Goal: Contribute content: Contribute content

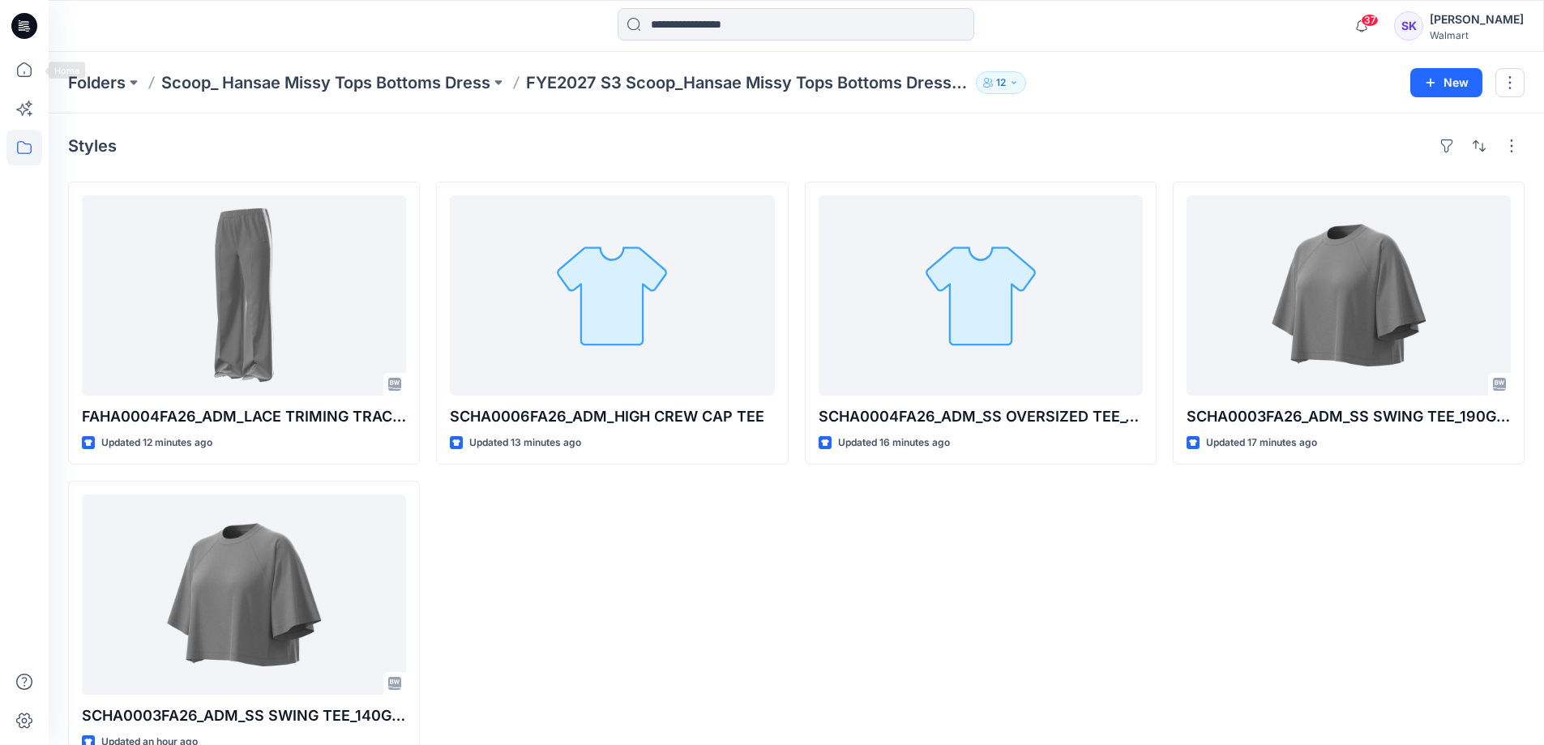
click at [23, 25] on icon at bounding box center [21, 25] width 5 height 1
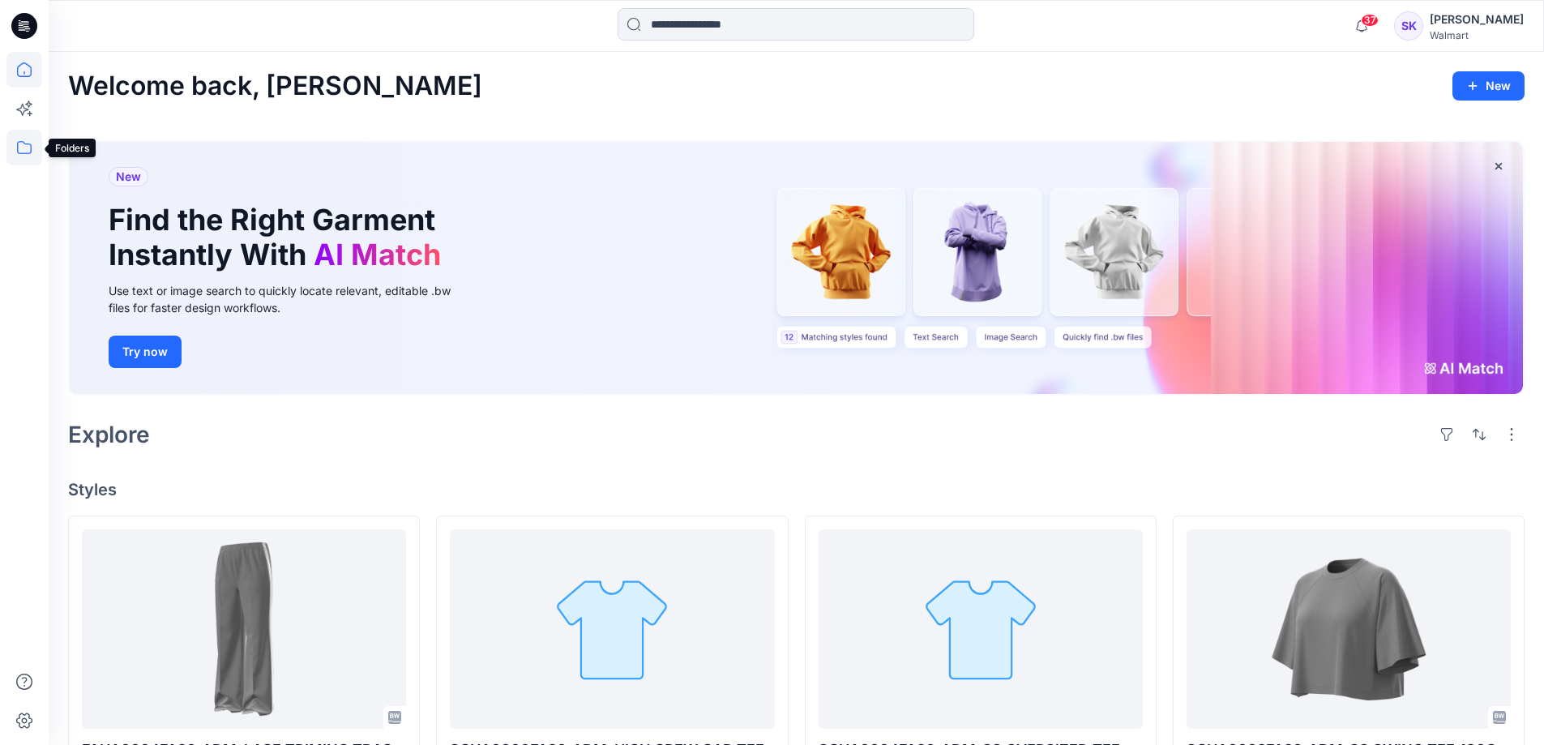
click at [32, 136] on icon at bounding box center [24, 148] width 36 height 36
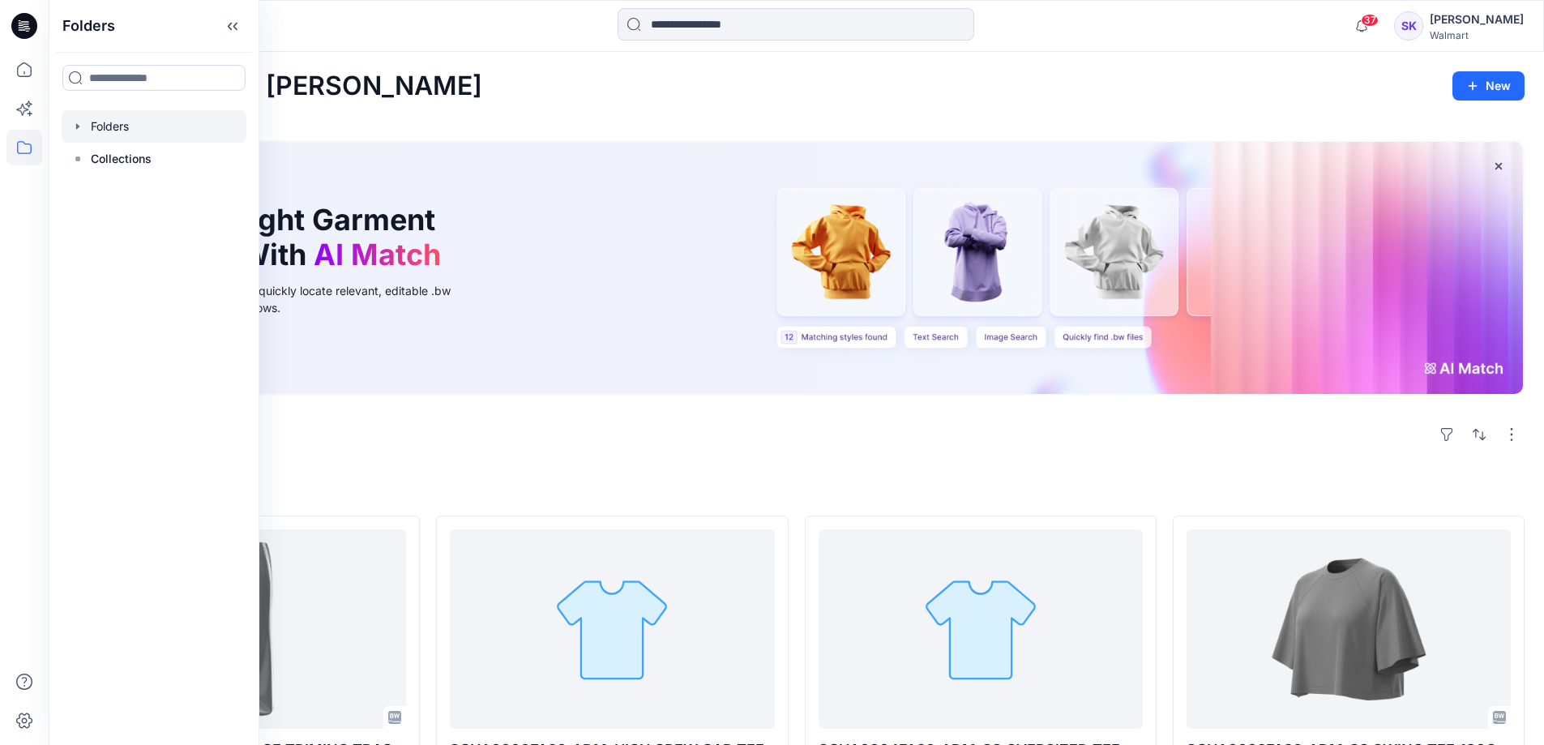
click at [124, 130] on div at bounding box center [154, 126] width 185 height 32
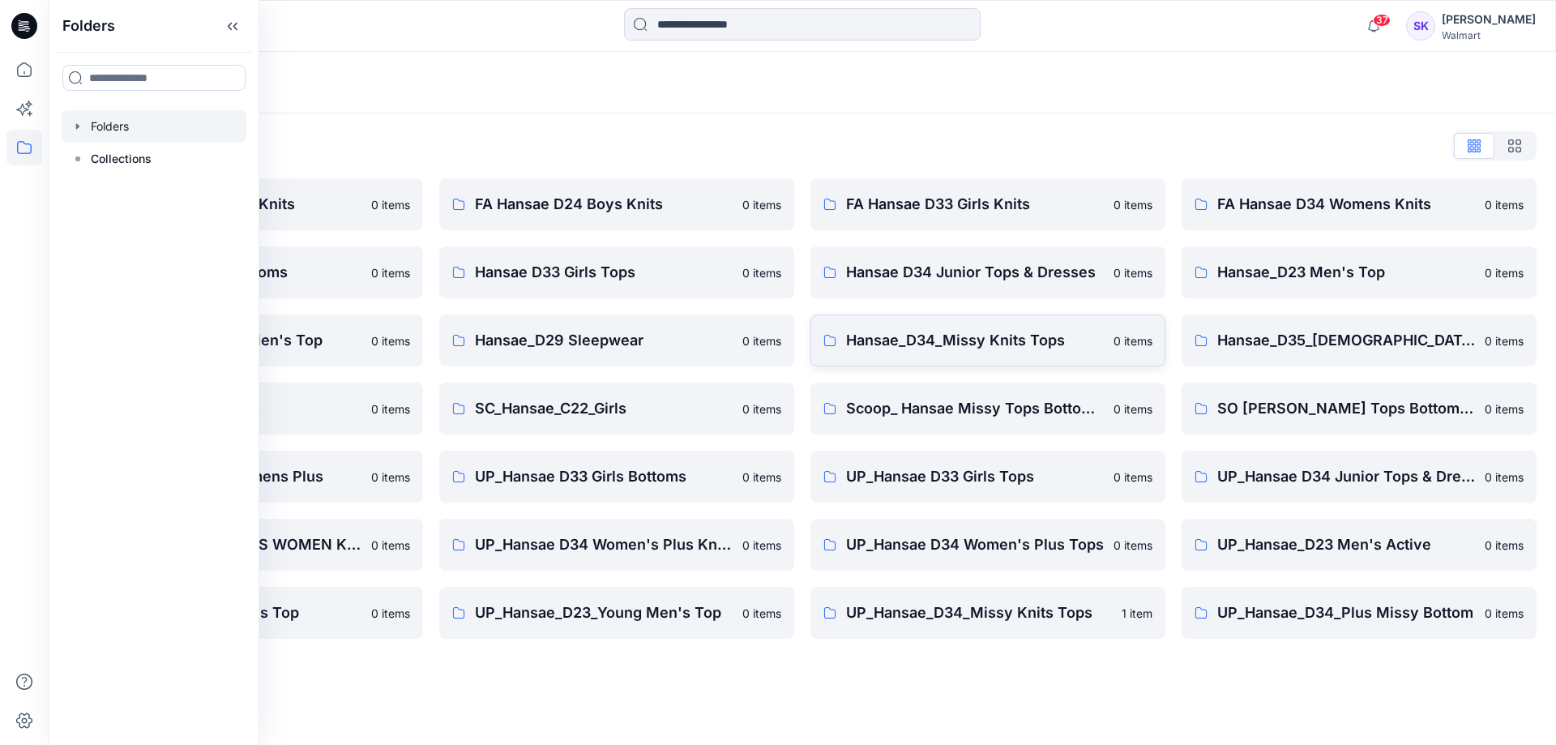
click at [978, 343] on p "Hansae_D34_Missy Knits Tops" at bounding box center [975, 340] width 258 height 23
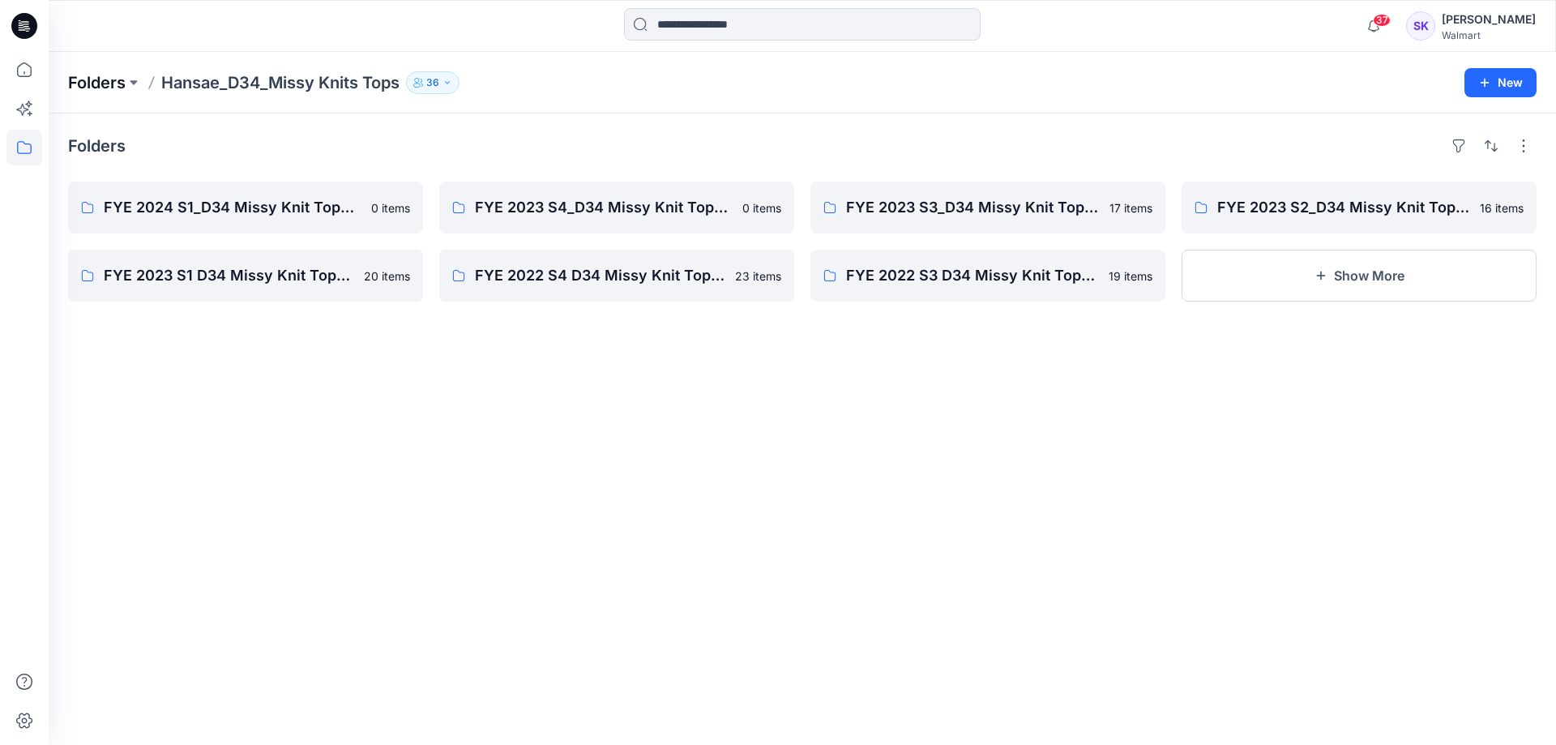
click at [114, 79] on p "Folders" at bounding box center [97, 82] width 58 height 23
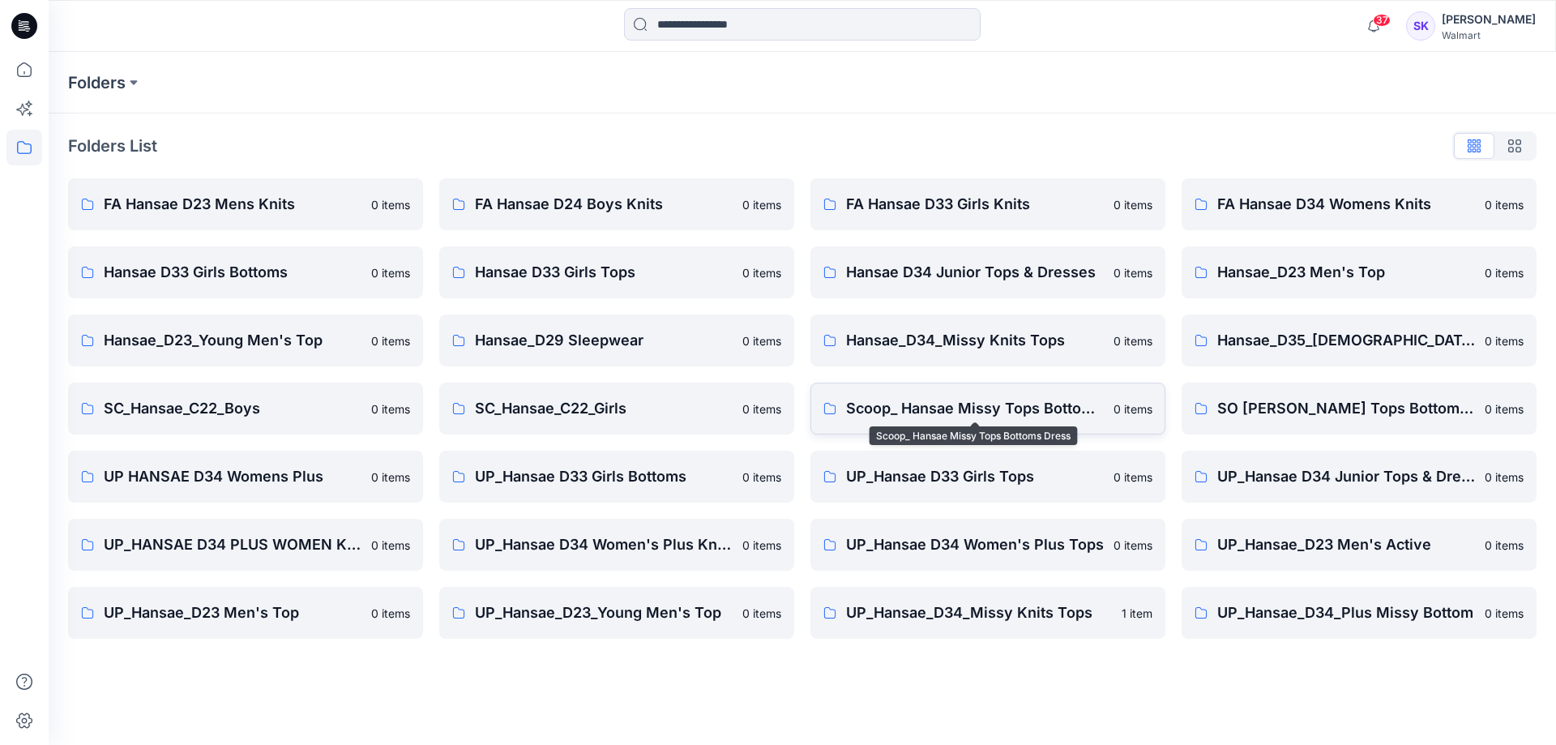
click at [904, 406] on p "Scoop_ Hansae Missy Tops Bottoms Dress" at bounding box center [975, 408] width 258 height 23
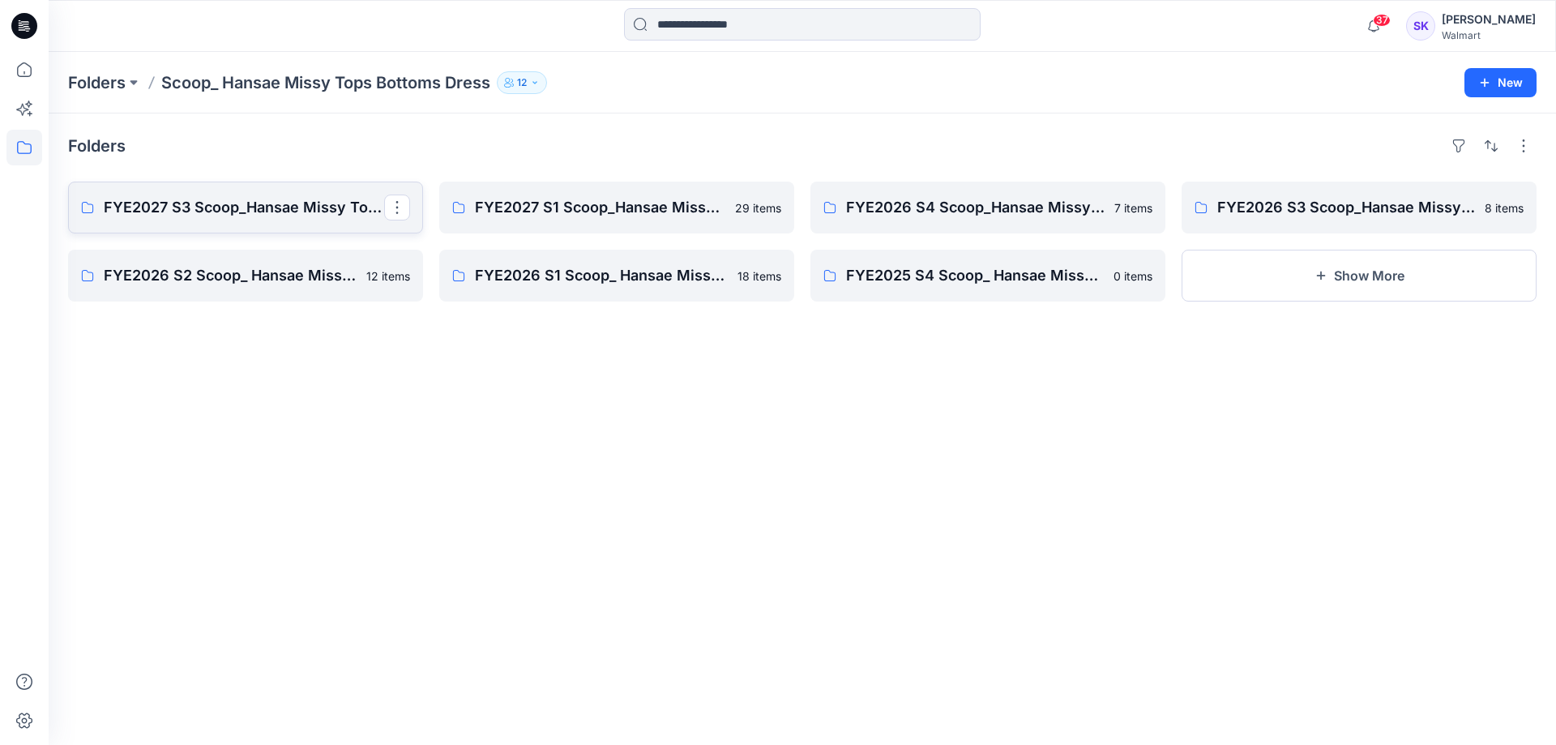
click at [203, 216] on p "FYE2027 S3 Scoop_Hansae Missy Tops Bottoms Dress Board" at bounding box center [244, 207] width 280 height 23
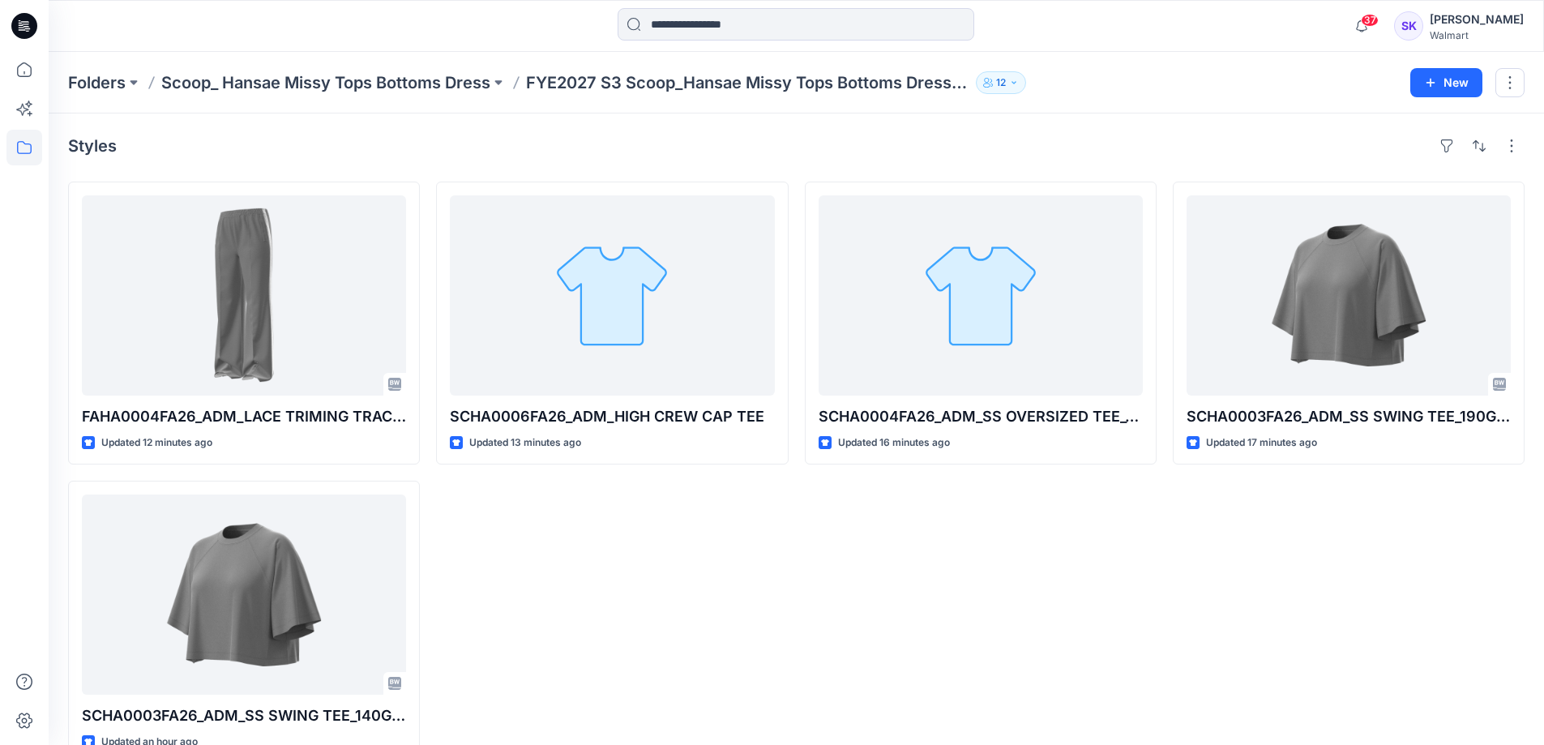
drag, startPoint x: 677, startPoint y: 577, endPoint x: 618, endPoint y: 555, distance: 63.1
click at [677, 577] on div "SCHA0006FA26_ADM_HIGH CREW CAP TEE Updated 13 minutes ago" at bounding box center [612, 473] width 352 height 582
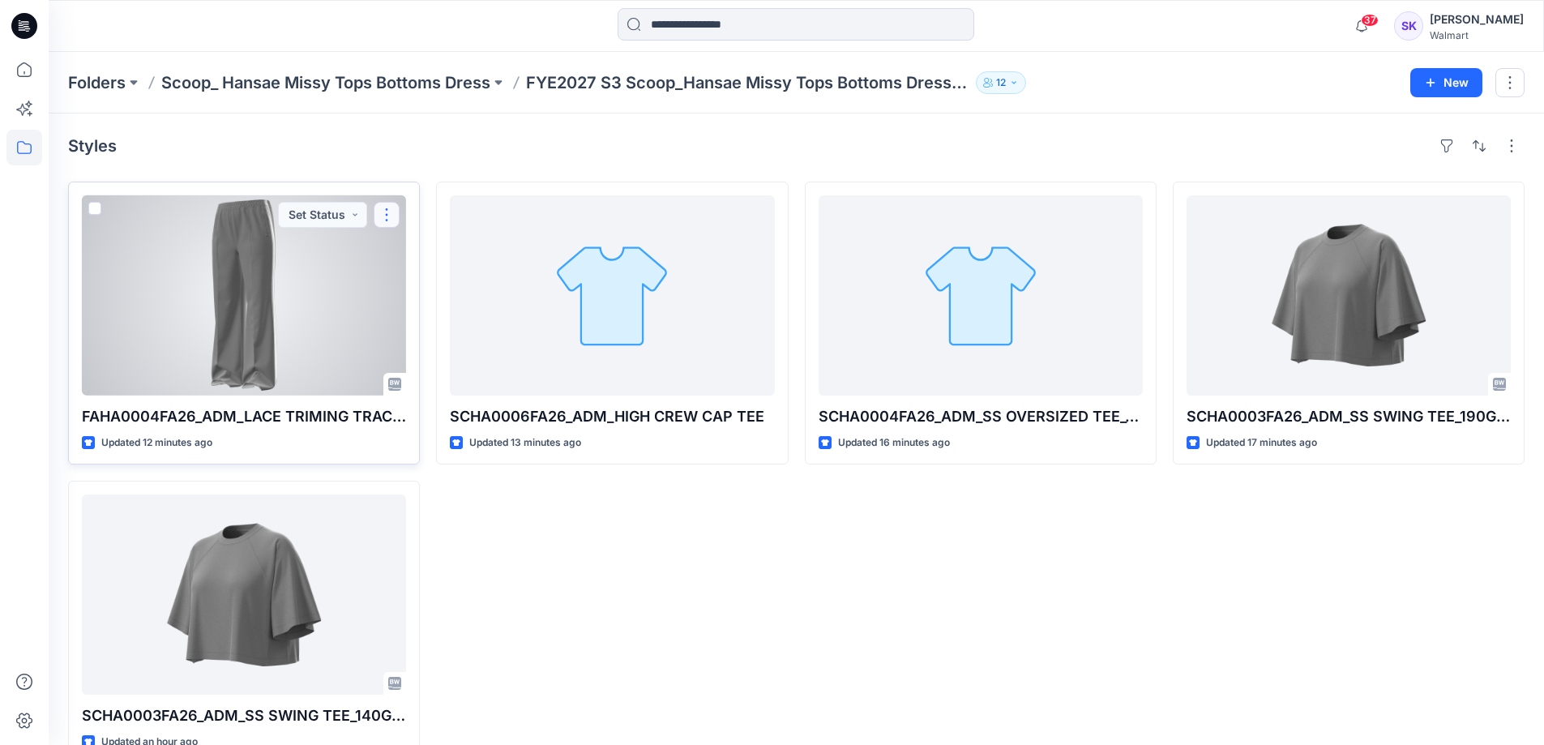
click at [392, 216] on button "button" at bounding box center [387, 215] width 26 height 26
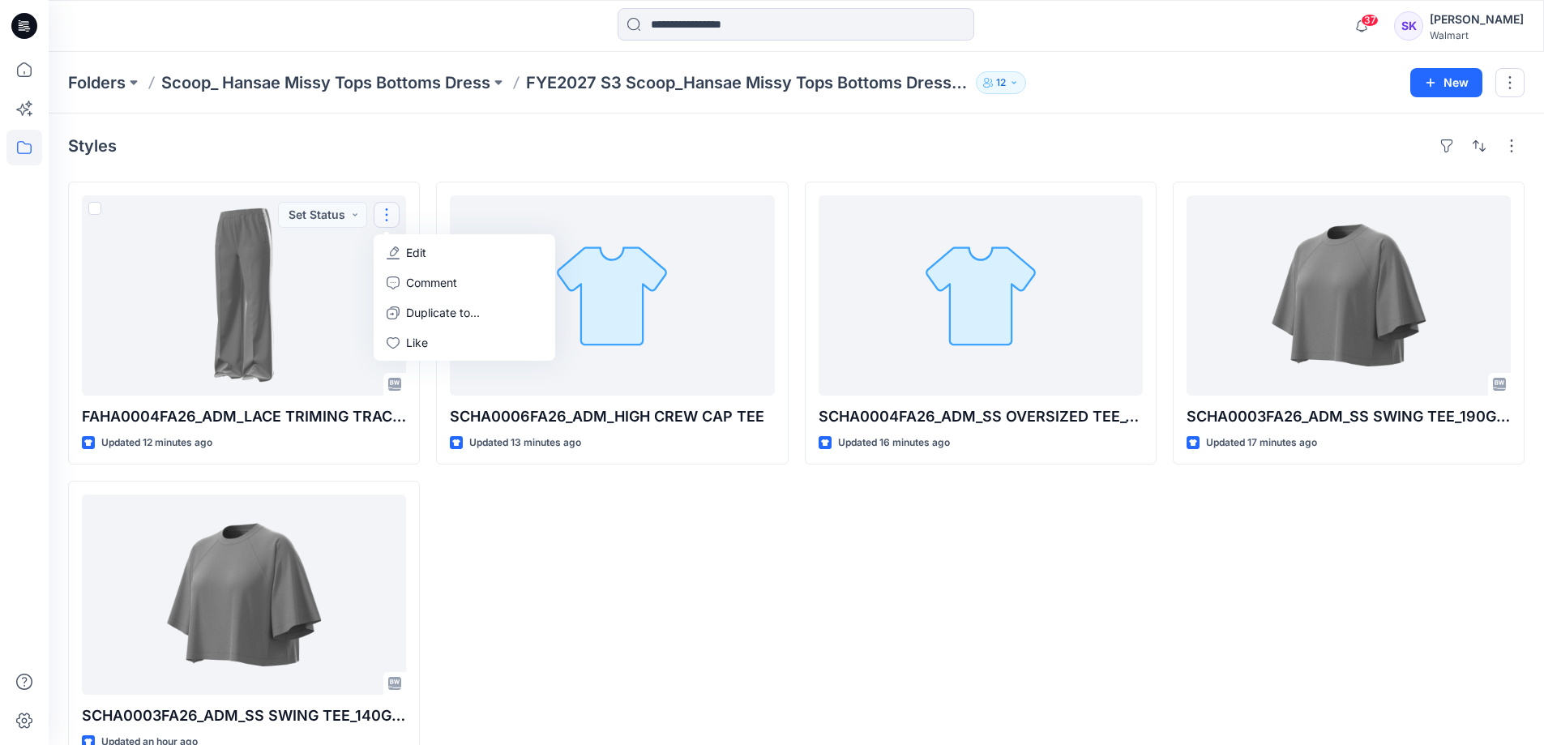
click at [442, 160] on div "Styles FAHA0004FA26_ADM_LACE TRIMING TRACKPANT Updated 12 minutes ago Set Statu…" at bounding box center [796, 447] width 1495 height 669
drag, startPoint x: 776, startPoint y: 723, endPoint x: 774, endPoint y: 706, distance: 17.2
click at [776, 723] on div "SCHA0006FA26_ADM_HIGH CREW CAP TEE Updated 14 minutes ago" at bounding box center [612, 473] width 352 height 582
click at [767, 608] on div "SCHA0006FA26_ADM_HIGH CREW CAP TEE Updated 14 minutes ago" at bounding box center [612, 473] width 352 height 582
click at [1205, 552] on div "SCHA0003FA26_ADM_SS SWING TEE_190GSM Updated 18 minutes ago" at bounding box center [1349, 473] width 352 height 582
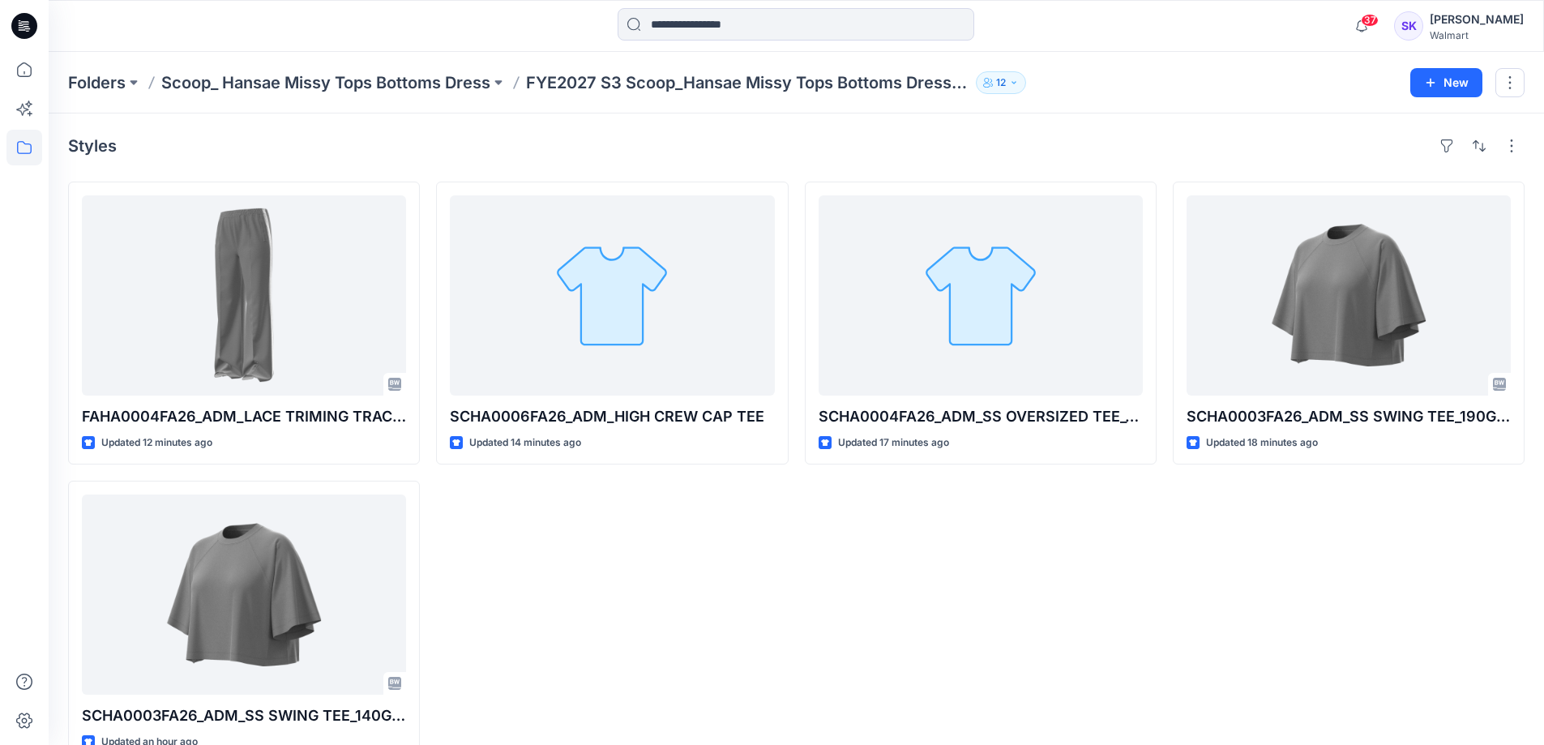
click at [591, 610] on div "SCHA0006FA26_ADM_HIGH CREW CAP TEE Updated 14 minutes ago" at bounding box center [612, 473] width 352 height 582
click at [262, 165] on div "Styles FAHA0004FA26_ADM_LACE TRIMING TRACKPANT Updated 16 minutes ago SCHA0003F…" at bounding box center [796, 447] width 1495 height 669
drag, startPoint x: 703, startPoint y: 612, endPoint x: 606, endPoint y: 553, distance: 112.7
click at [701, 608] on div "SCHA0006FA26_ADM_HIGH CREW CAP TEE Updated 17 minutes ago" at bounding box center [612, 473] width 352 height 582
click at [32, 147] on icon at bounding box center [24, 147] width 15 height 13
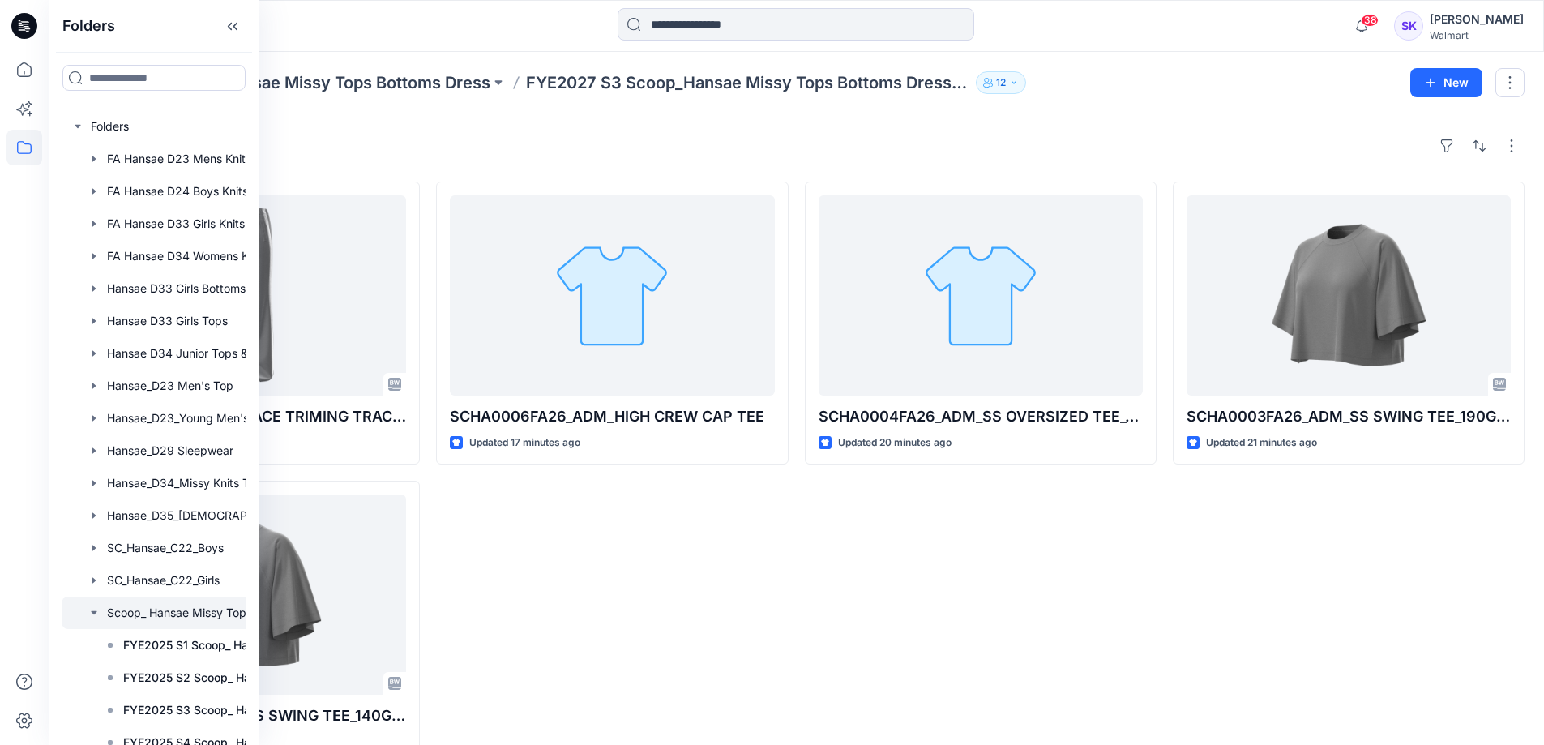
click at [169, 614] on div at bounding box center [183, 612] width 243 height 32
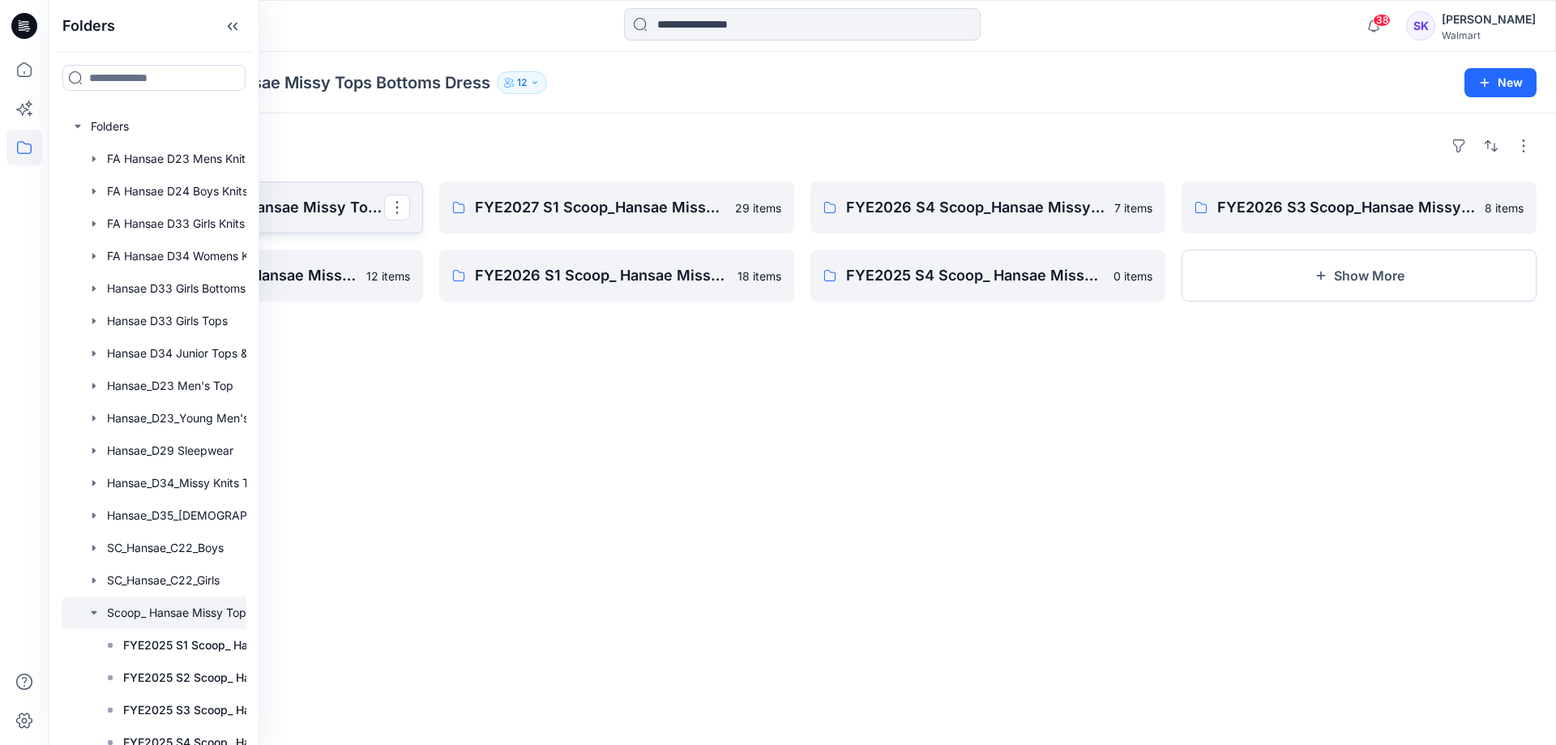
click at [300, 211] on p "FYE2027 S3 Scoop_Hansae Missy Tops Bottoms Dress Board" at bounding box center [244, 207] width 280 height 23
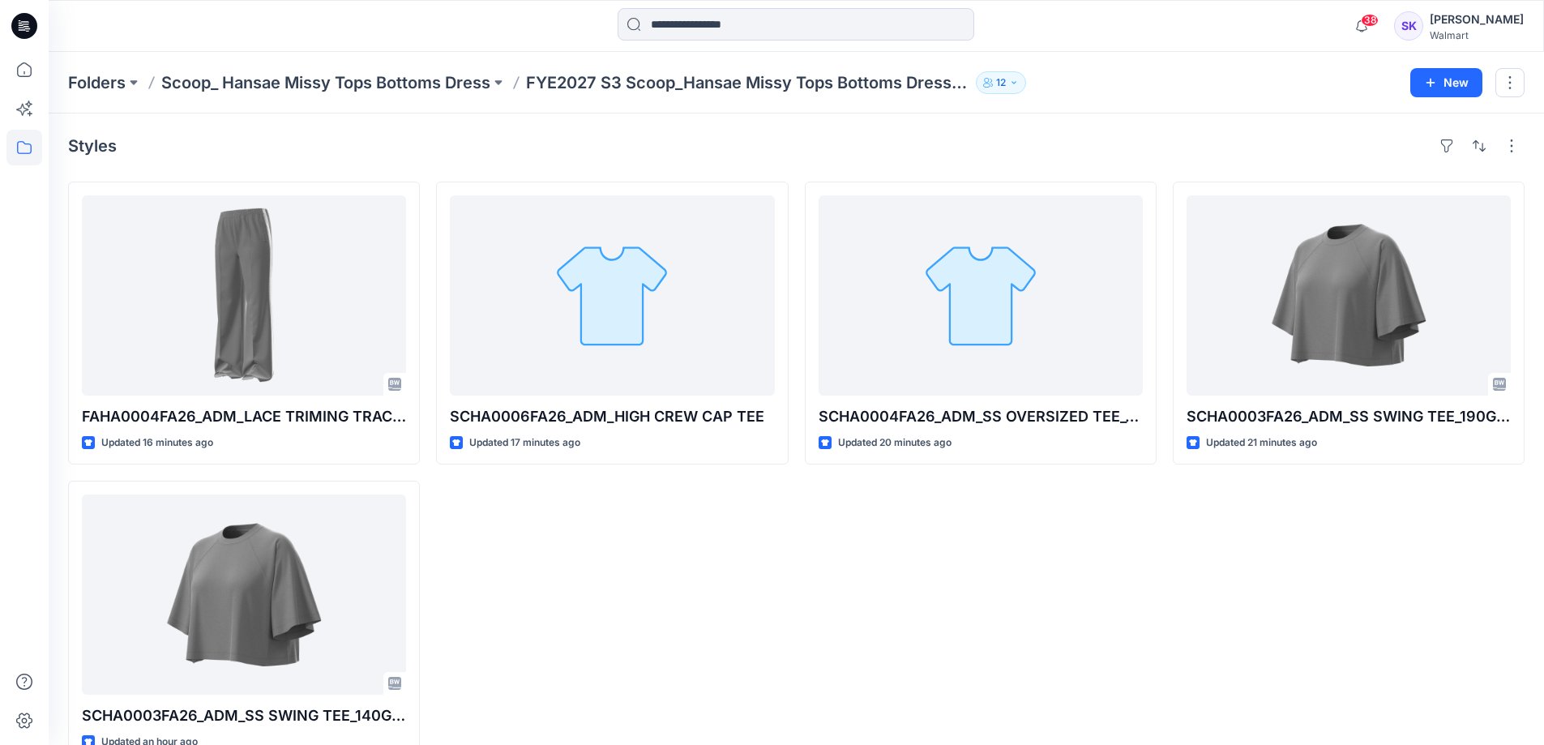
click at [557, 153] on div "Styles" at bounding box center [796, 146] width 1456 height 26
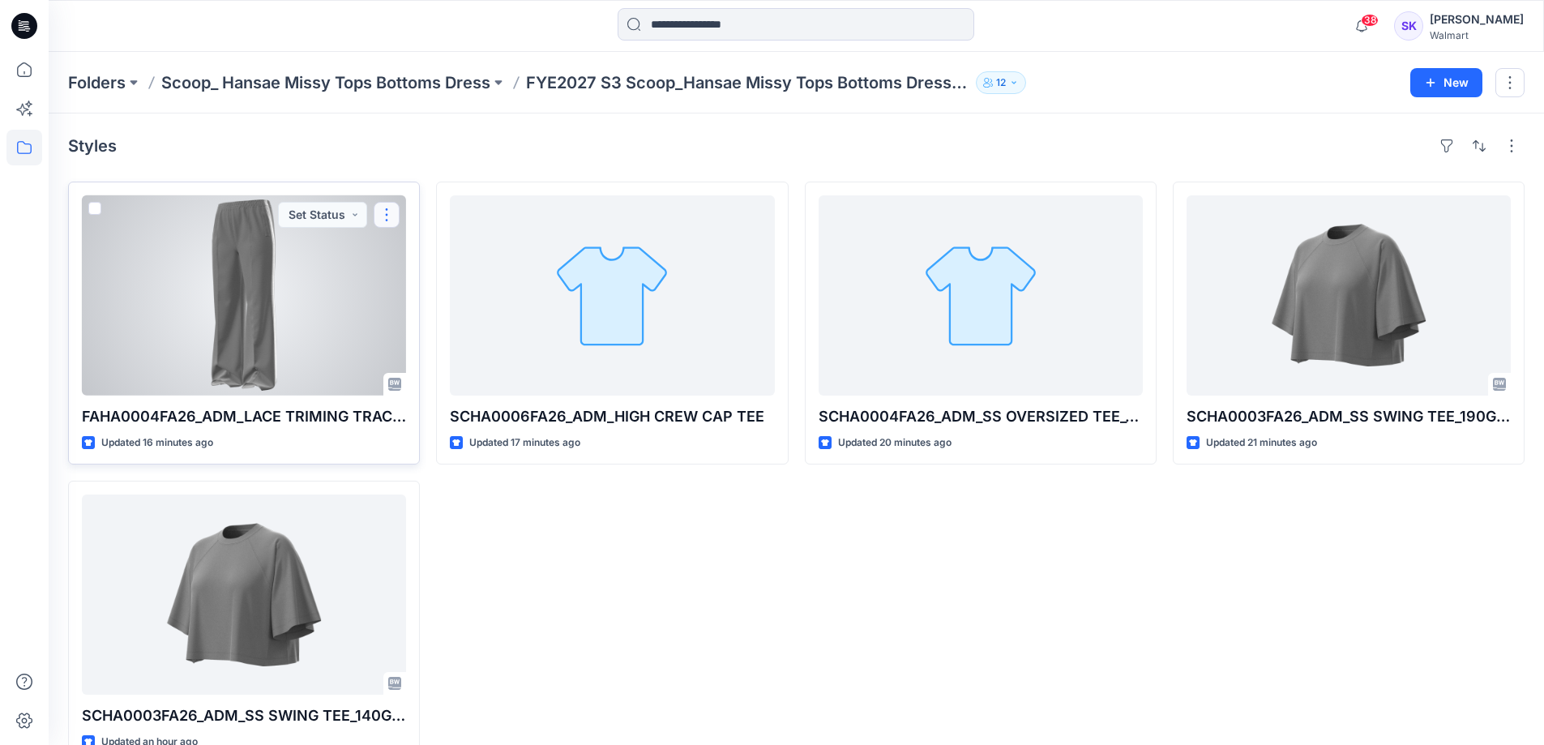
click at [392, 214] on button "button" at bounding box center [387, 215] width 26 height 26
click at [401, 421] on p "FAHA0004FA26_ADM_LACE TRIMING TRACKPANT" at bounding box center [244, 416] width 324 height 23
drag, startPoint x: 186, startPoint y: 423, endPoint x: 92, endPoint y: 212, distance: 230.4
click at [92, 212] on span at bounding box center [94, 208] width 13 height 13
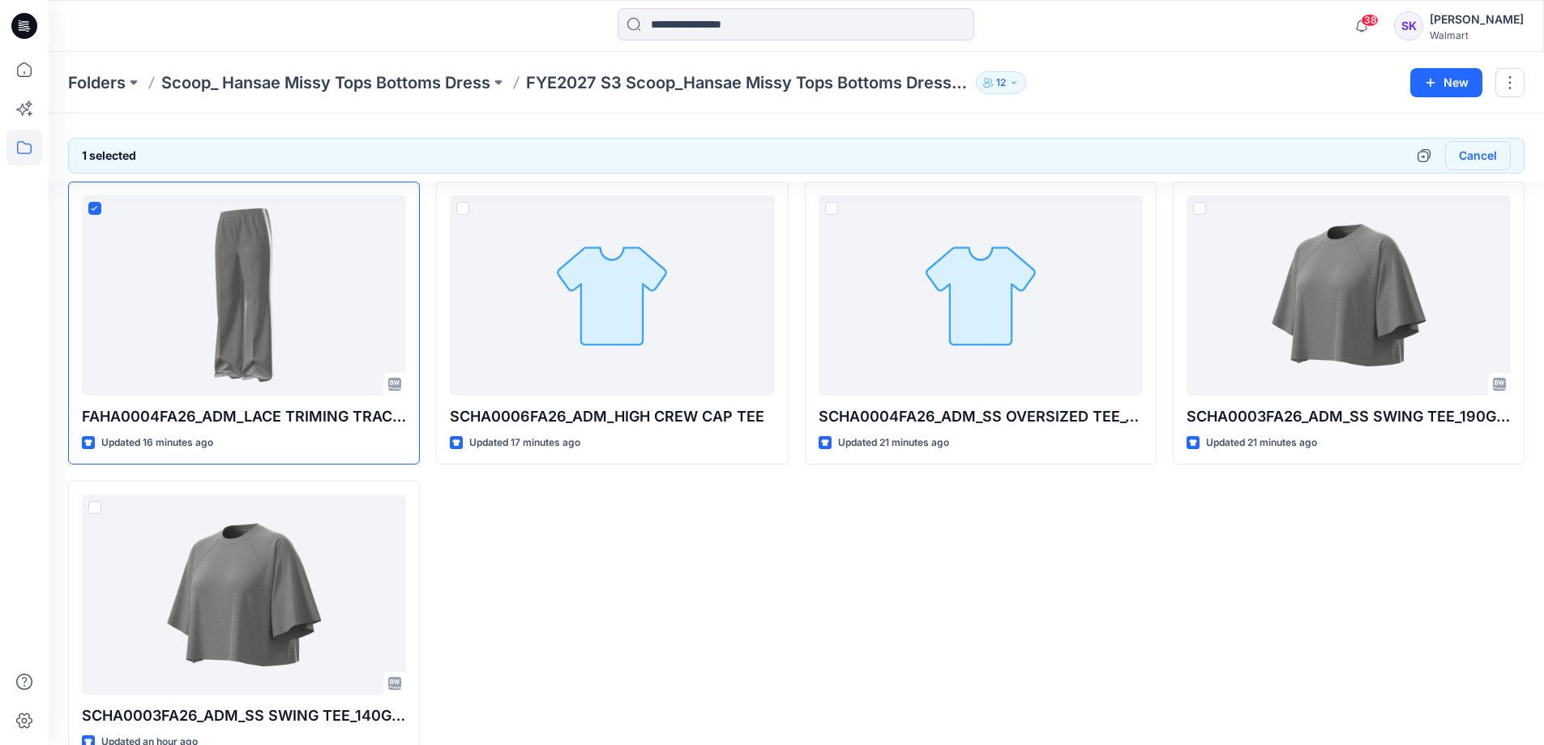
click at [1489, 158] on button "Cancel" at bounding box center [1478, 155] width 66 height 29
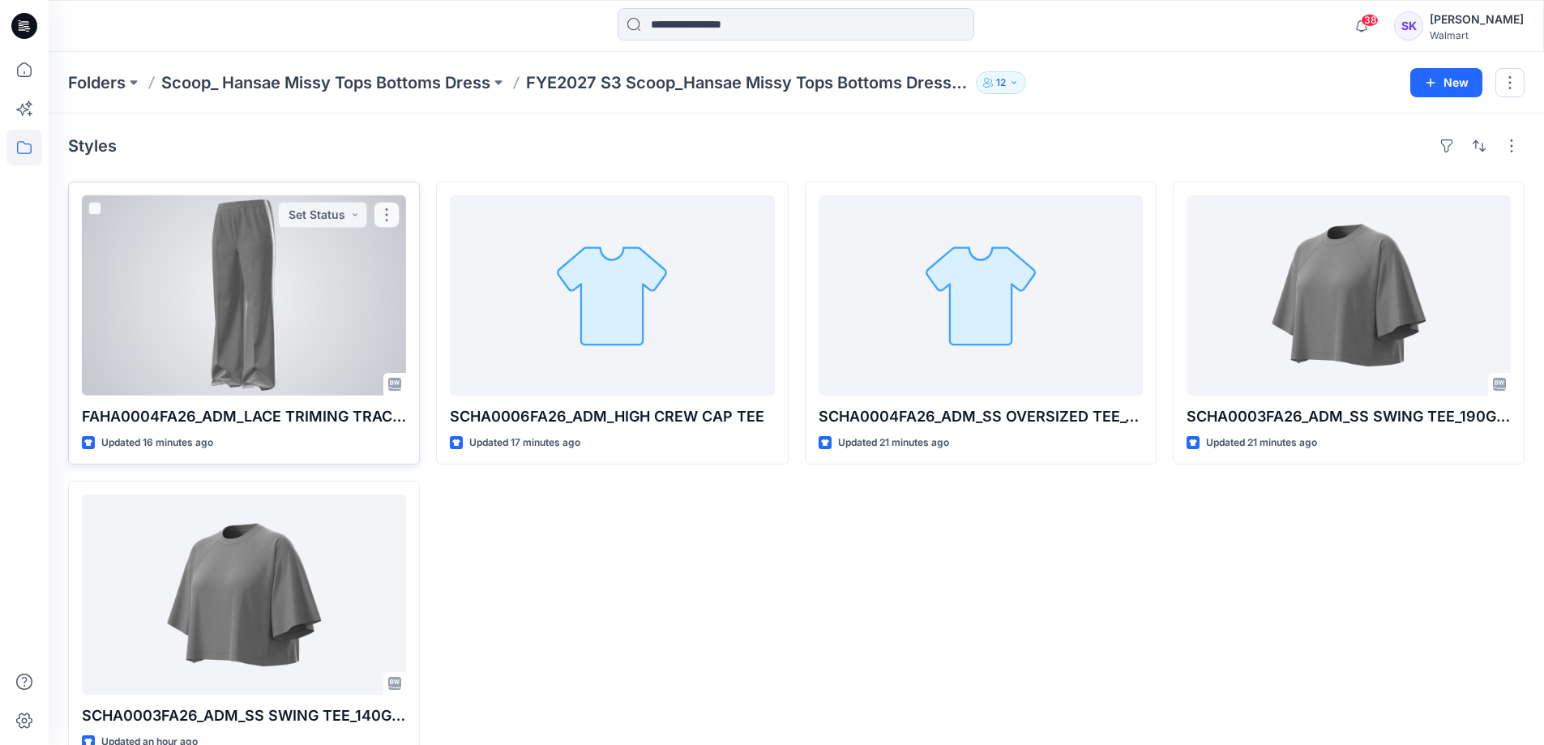
click at [211, 229] on div at bounding box center [244, 295] width 324 height 200
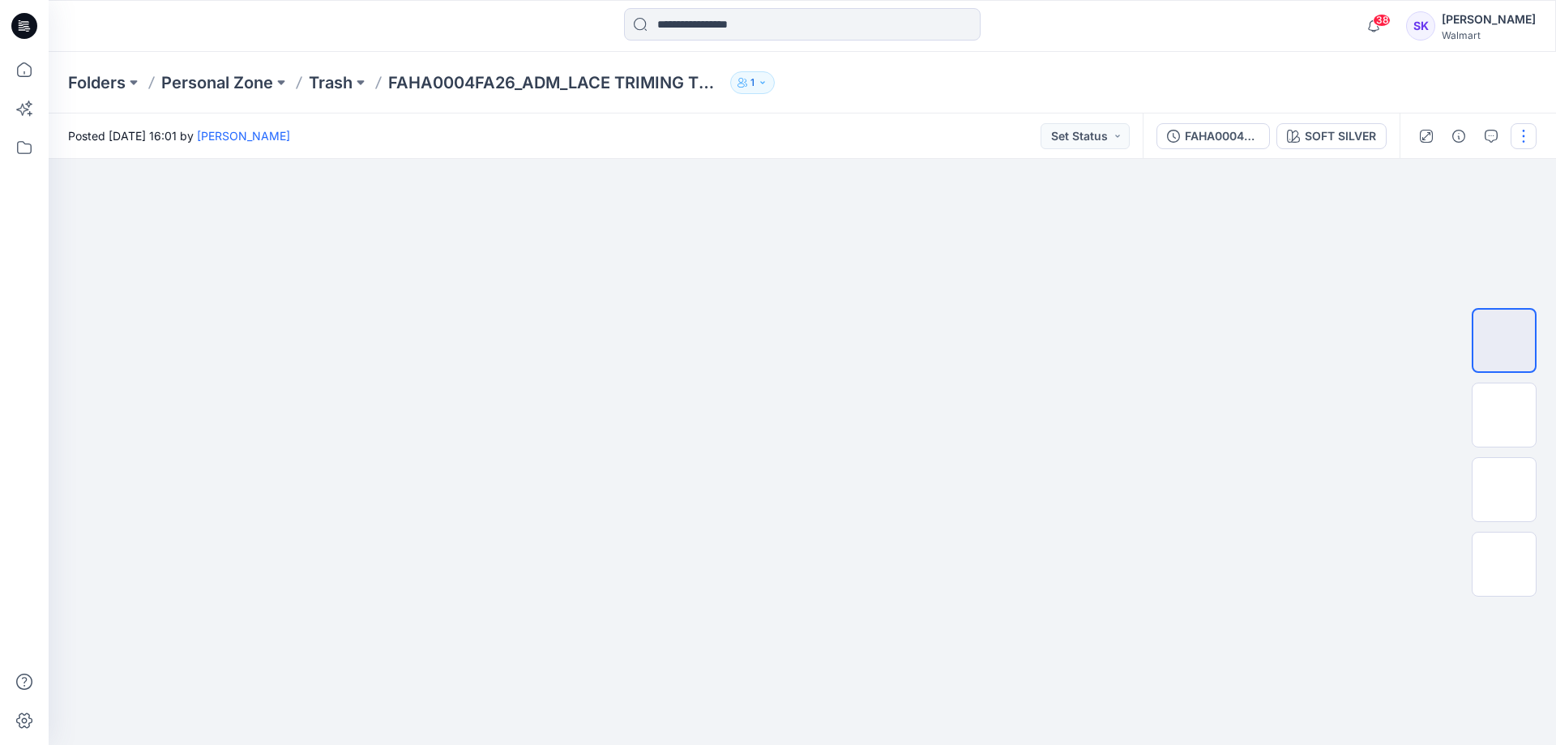
click at [1516, 137] on button "button" at bounding box center [1523, 136] width 26 height 26
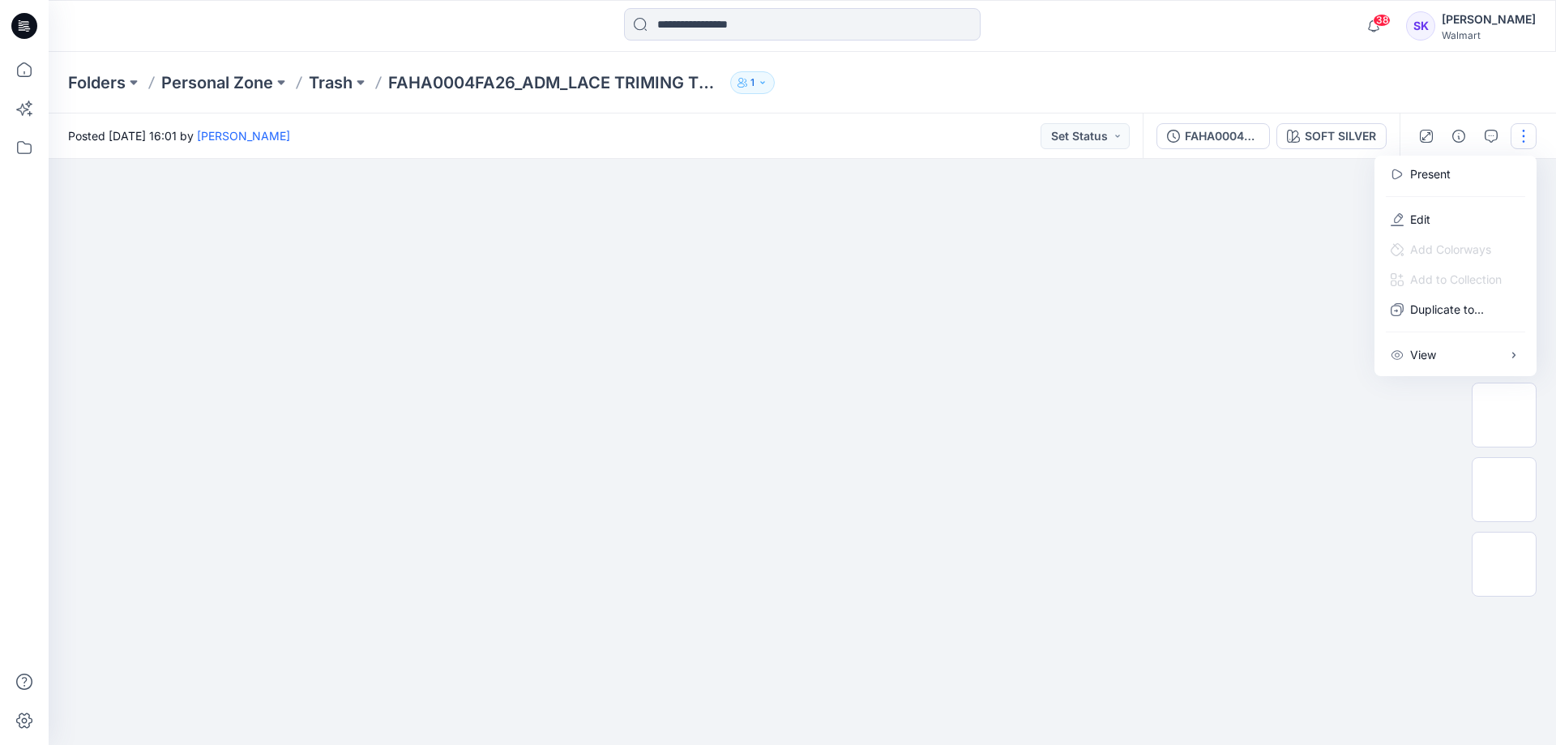
click at [802, 137] on div "Posted Thursday, October 02, 2025 16:01 by Stephanie Kang Set Status" at bounding box center [596, 135] width 1094 height 45
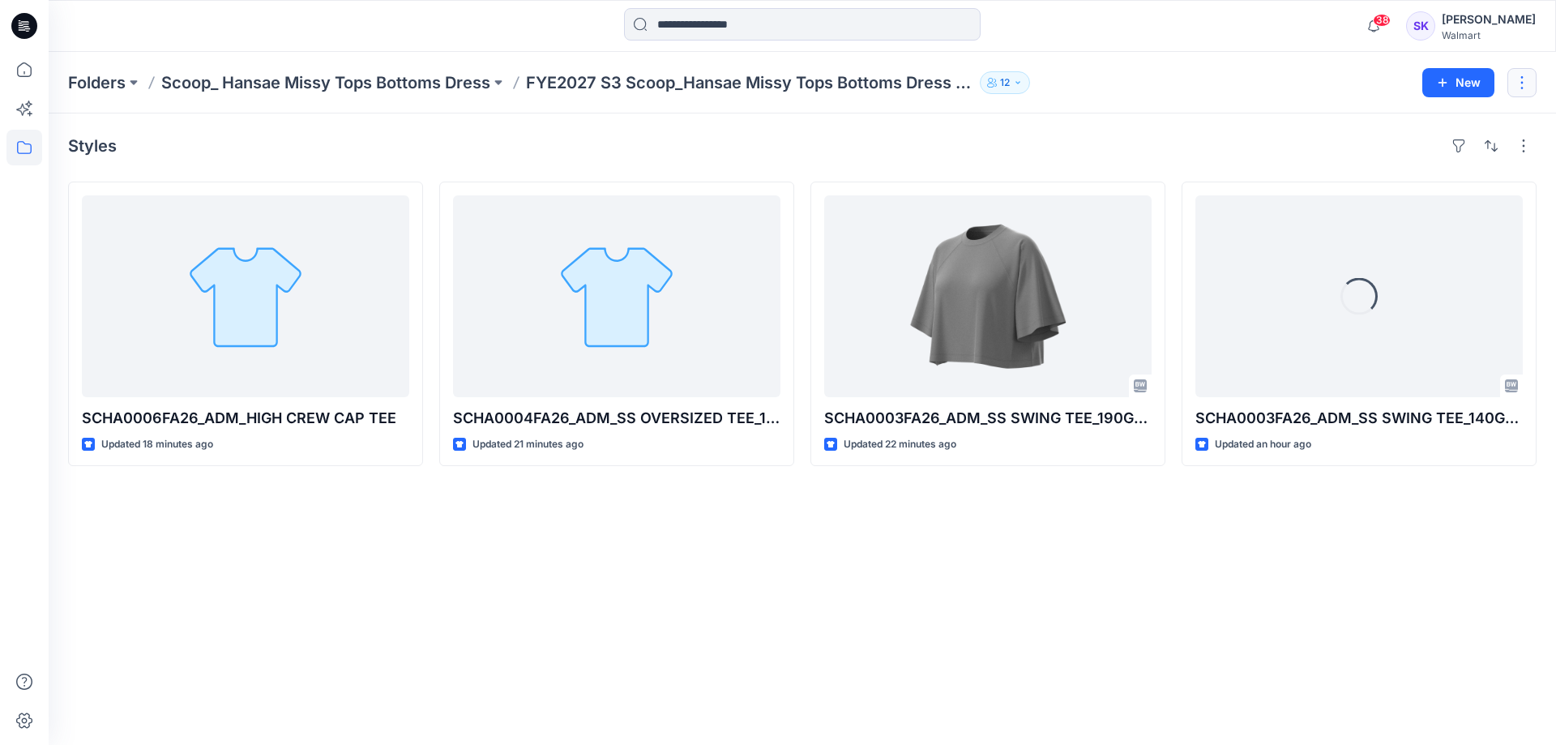
click at [1528, 79] on button "button" at bounding box center [1521, 82] width 29 height 29
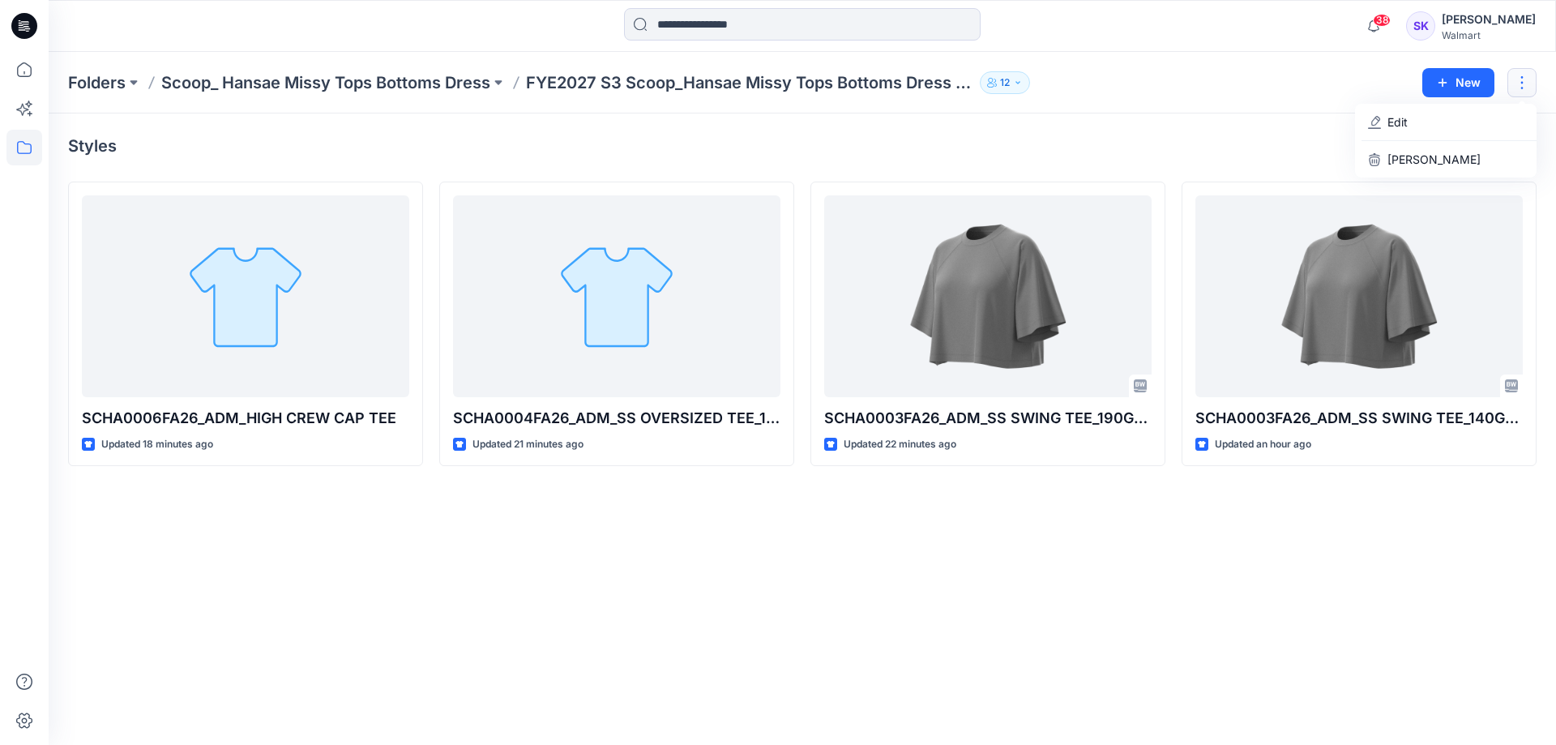
click at [613, 130] on div "Styles SCHA0006FA26_ADM_HIGH CREW CAP TEE Updated 18 minutes ago SCHA0004FA26_A…" at bounding box center [802, 428] width 1507 height 631
click at [1076, 653] on div "Styles SCHA0006FA26_ADM_HIGH CREW CAP TEE Updated 18 minutes ago SCHA0004FA26_A…" at bounding box center [802, 428] width 1507 height 631
click at [1062, 631] on div "Styles SCHA0006FA26_ADM_HIGH CREW CAP TEE Updated 18 minutes ago SCHA0004FA26_A…" at bounding box center [802, 428] width 1507 height 631
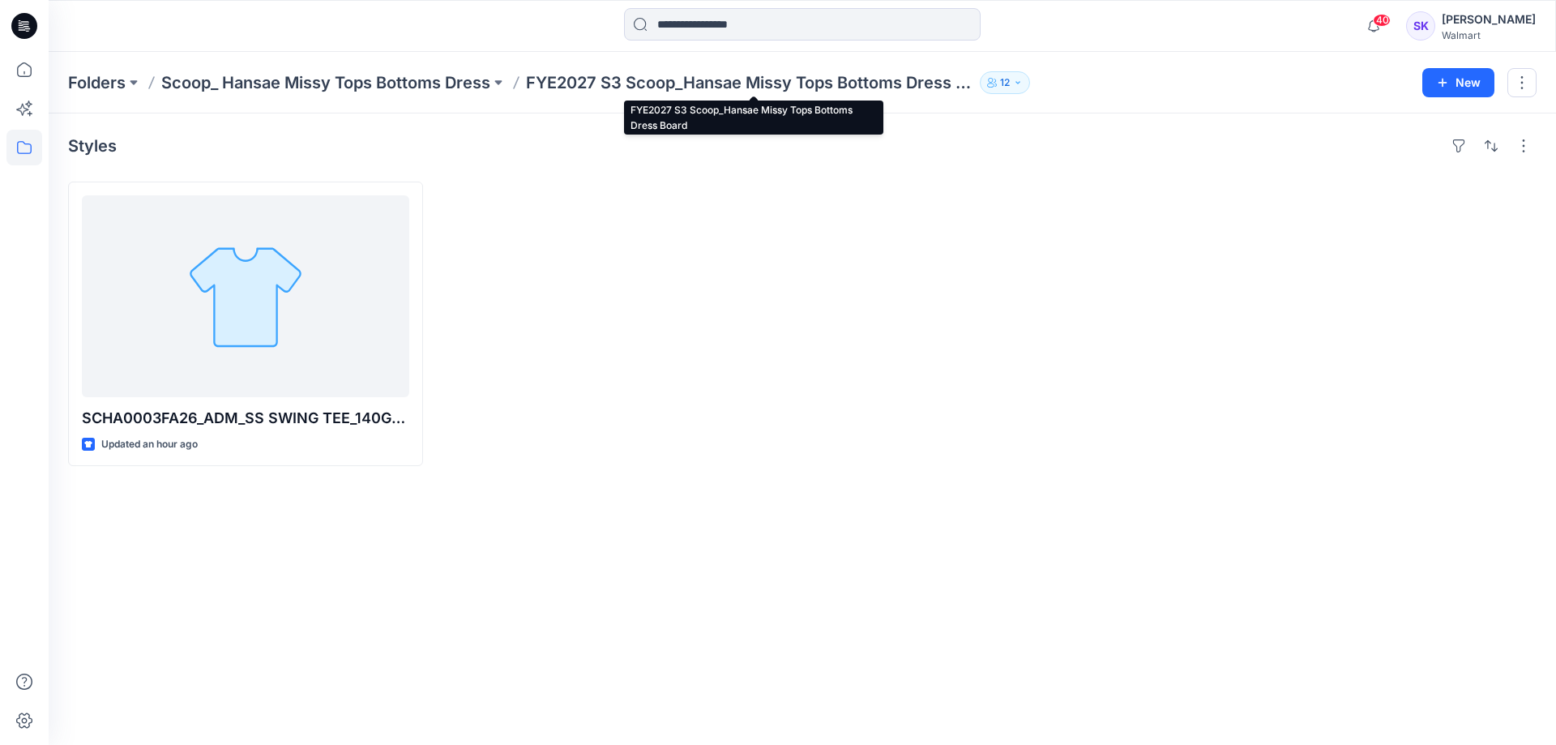
click at [637, 77] on p "FYE2027 S3 Scoop_Hansae Missy Tops Bottoms Dress Board" at bounding box center [749, 82] width 447 height 23
click at [456, 84] on p "Scoop_ Hansae Missy Tops Bottoms Dress" at bounding box center [325, 82] width 329 height 23
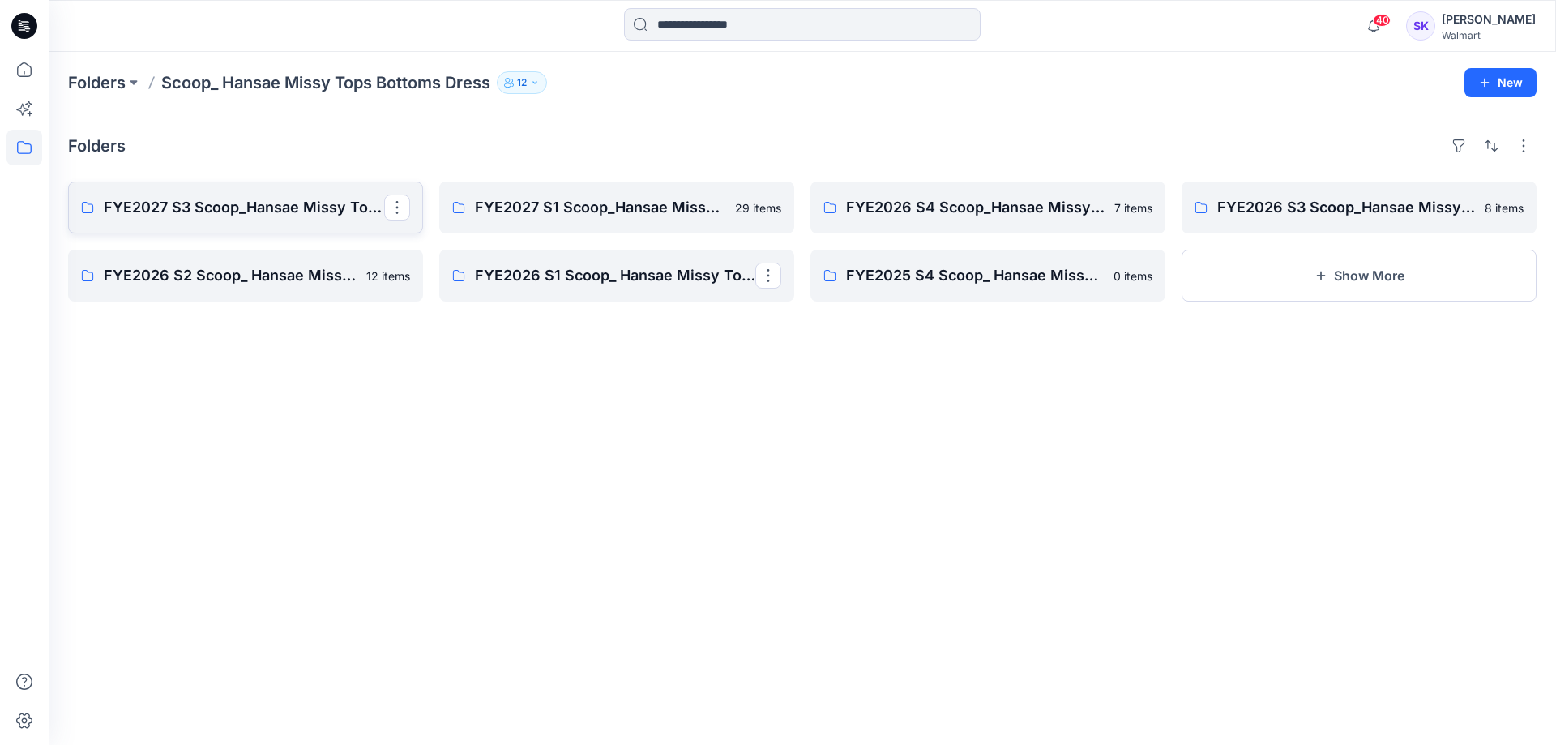
click at [259, 211] on p "FYE2027 S3 Scoop_Hansae Missy Tops Bottoms Dress Board" at bounding box center [244, 207] width 280 height 23
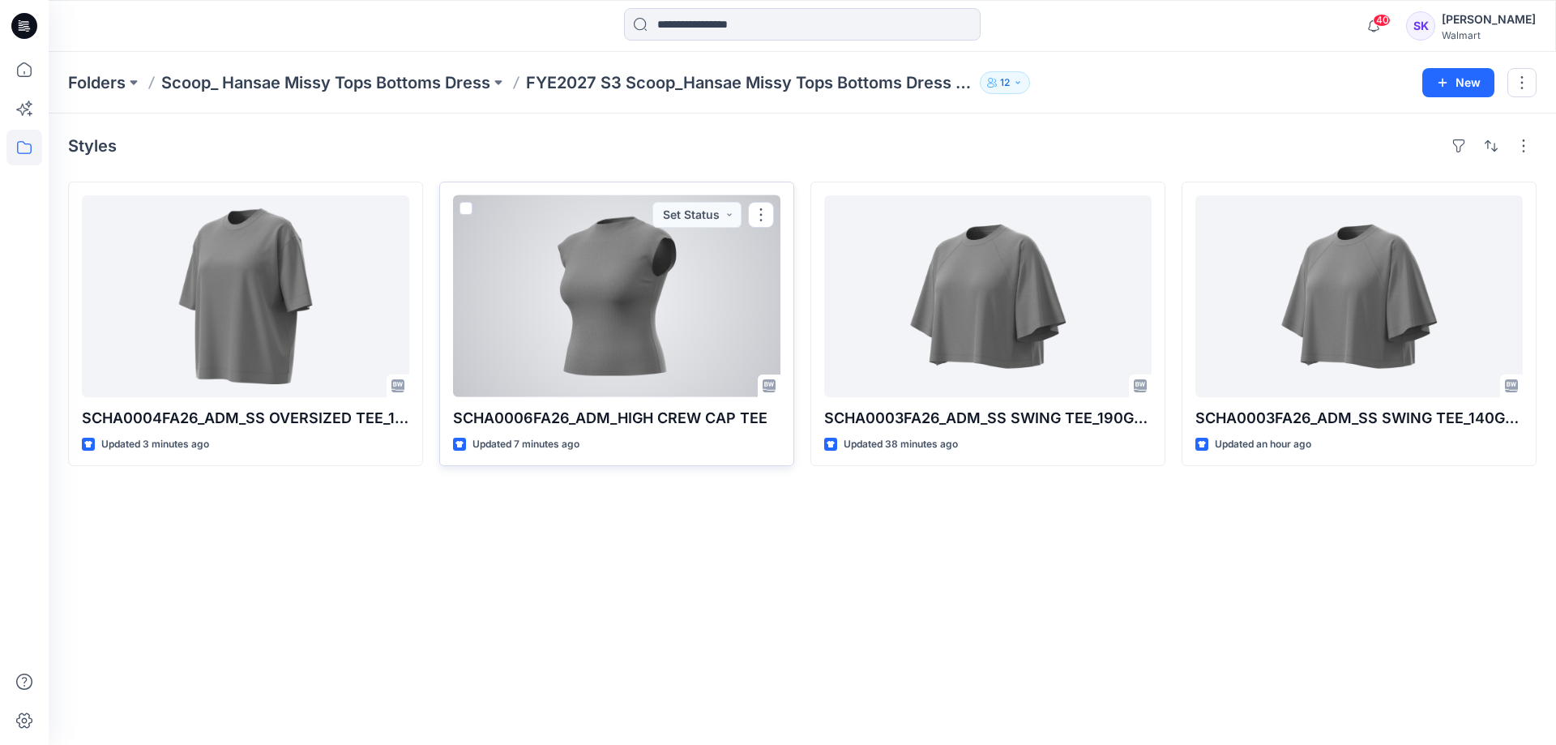
click at [643, 273] on div at bounding box center [616, 296] width 327 height 202
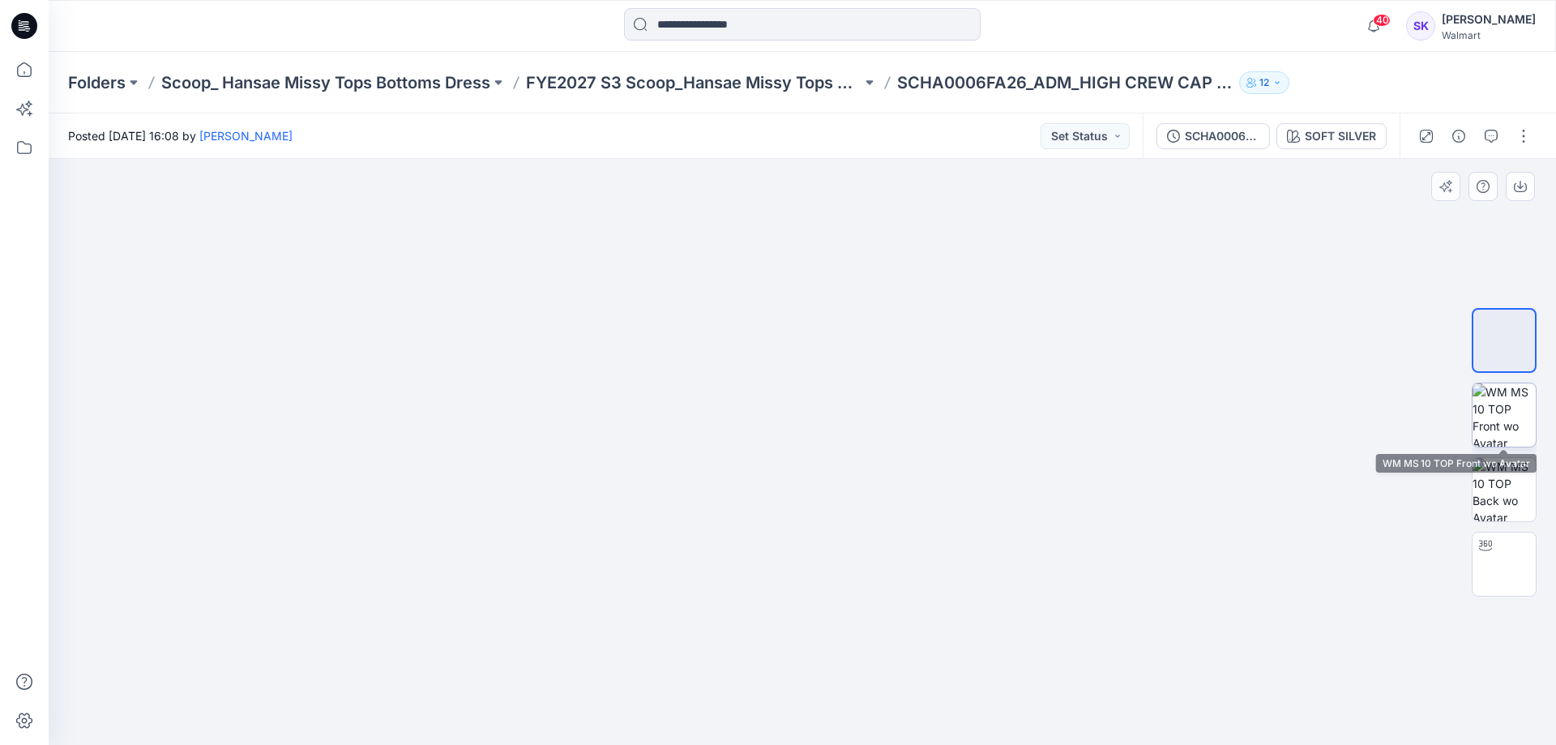
click at [1491, 426] on img at bounding box center [1503, 414] width 63 height 63
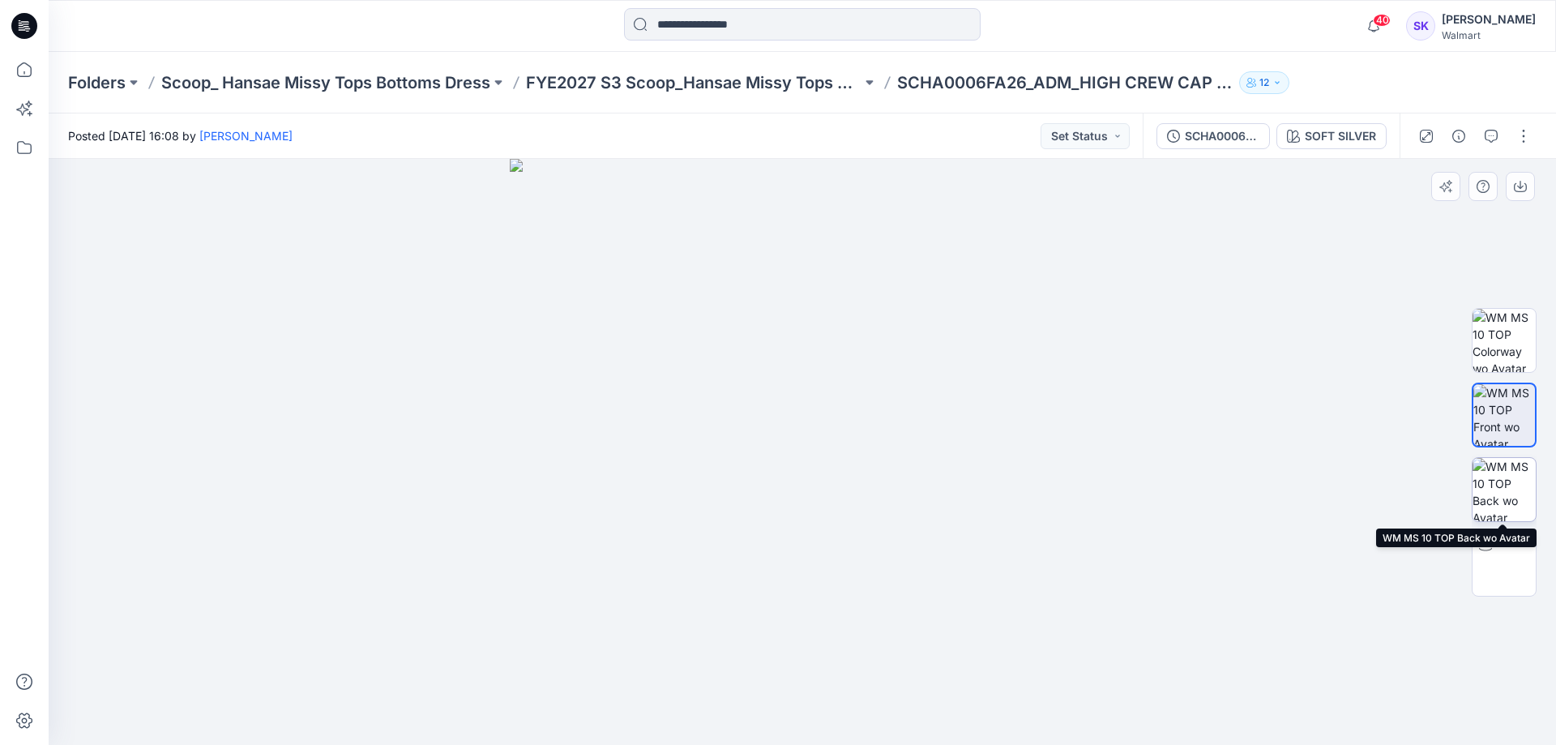
click at [1495, 496] on img at bounding box center [1503, 489] width 63 height 63
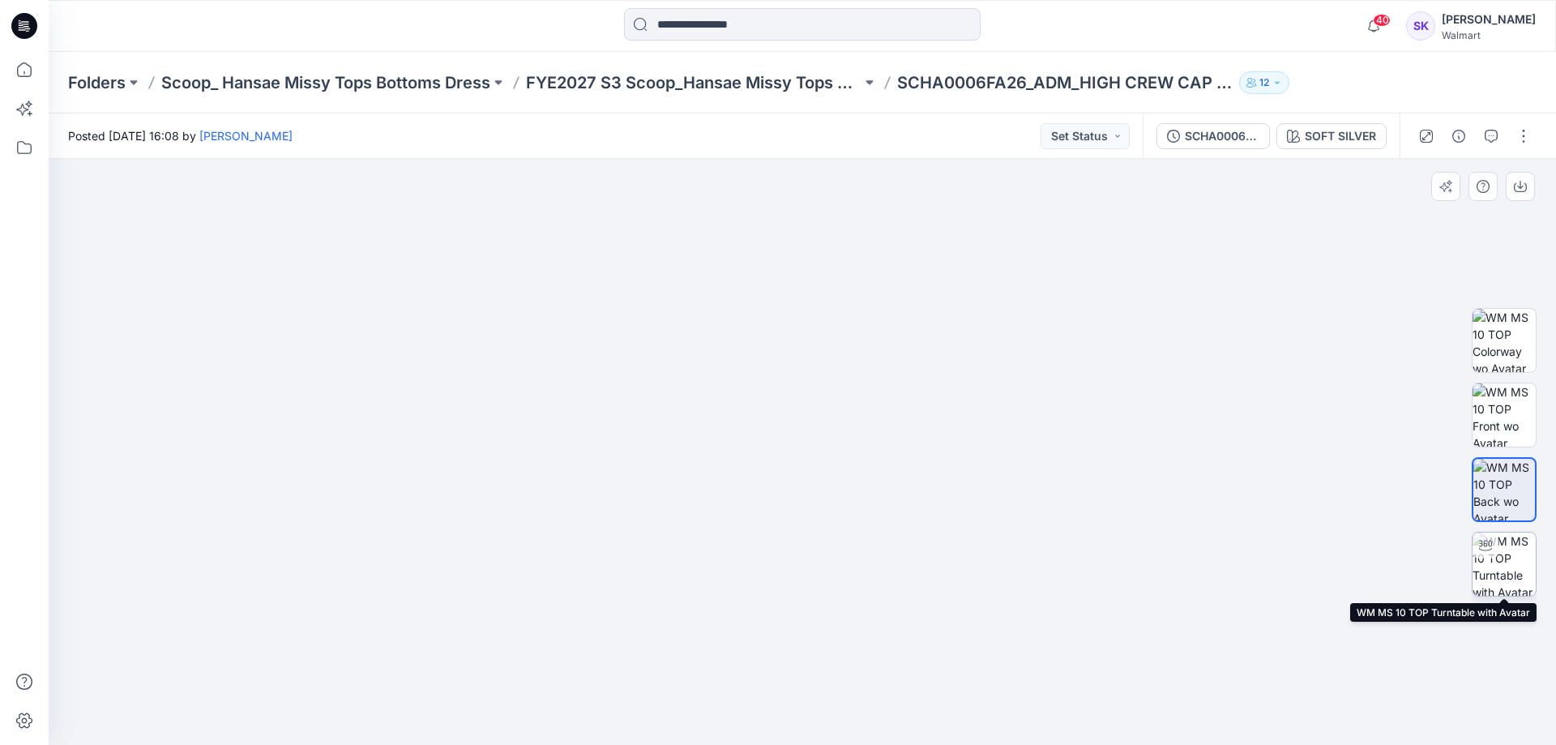
click at [1489, 571] on img at bounding box center [1503, 563] width 63 height 63
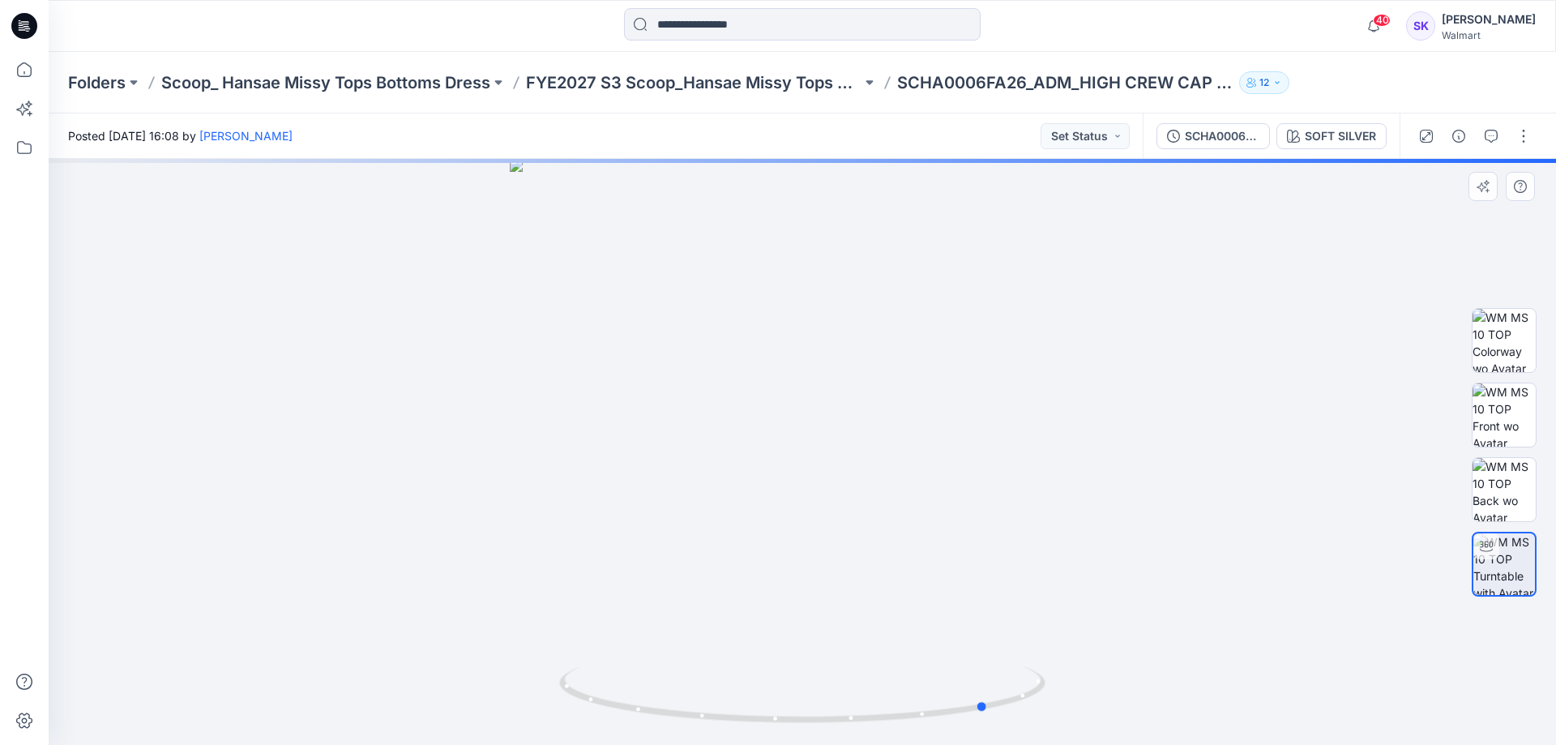
drag, startPoint x: 661, startPoint y: 548, endPoint x: 499, endPoint y: 543, distance: 162.1
click at [499, 543] on div at bounding box center [802, 452] width 1507 height 586
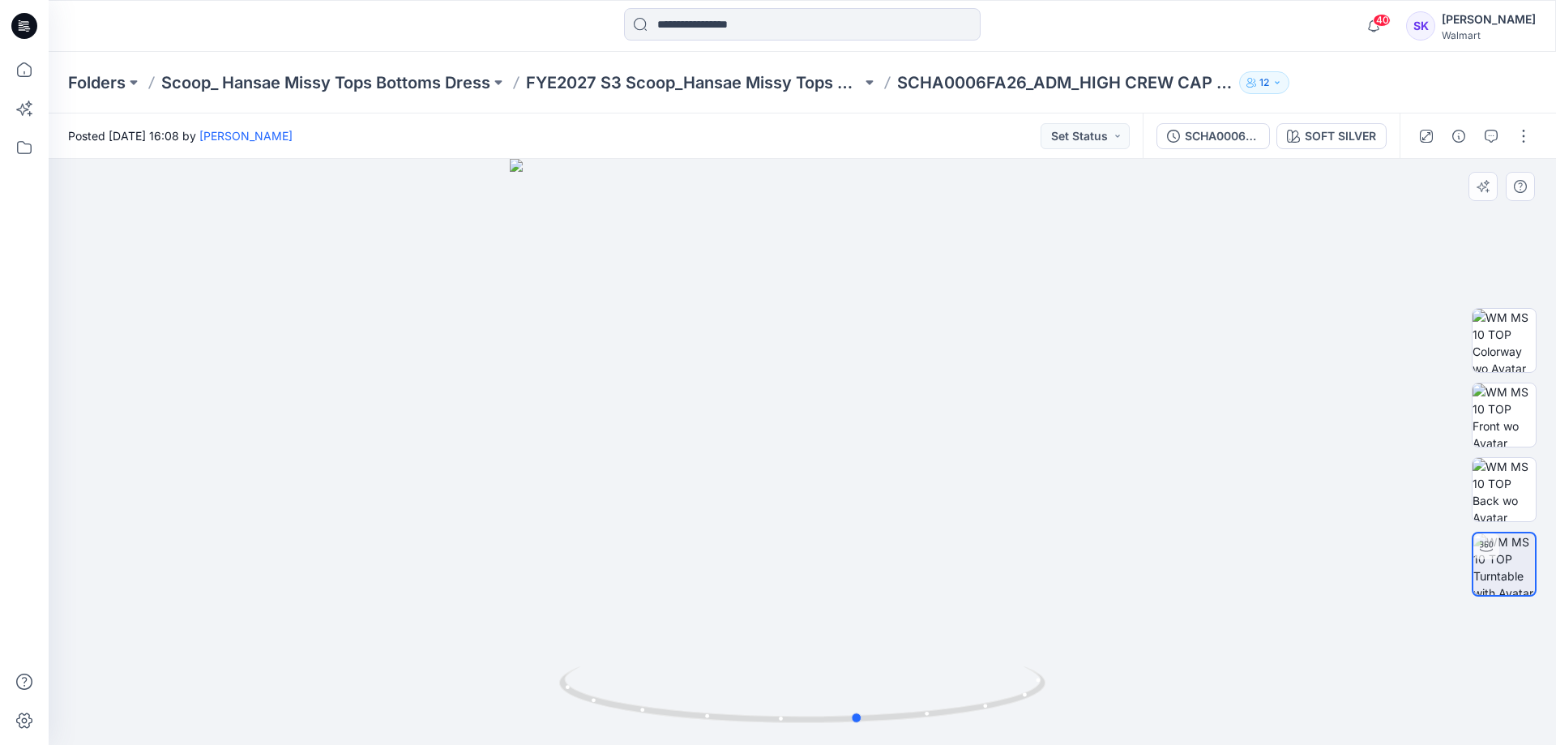
drag, startPoint x: 686, startPoint y: 531, endPoint x: 1033, endPoint y: 528, distance: 347.6
click at [1033, 528] on div at bounding box center [802, 452] width 1507 height 586
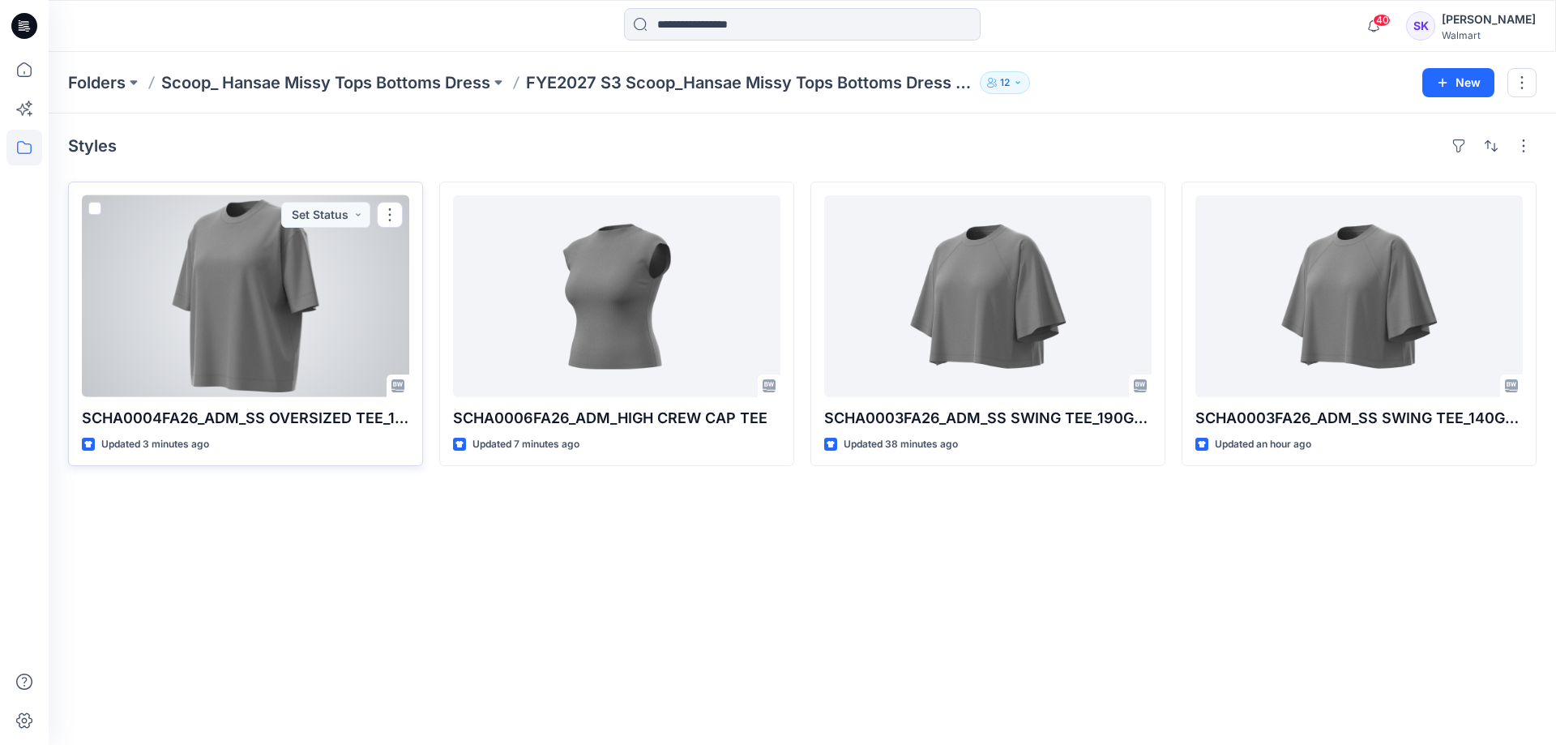
click at [265, 246] on div at bounding box center [245, 296] width 327 height 202
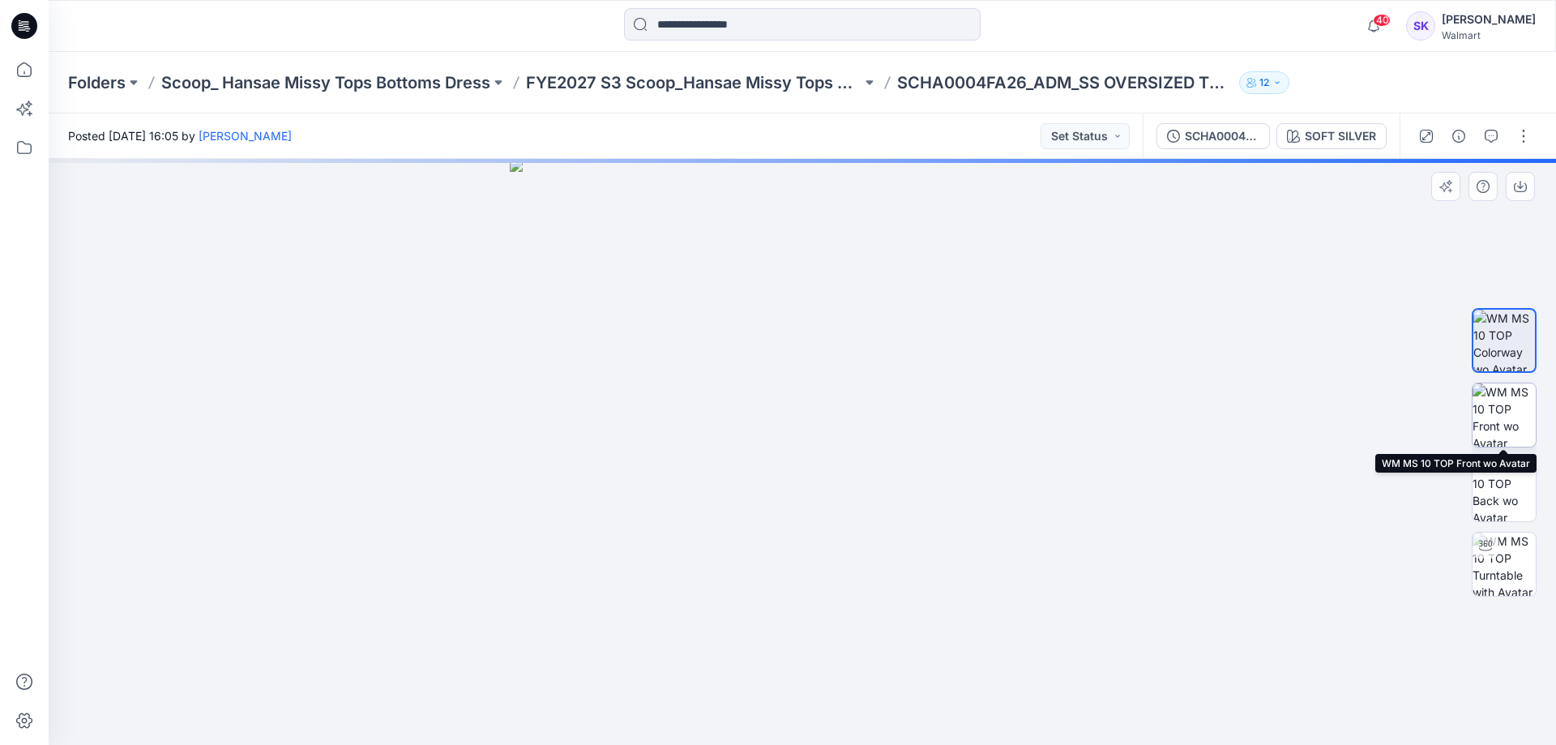
click at [1513, 397] on img at bounding box center [1503, 414] width 63 height 63
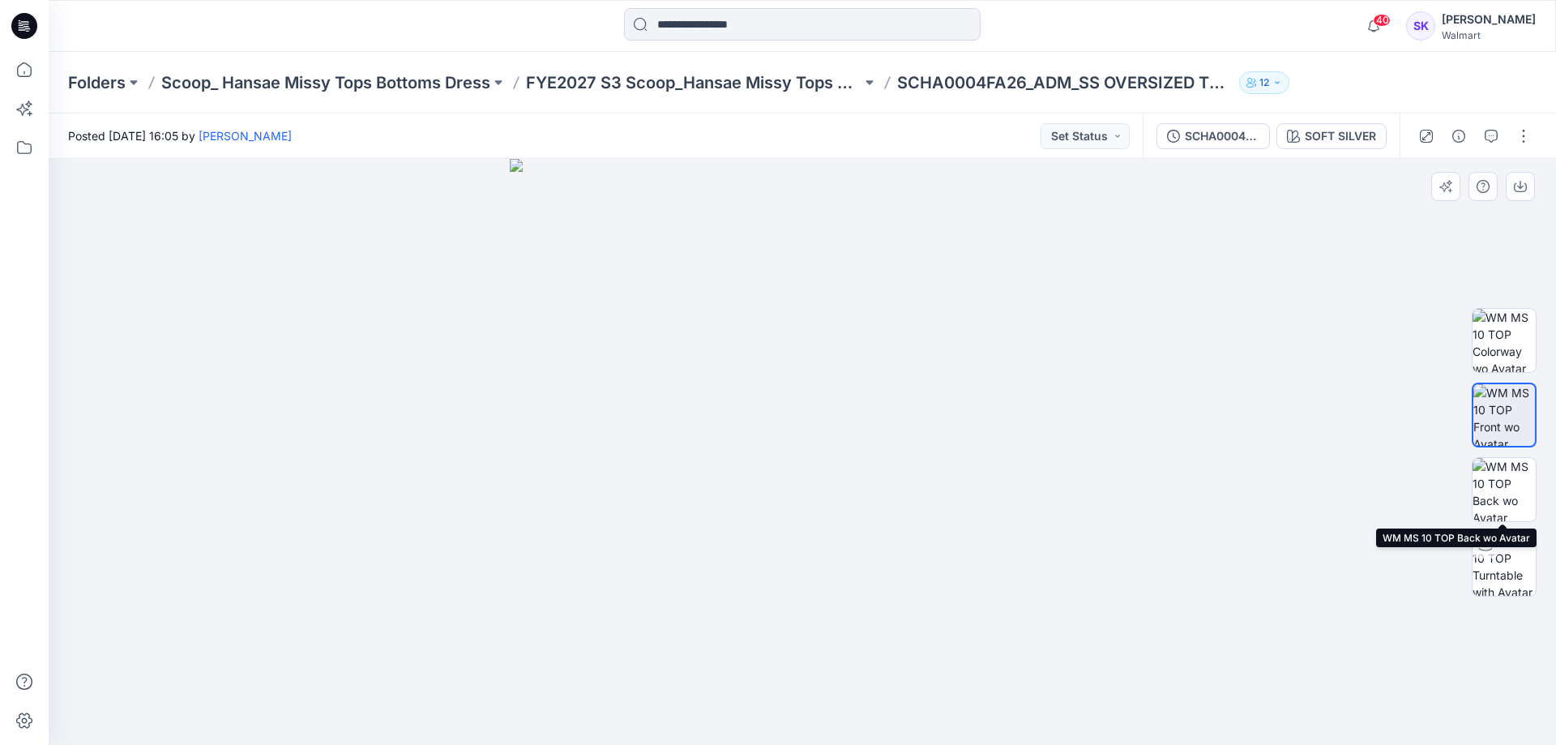
drag, startPoint x: 1501, startPoint y: 499, endPoint x: 1506, endPoint y: 523, distance: 25.0
click at [1500, 498] on img at bounding box center [1503, 489] width 63 height 63
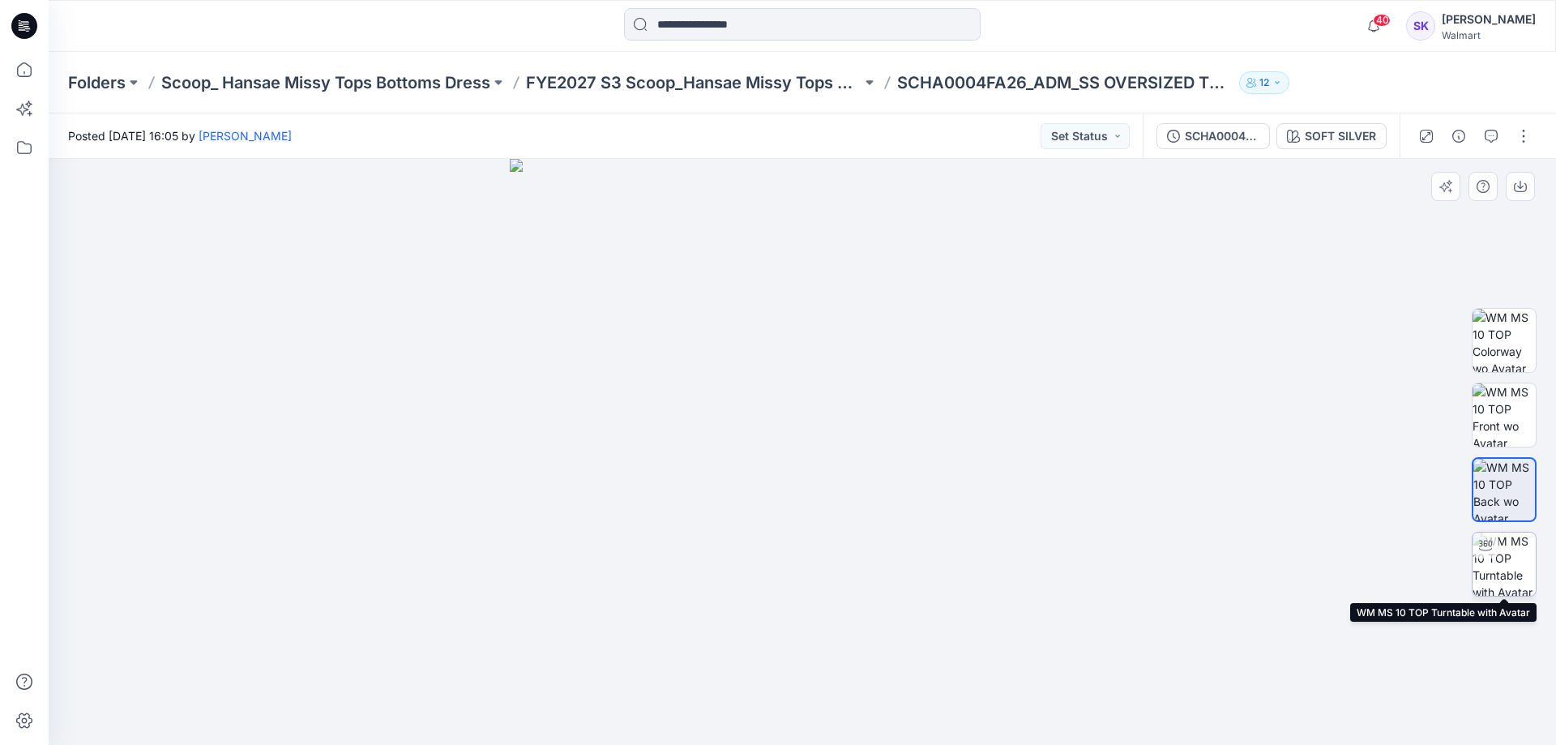
click at [1498, 561] on img at bounding box center [1503, 563] width 63 height 63
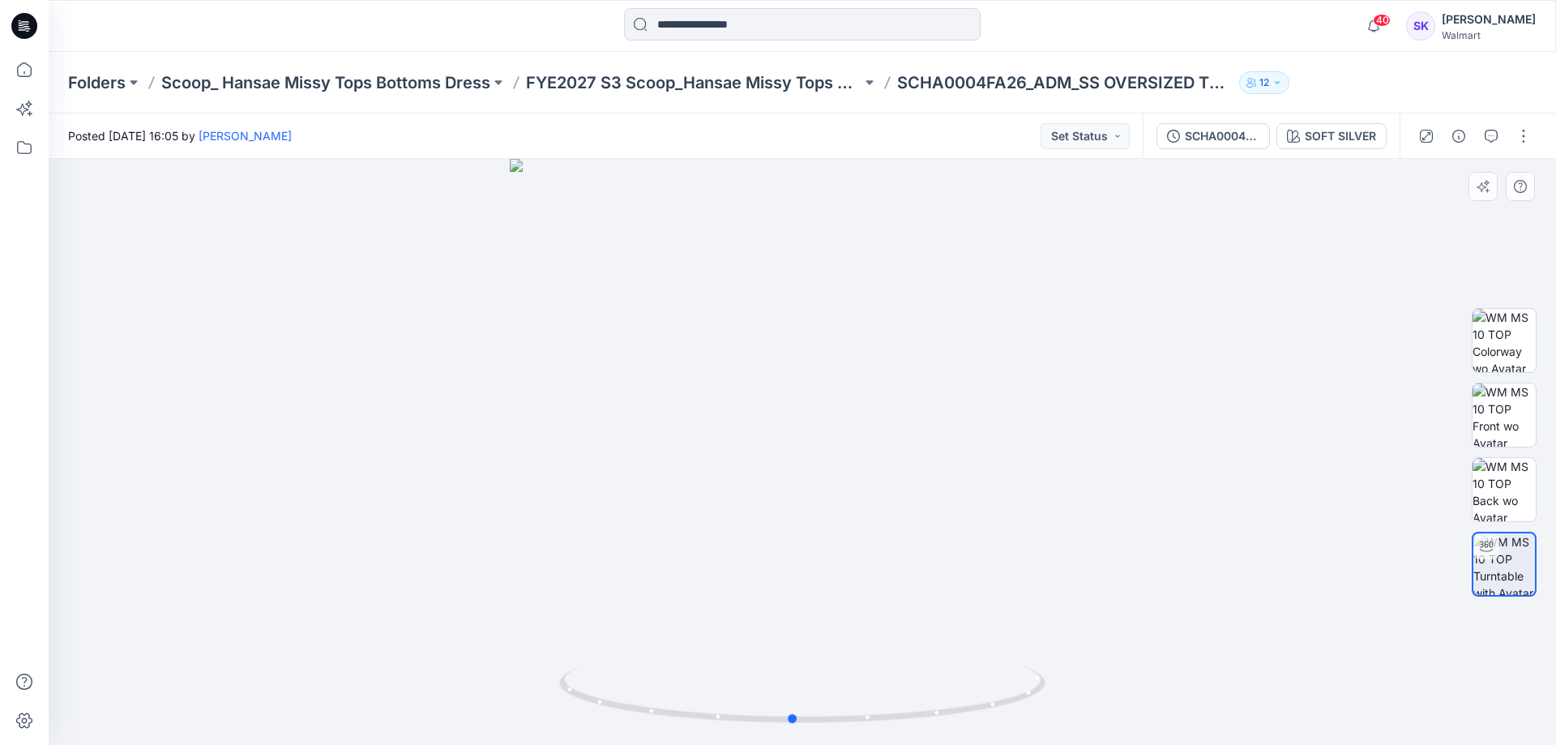
drag, startPoint x: 848, startPoint y: 523, endPoint x: 352, endPoint y: 552, distance: 496.7
click at [352, 552] on div at bounding box center [802, 452] width 1507 height 586
click at [1207, 83] on p "SCHA0004FA26_ADM_SS OVERSIZED TEE_190GSM" at bounding box center [1064, 82] width 335 height 23
click at [1181, 77] on p "SCHA0004FA26_ADM_SS OVERSIZED TEE_190GSM" at bounding box center [1064, 82] width 335 height 23
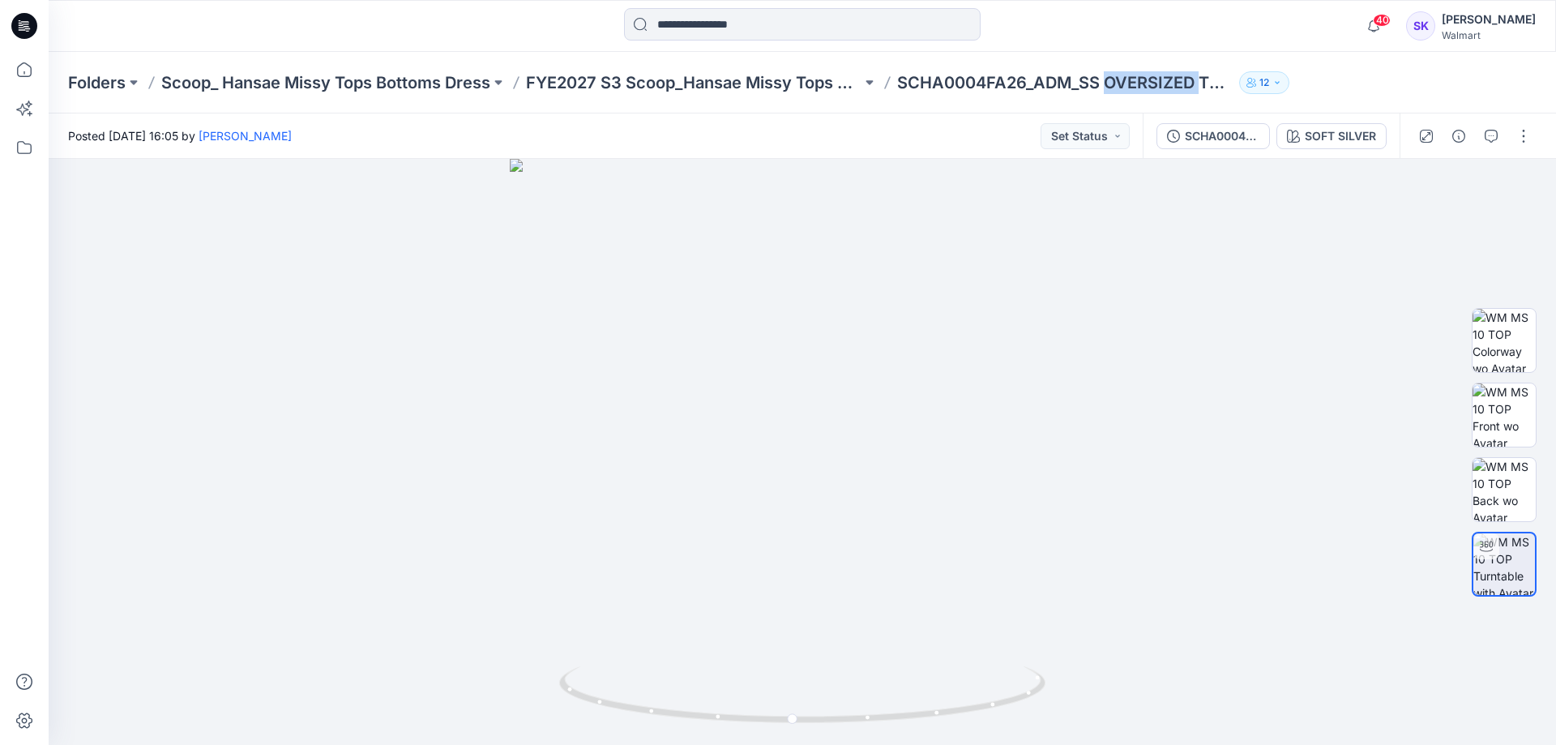
click at [1269, 77] on p "12" at bounding box center [1264, 83] width 10 height 18
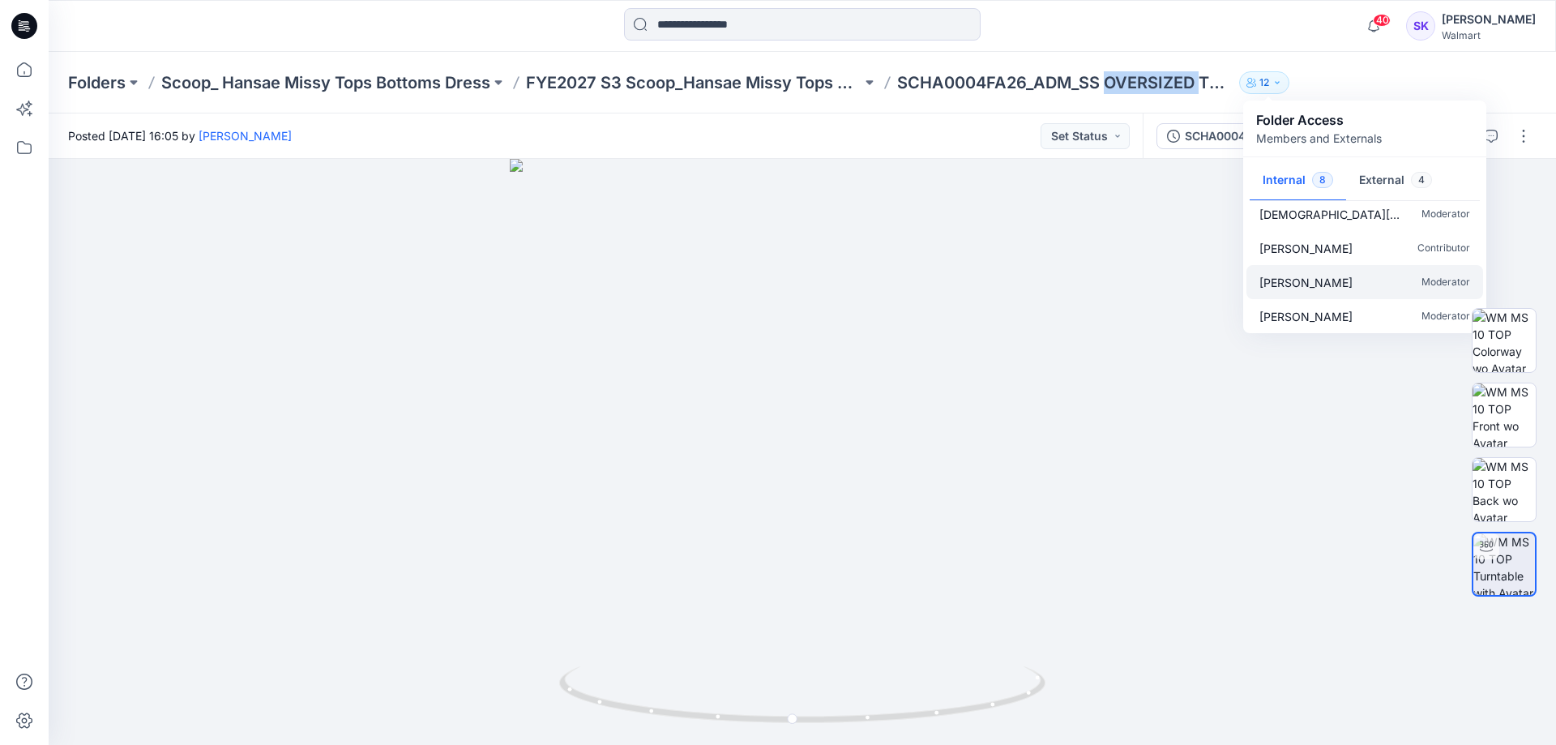
scroll to position [151, 0]
click at [1177, 23] on div at bounding box center [802, 26] width 754 height 36
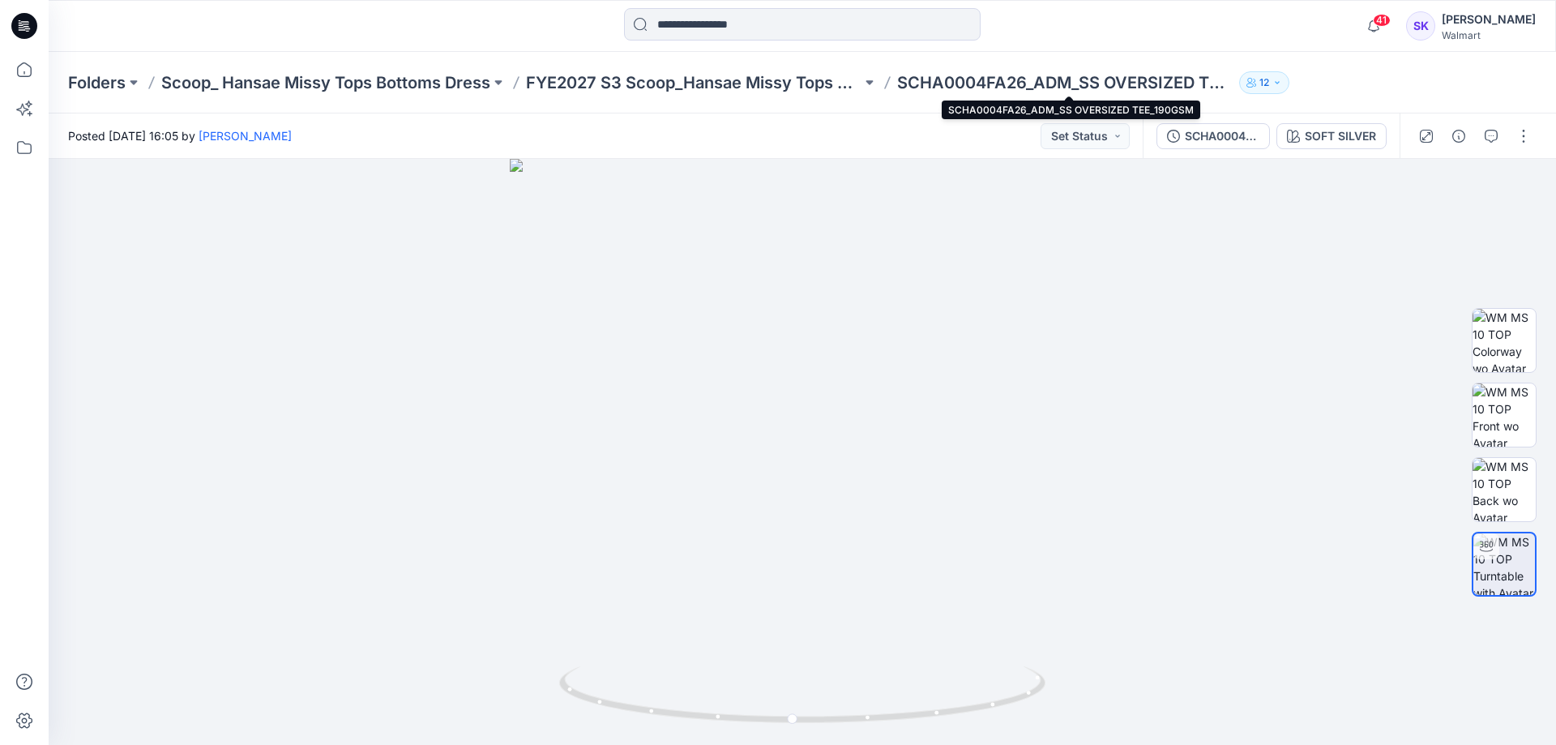
click at [991, 76] on p "SCHA0004FA26_ADM_SS OVERSIZED TEE_190GSM" at bounding box center [1064, 82] width 335 height 23
click at [1530, 131] on button "button" at bounding box center [1523, 136] width 26 height 26
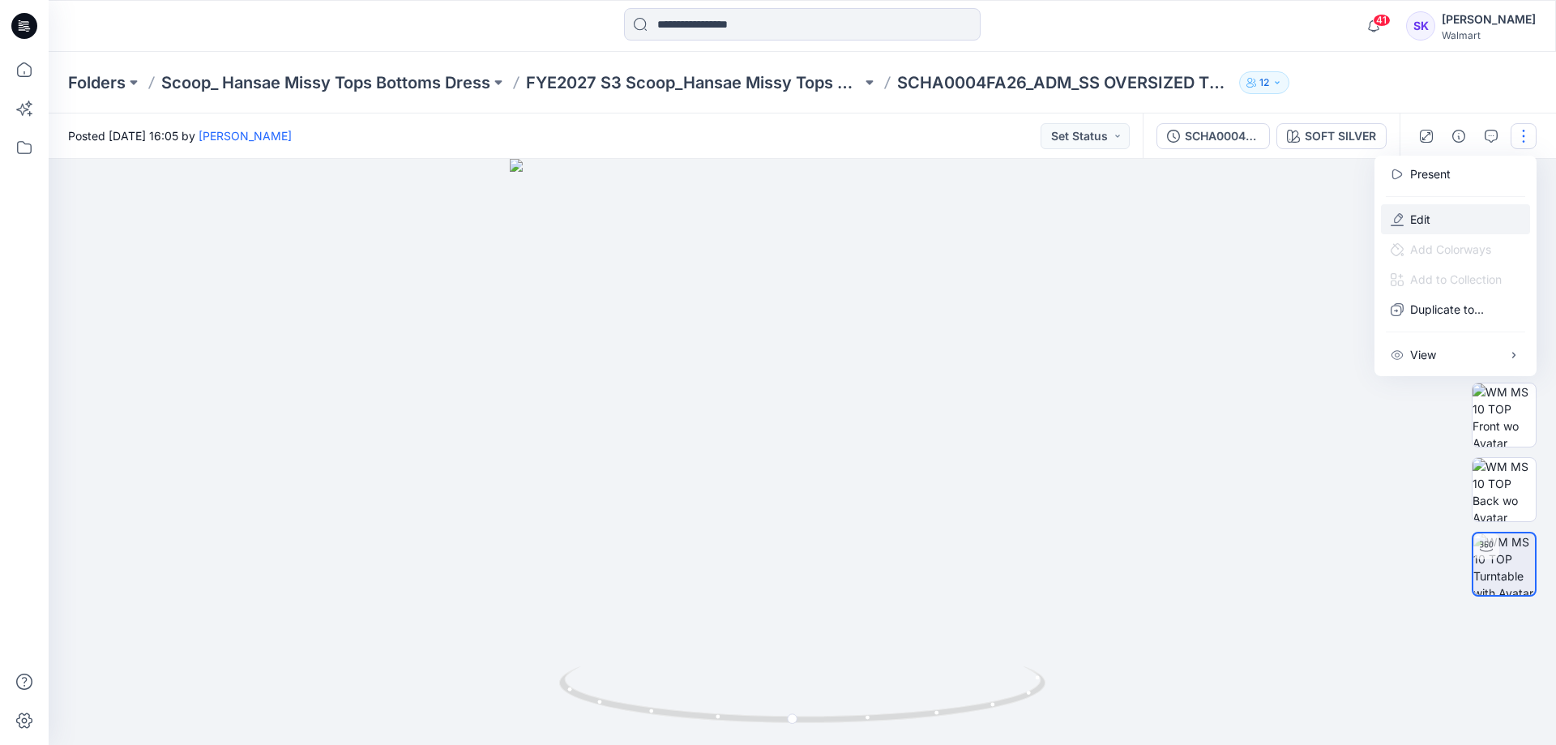
click at [1395, 221] on icon "button" at bounding box center [1396, 219] width 13 height 13
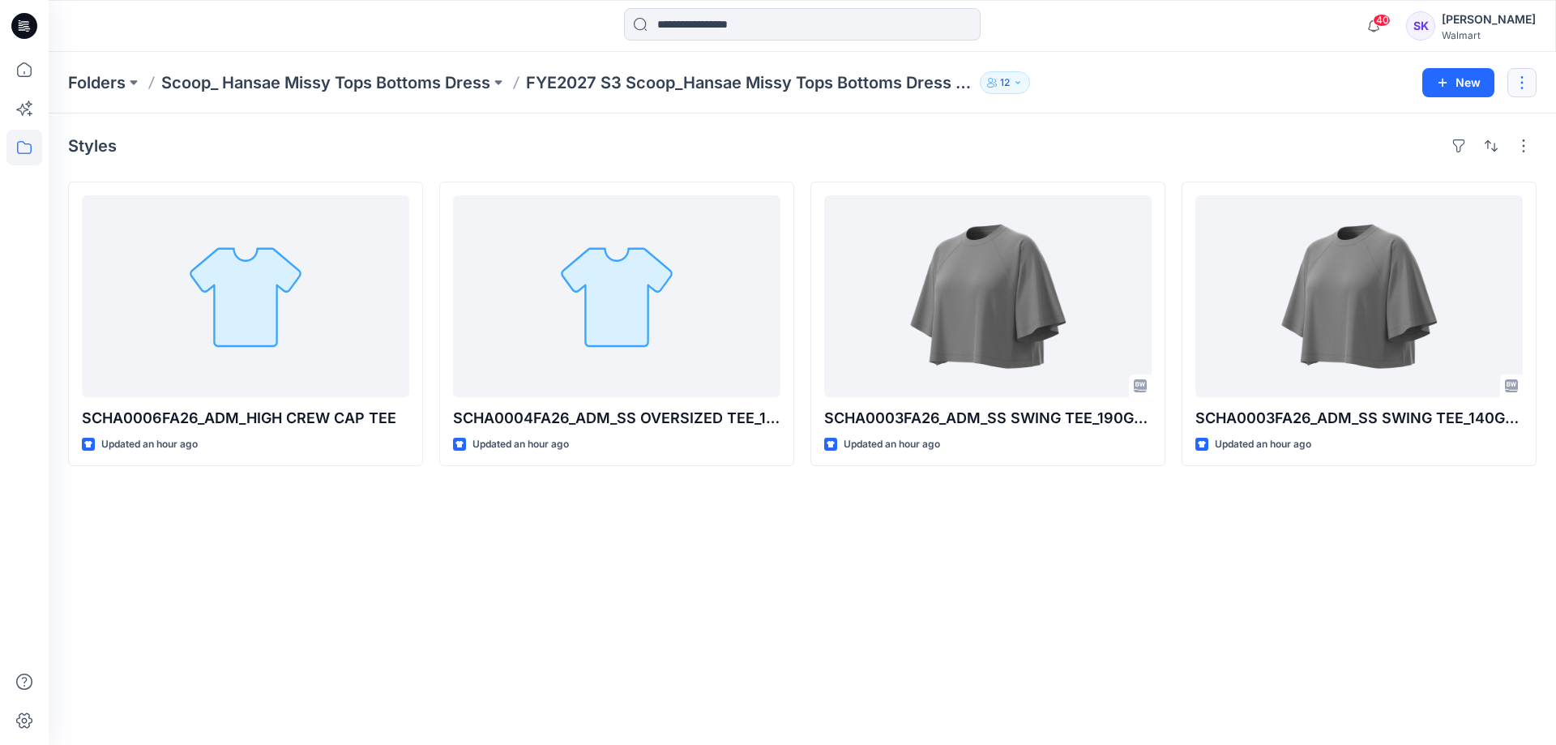
click at [1530, 79] on button "button" at bounding box center [1521, 82] width 29 height 29
click at [1146, 110] on div "Folders Scoop_ Hansae Missy Tops Bottoms Dress FYE2027 S3 Scoop_Hansae Missy To…" at bounding box center [802, 83] width 1507 height 62
click at [1467, 83] on button "New" at bounding box center [1458, 82] width 72 height 29
click at [1420, 123] on p "New Style" at bounding box center [1408, 122] width 54 height 19
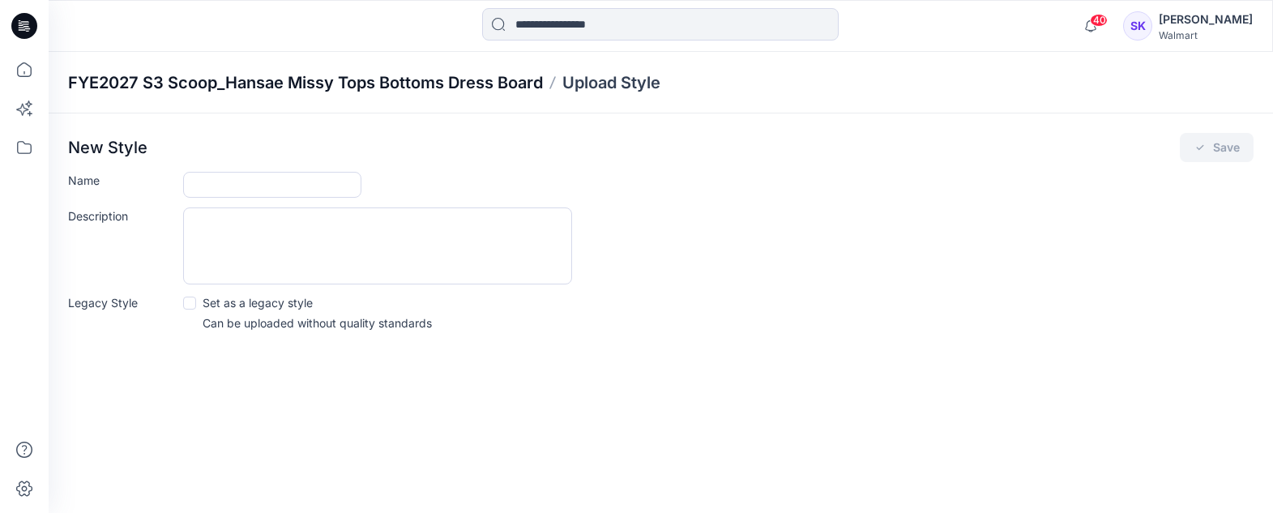
click at [461, 86] on p "FYE2027 S3 Scoop_Hansae Missy Tops Bottoms Dress Board" at bounding box center [305, 82] width 475 height 23
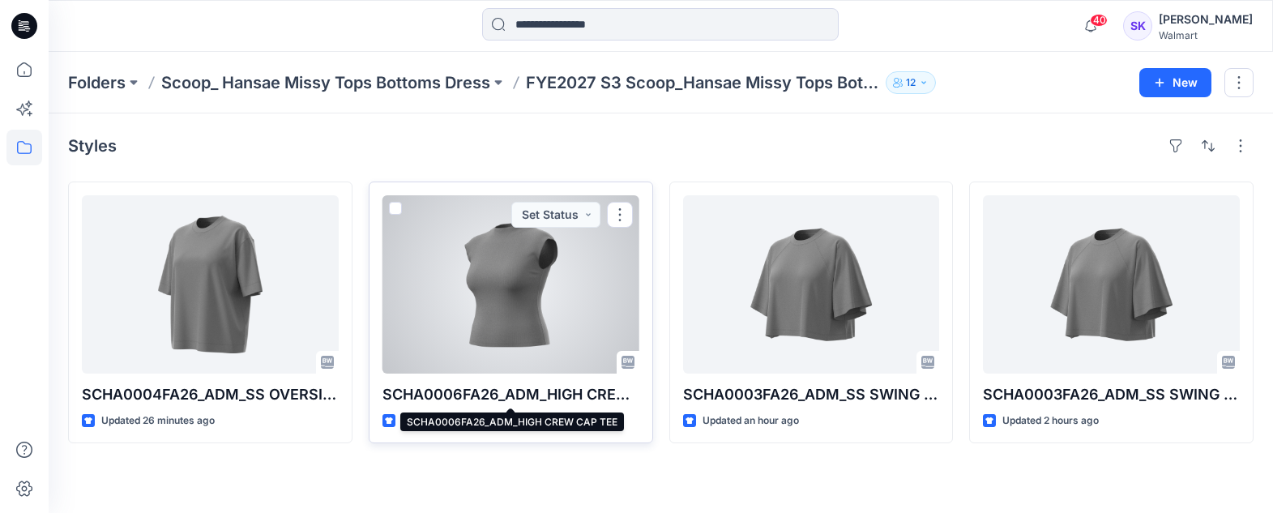
click at [582, 393] on p "SCHA0006FA26_ADM_HIGH CREW CAP TEE" at bounding box center [510, 394] width 257 height 23
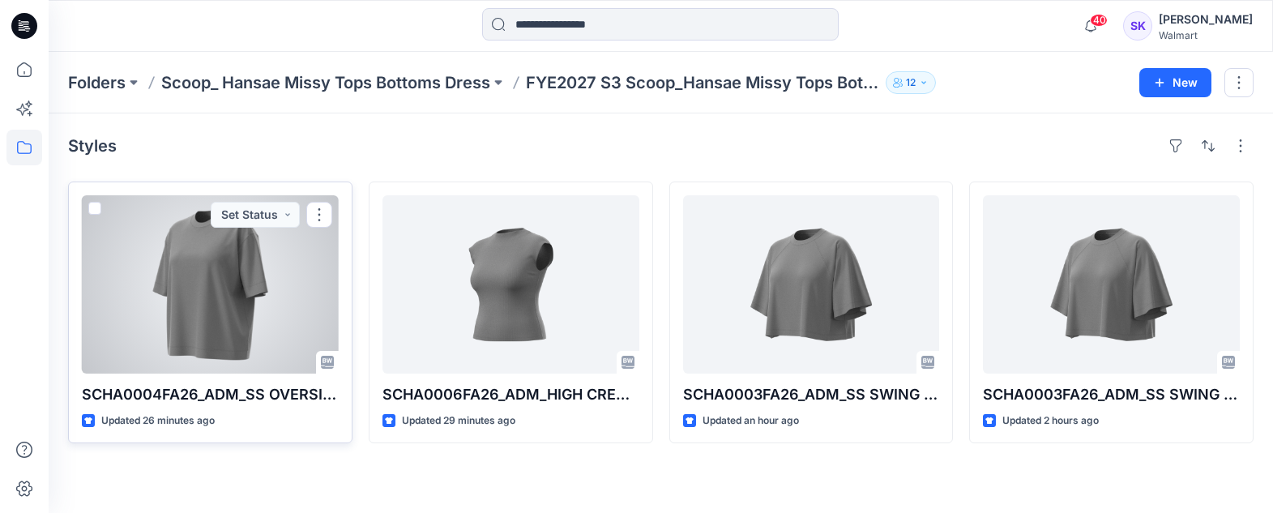
click at [168, 305] on div at bounding box center [210, 284] width 257 height 178
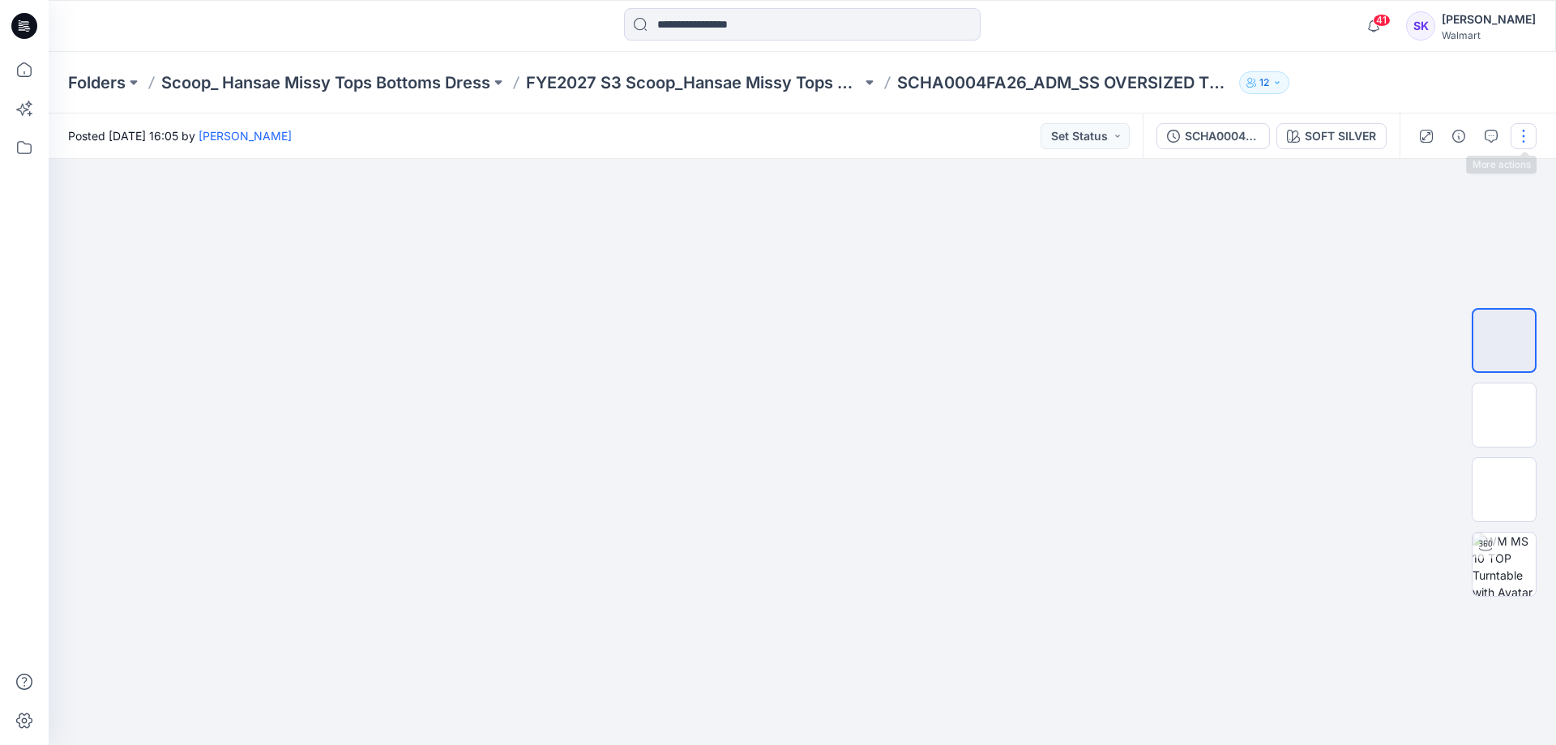
click at [1521, 139] on button "button" at bounding box center [1523, 136] width 26 height 26
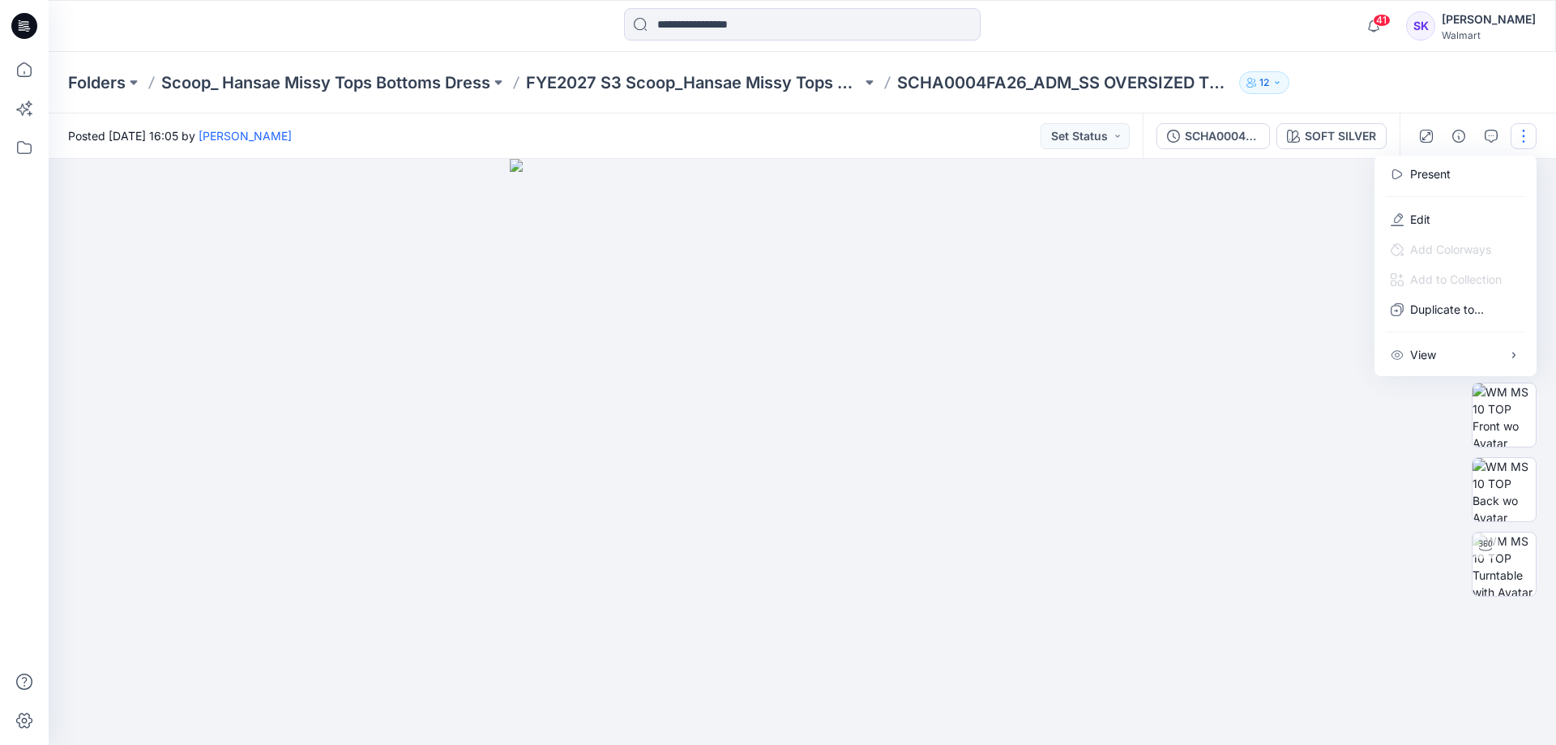
click at [1430, 82] on div "Folders Scoop_ Hansae Missy Tops Bottoms Dress FYE2027 S3 Scoop_Hansae Missy To…" at bounding box center [802, 83] width 1507 height 62
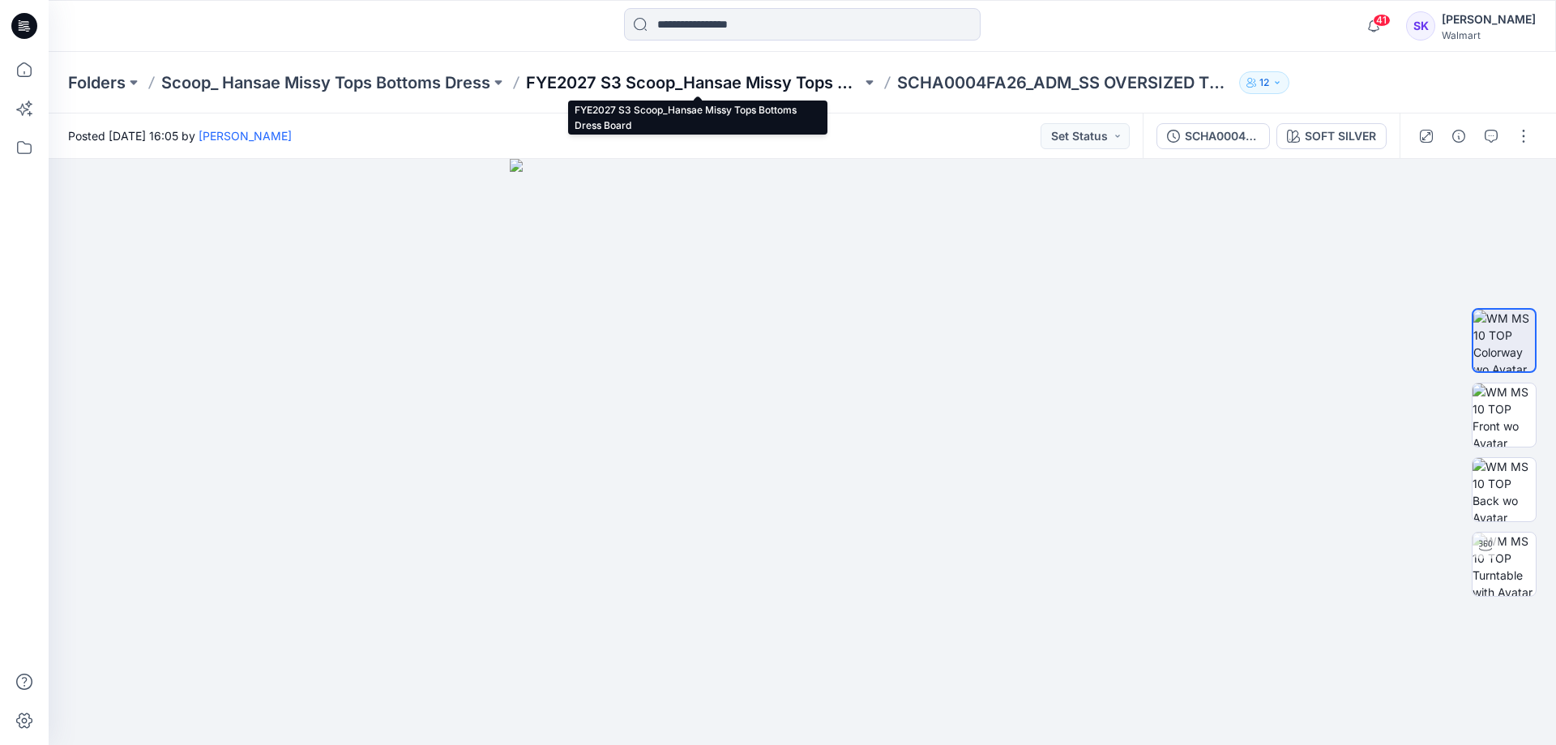
click at [809, 78] on p "FYE2027 S3 Scoop_Hansae Missy Tops Bottoms Dress Board" at bounding box center [693, 82] width 335 height 23
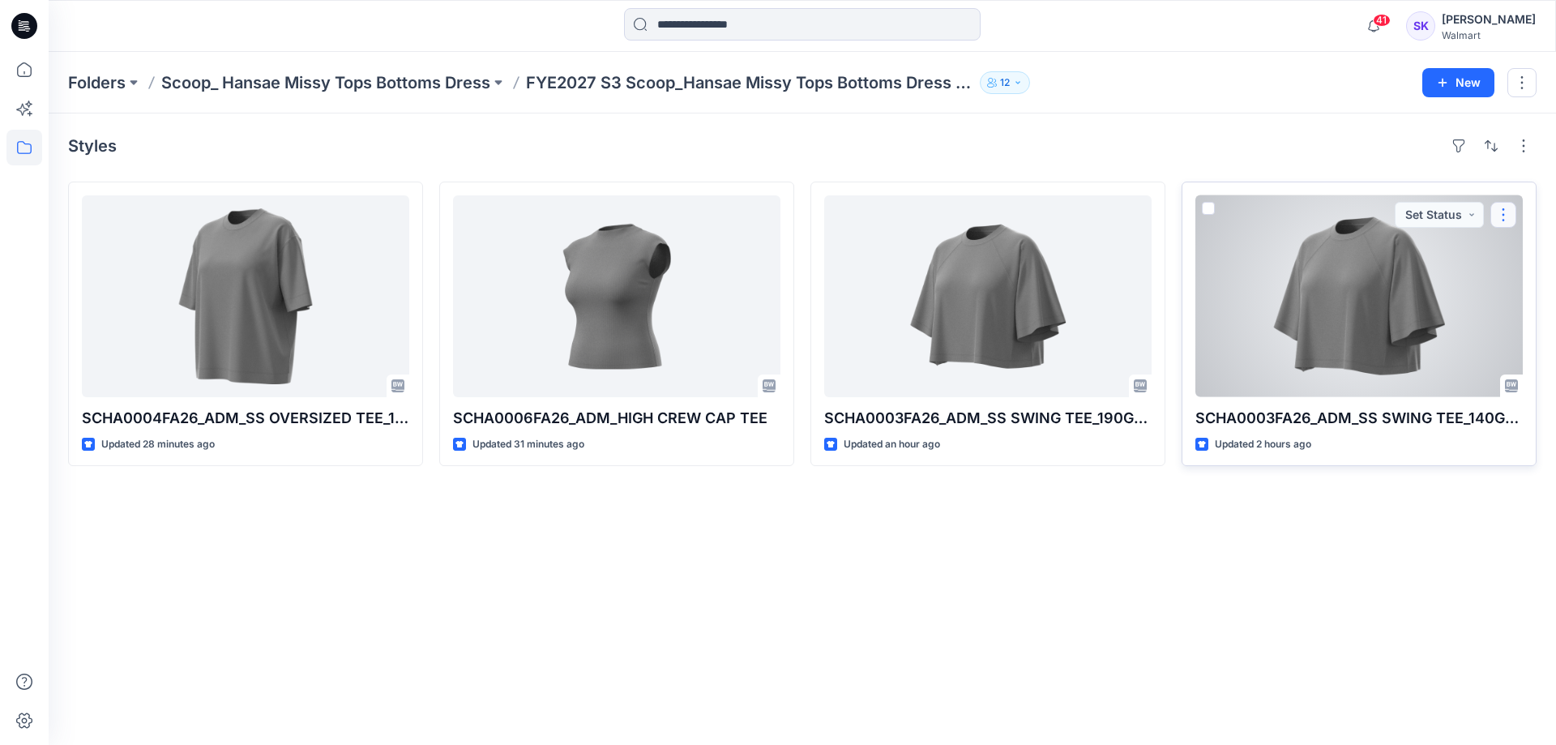
click at [1507, 222] on button "button" at bounding box center [1503, 215] width 26 height 26
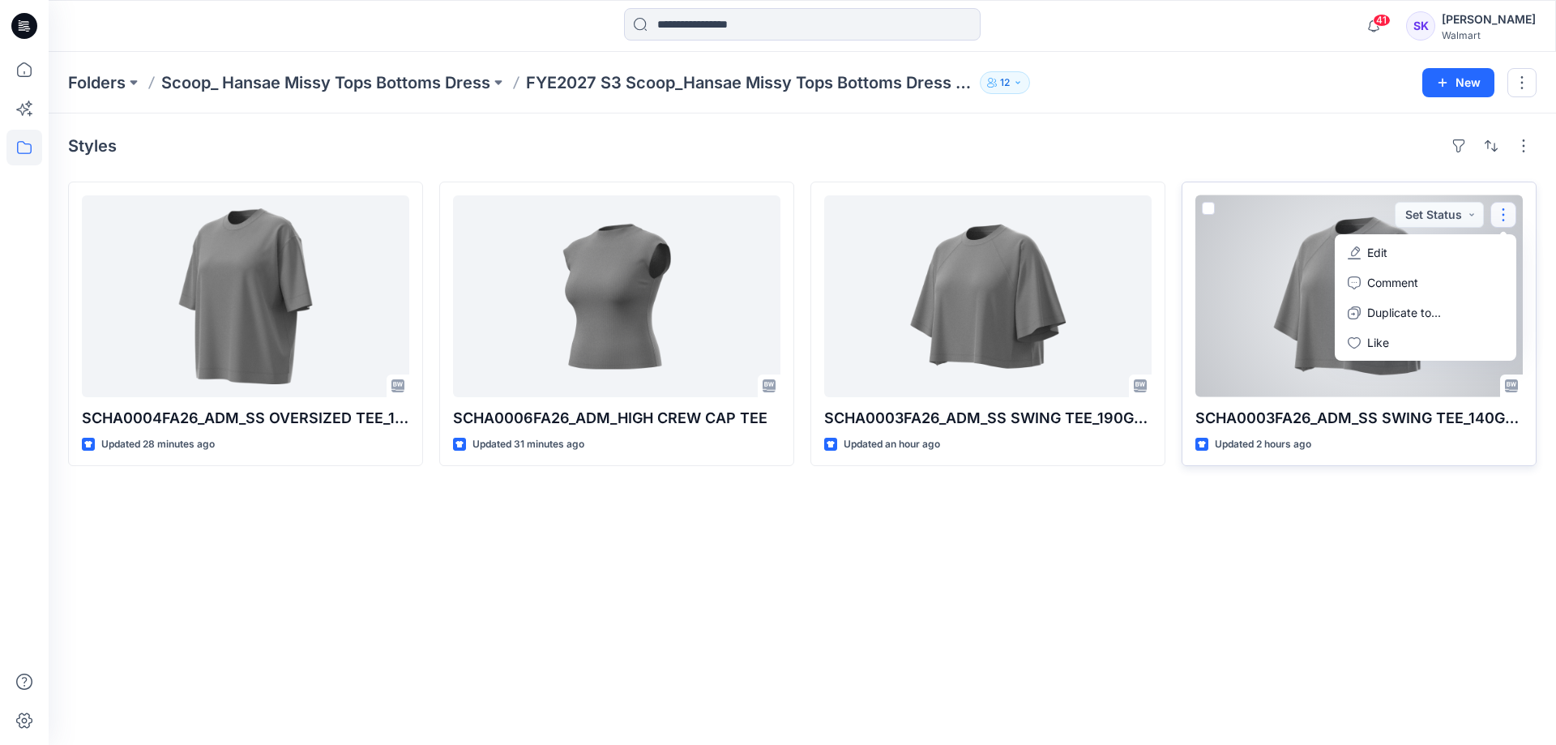
click at [1205, 204] on span at bounding box center [1208, 208] width 13 height 13
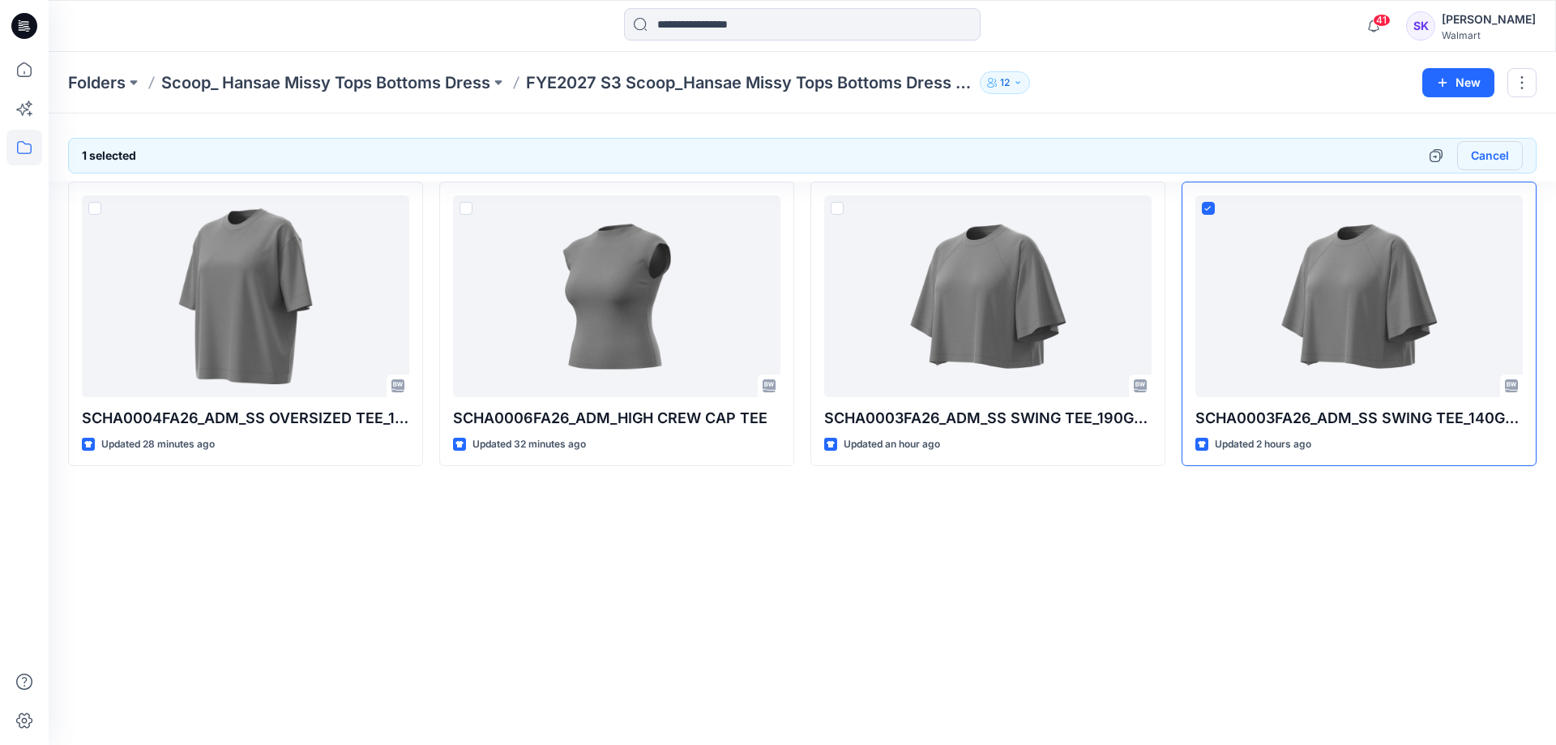
click at [1499, 152] on button "Cancel" at bounding box center [1490, 155] width 66 height 29
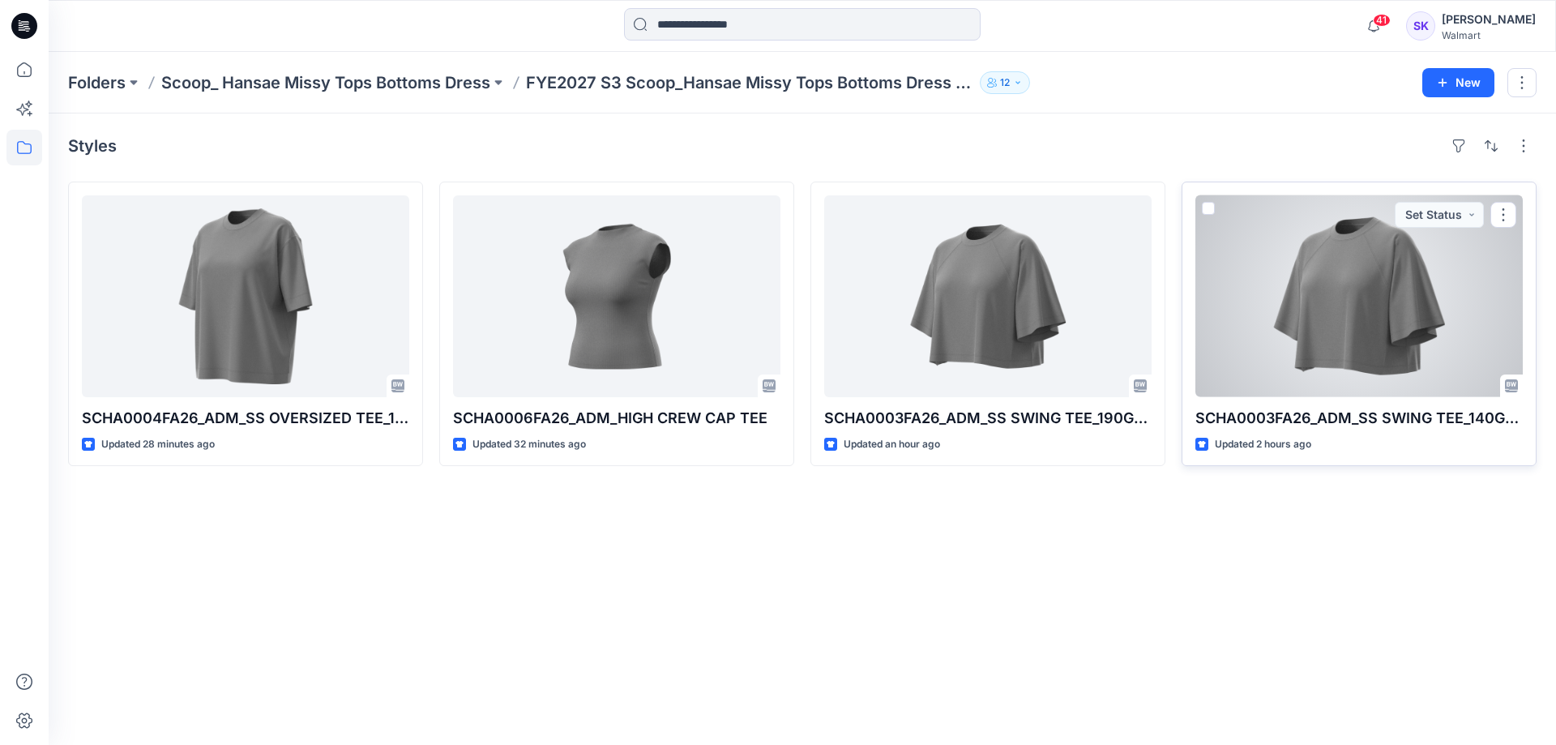
click at [1211, 209] on span at bounding box center [1208, 208] width 13 height 13
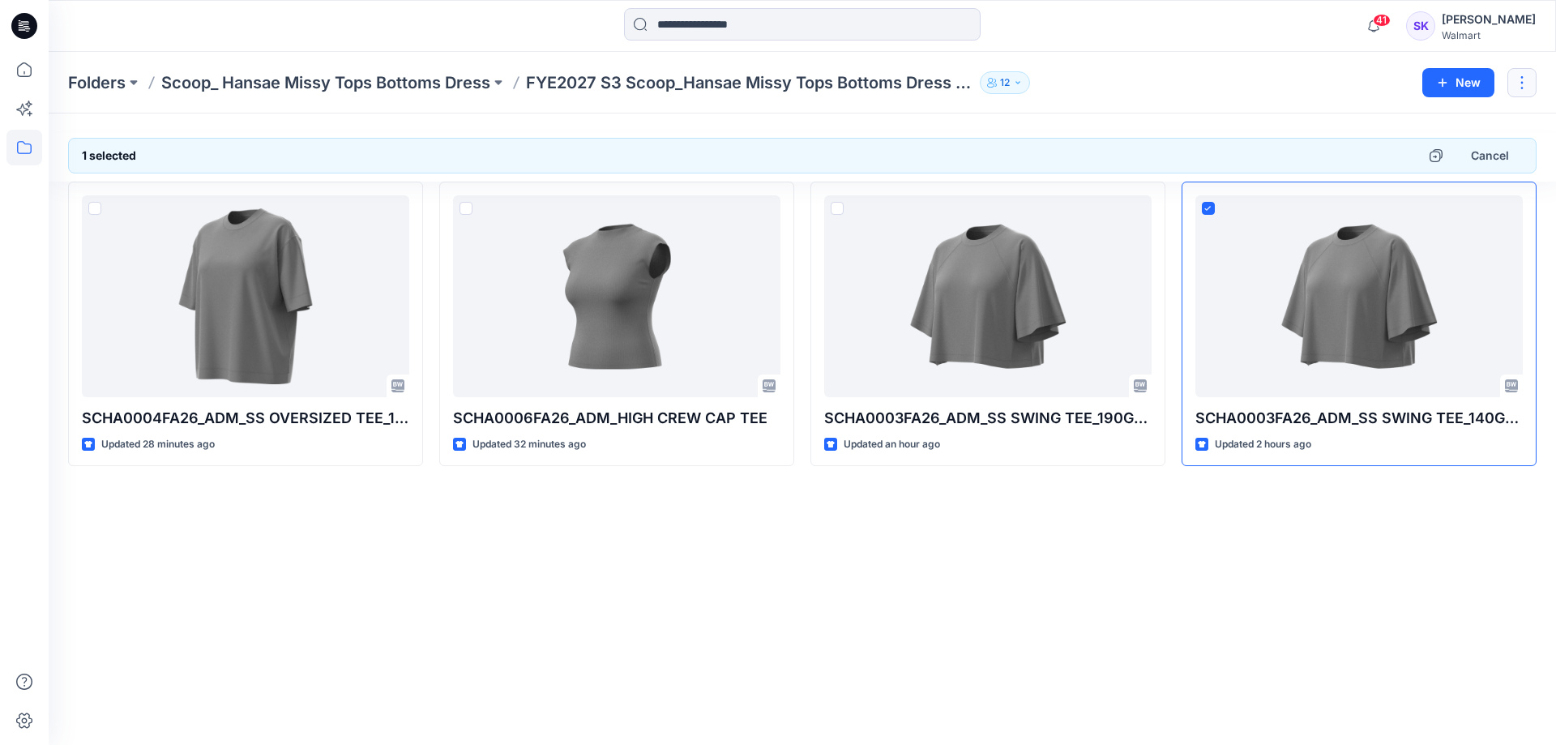
click at [1514, 82] on button "button" at bounding box center [1521, 82] width 29 height 29
click at [1409, 117] on button "Edit" at bounding box center [1445, 122] width 175 height 30
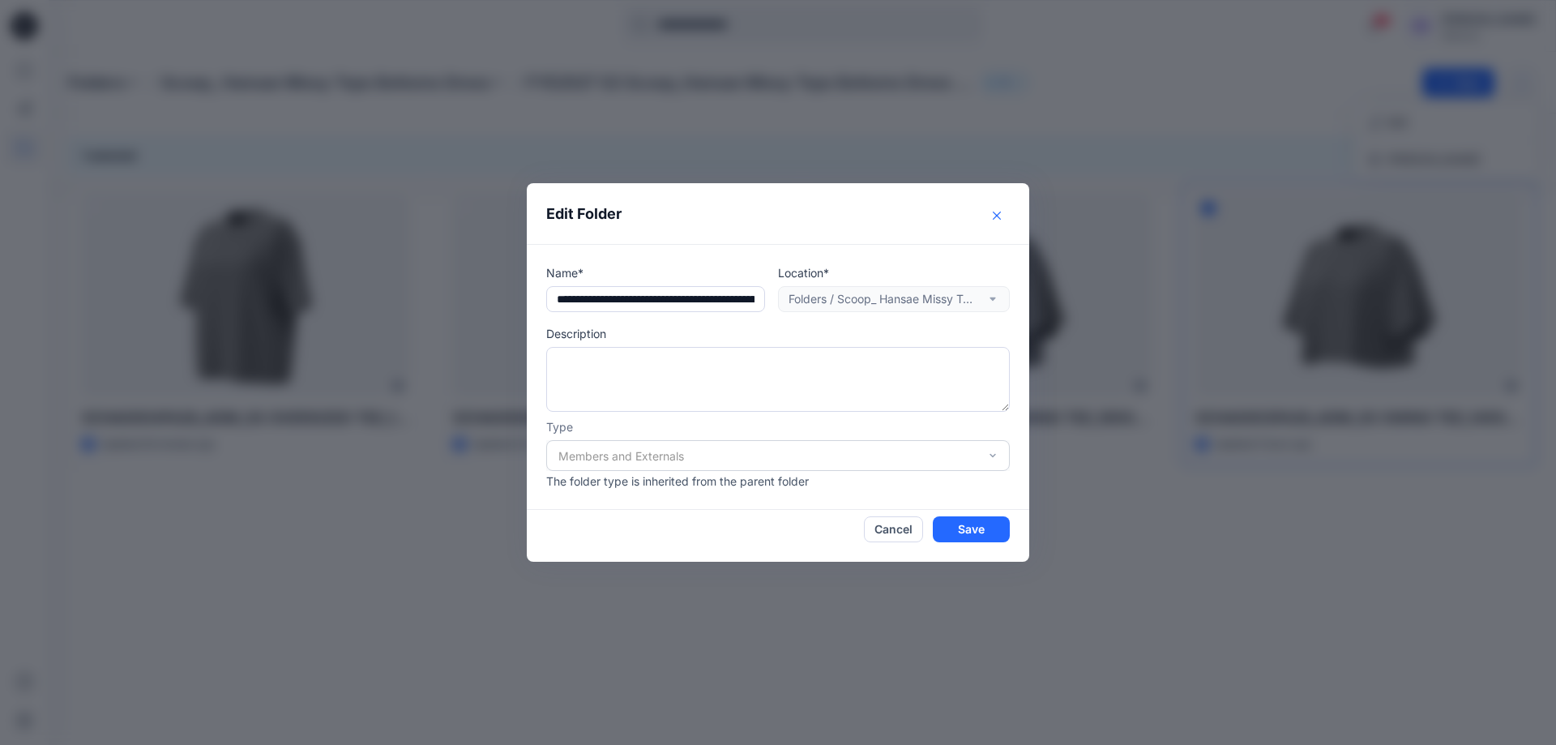
click at [1000, 210] on button "Close" at bounding box center [997, 216] width 26 height 26
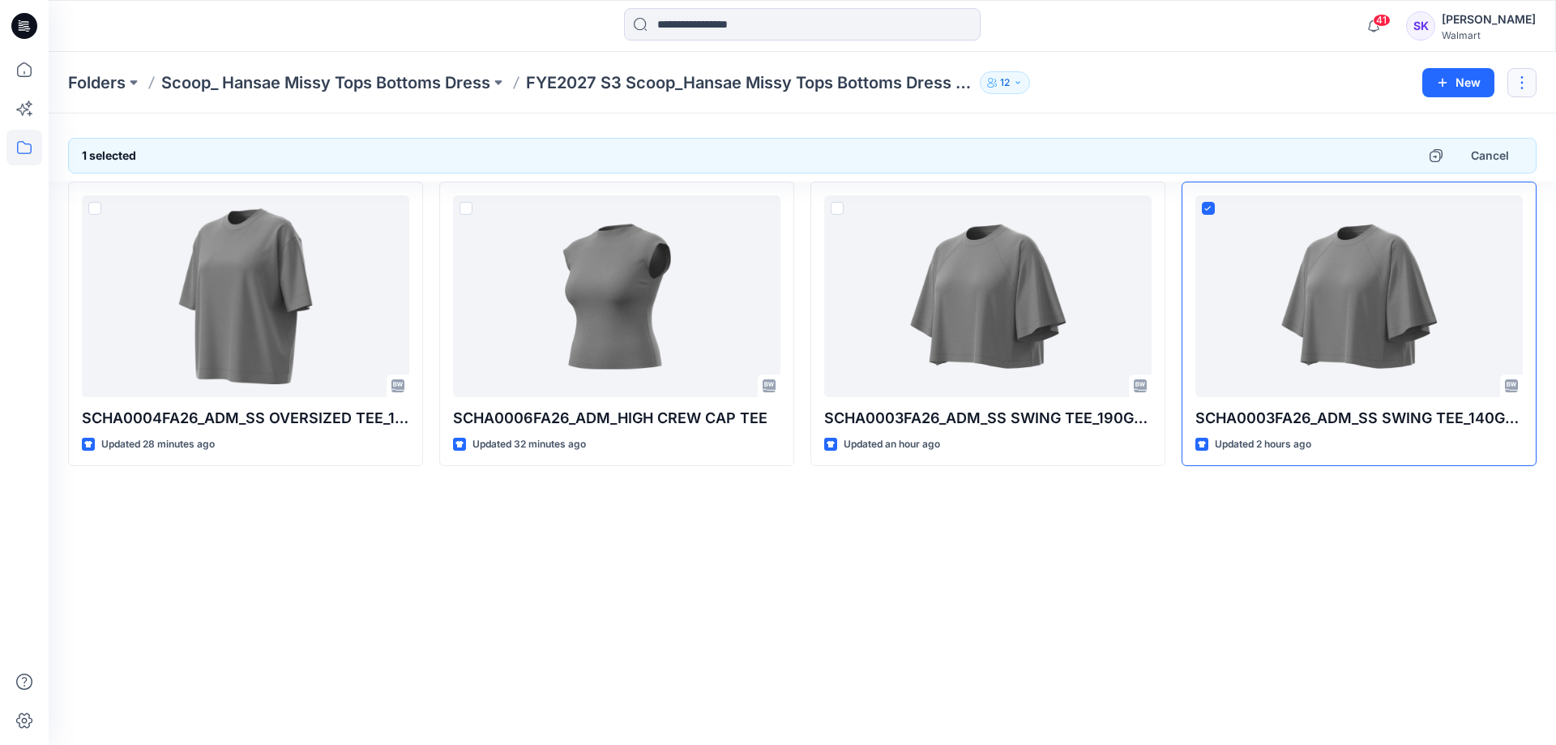
click at [1523, 91] on button "button" at bounding box center [1521, 82] width 29 height 29
click at [1223, 569] on div "1 selected Cancel SCHA0004FA26_ADM_SS OVERSIZED TEE_190GSM Updated 28 minutes a…" at bounding box center [802, 428] width 1507 height 631
drag, startPoint x: 1407, startPoint y: 436, endPoint x: 1359, endPoint y: 558, distance: 131.7
click at [1359, 558] on div "1 selected Cancel SCHA0004FA26_ADM_SS OVERSIZED TEE_190GSM Updated 28 minutes a…" at bounding box center [802, 428] width 1507 height 631
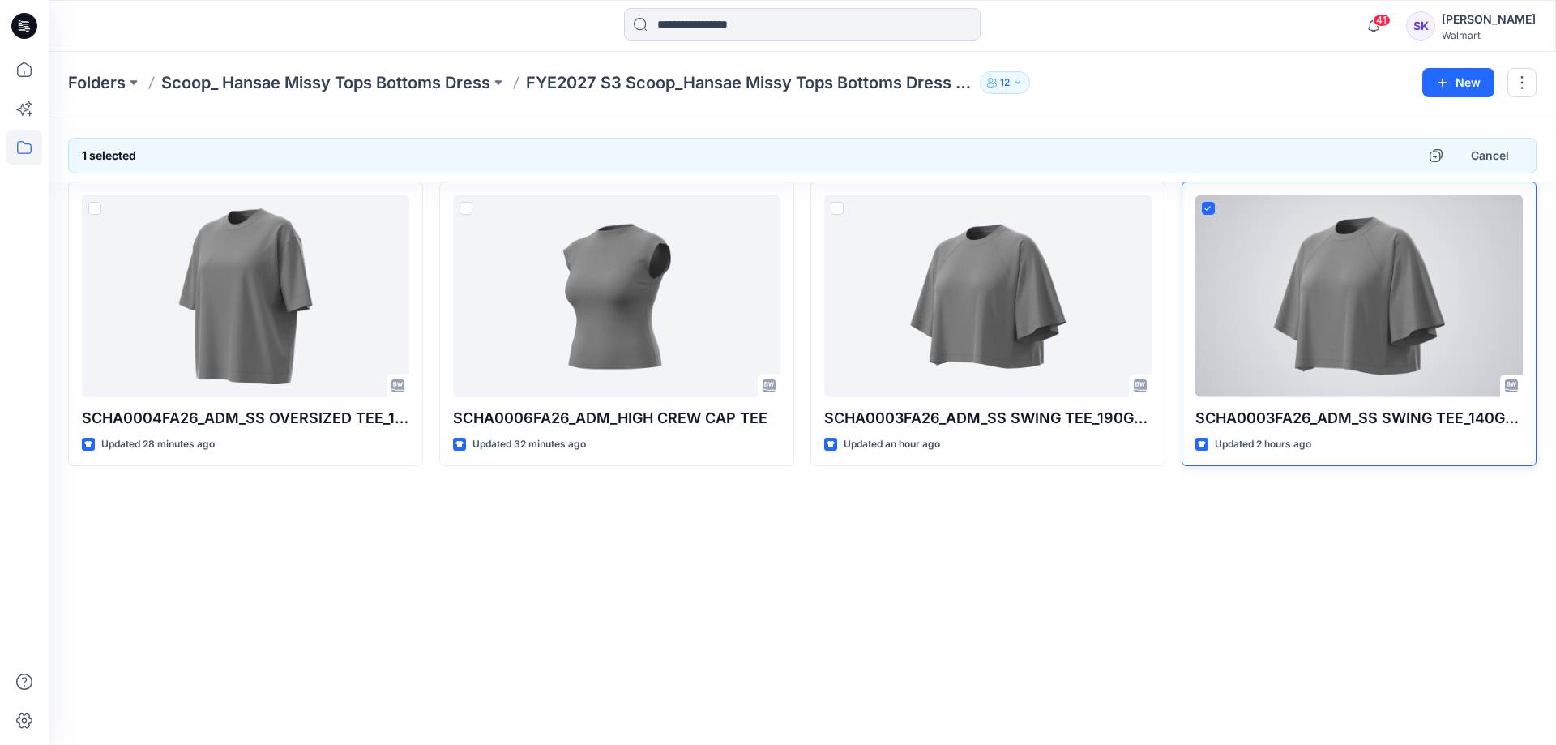
click at [1268, 233] on div at bounding box center [1358, 296] width 327 height 202
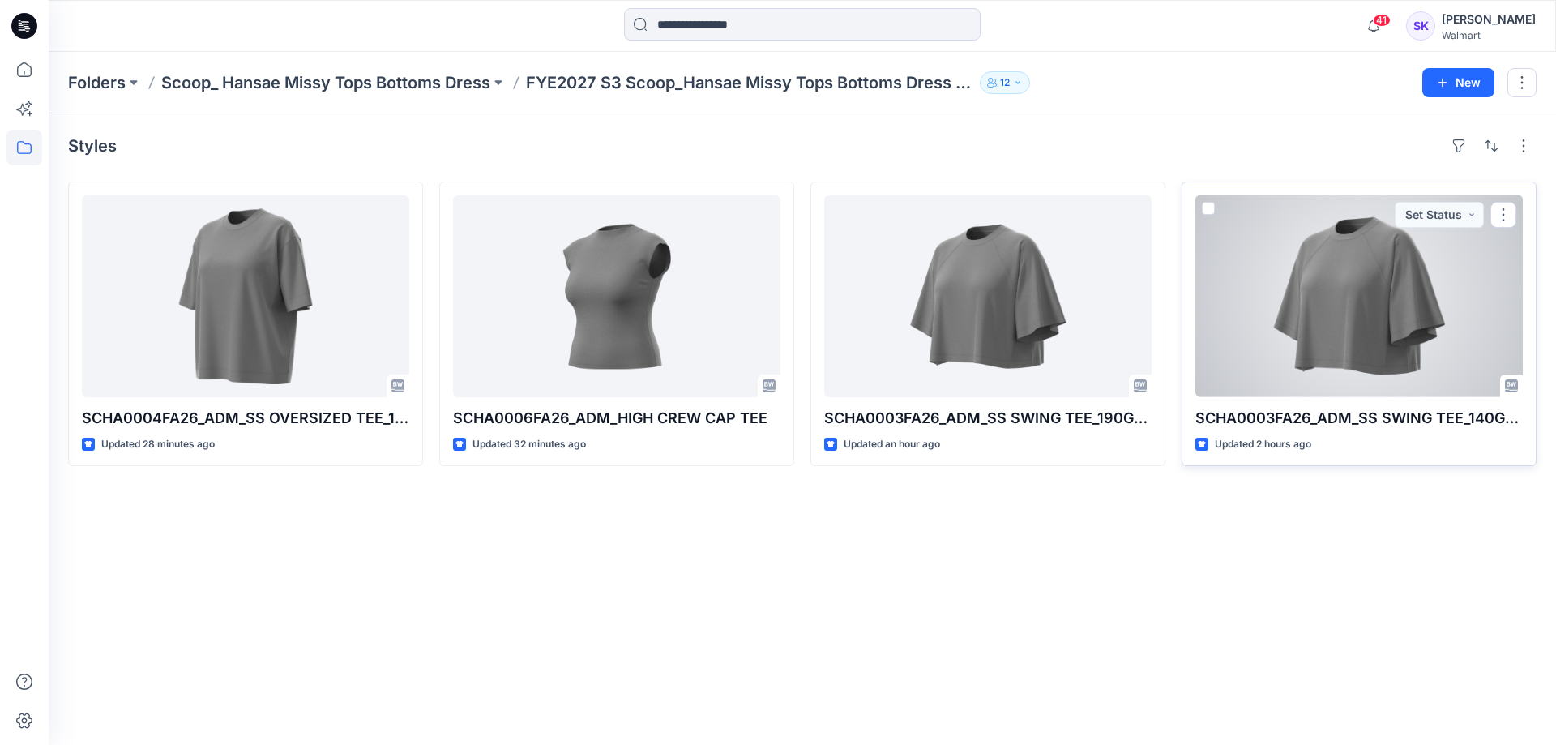
click at [1267, 233] on div at bounding box center [1358, 296] width 327 height 202
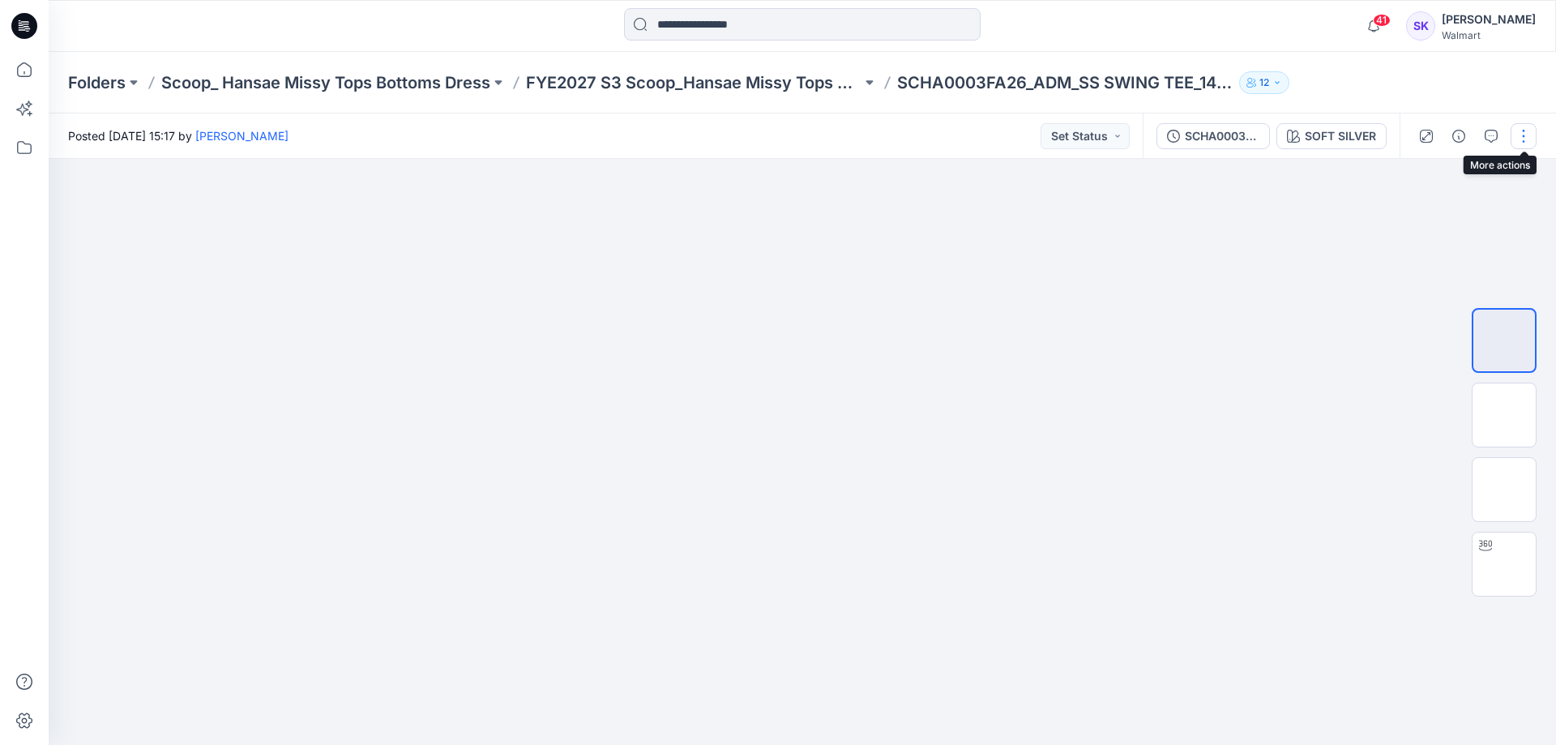
click at [1521, 133] on button "button" at bounding box center [1523, 136] width 26 height 26
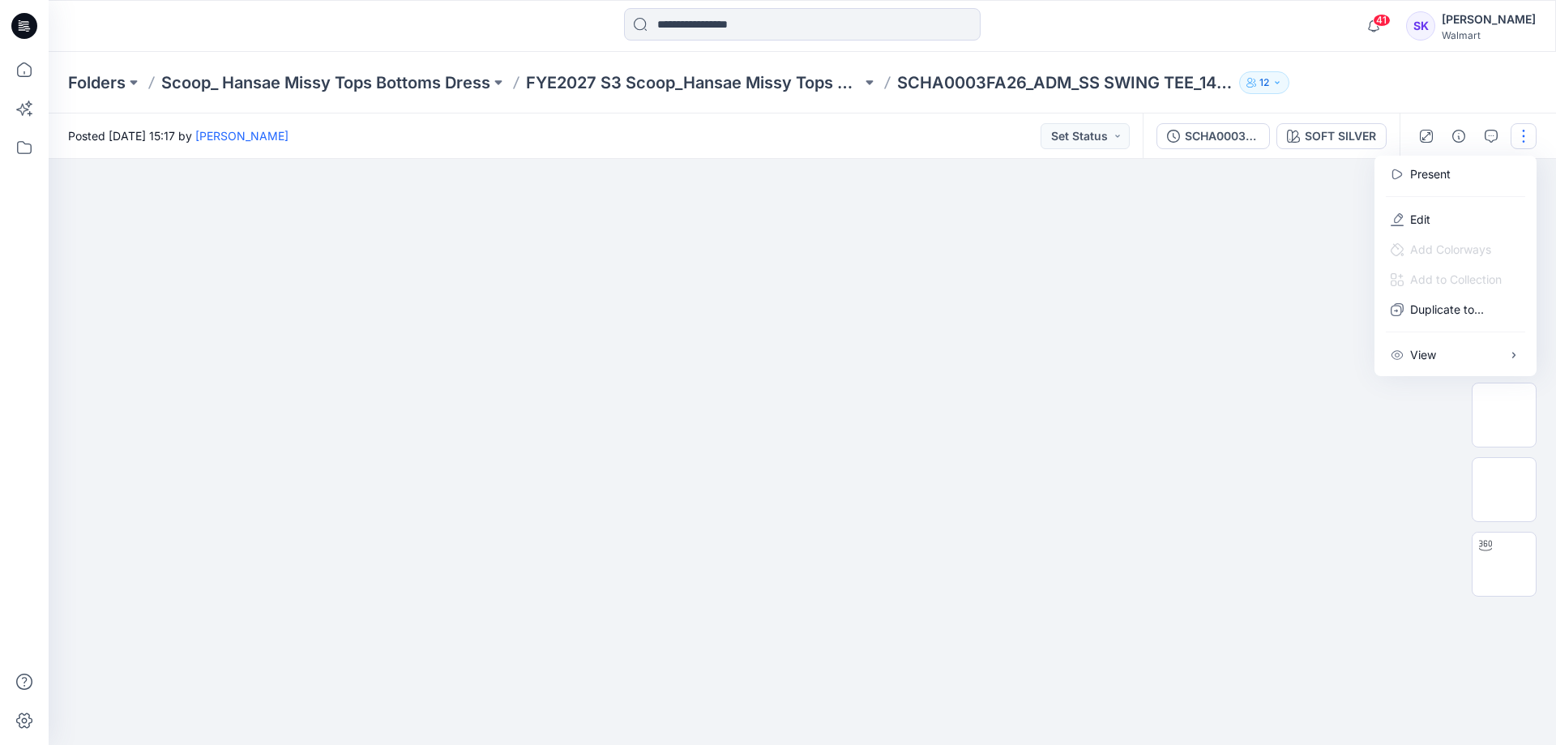
click at [1521, 133] on button "button" at bounding box center [1523, 136] width 26 height 26
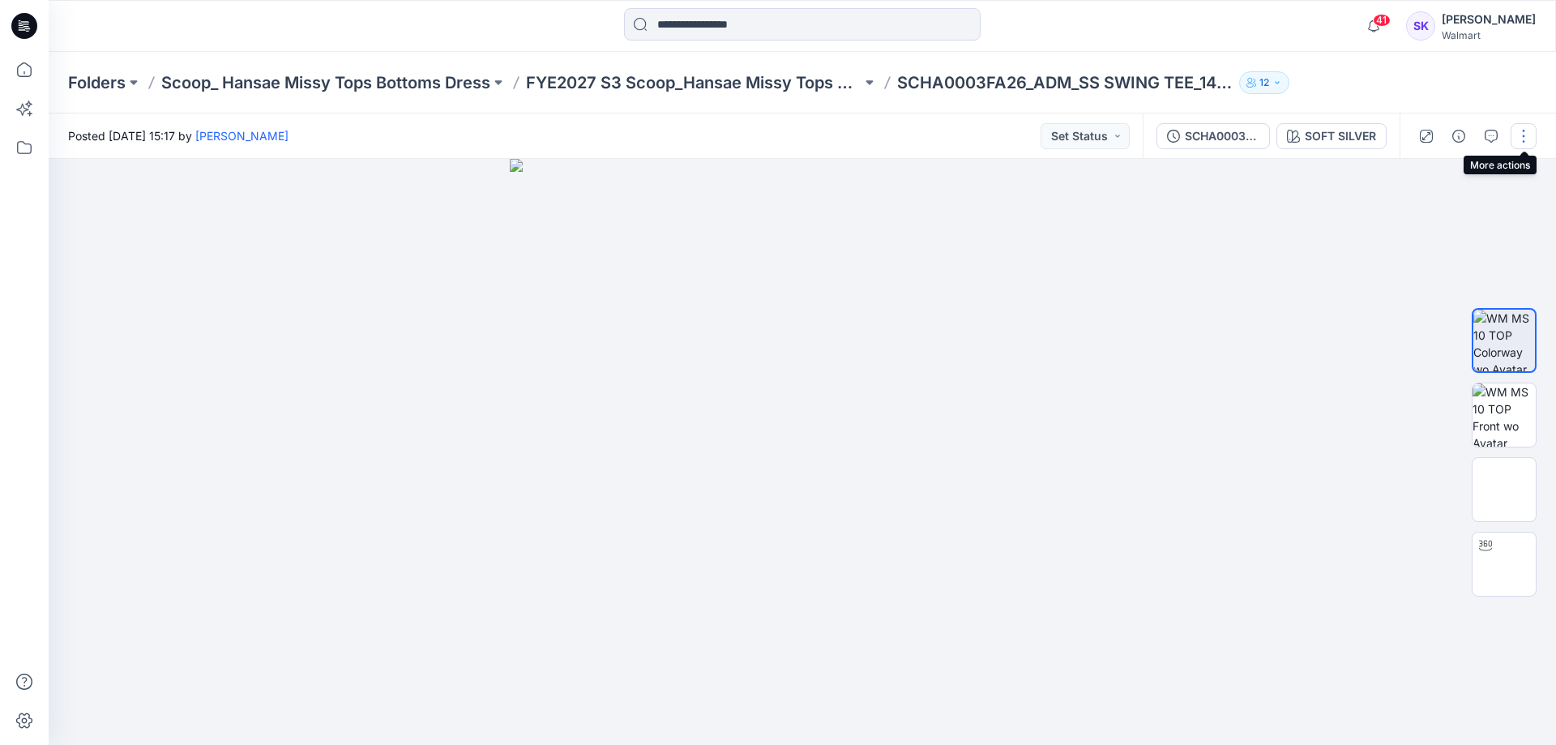
click at [1521, 133] on button "button" at bounding box center [1523, 136] width 26 height 26
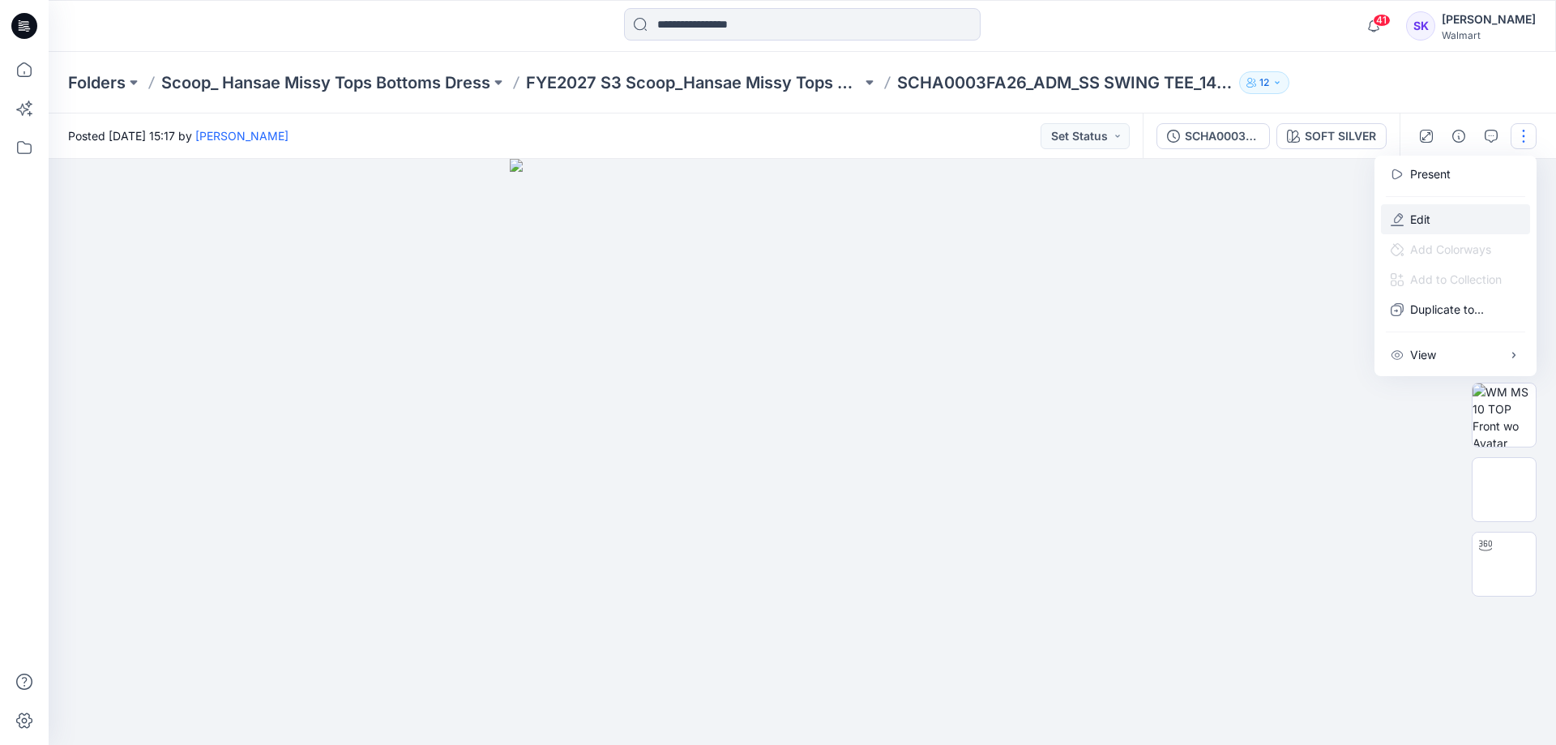
click at [1434, 221] on button "Edit" at bounding box center [1455, 219] width 149 height 30
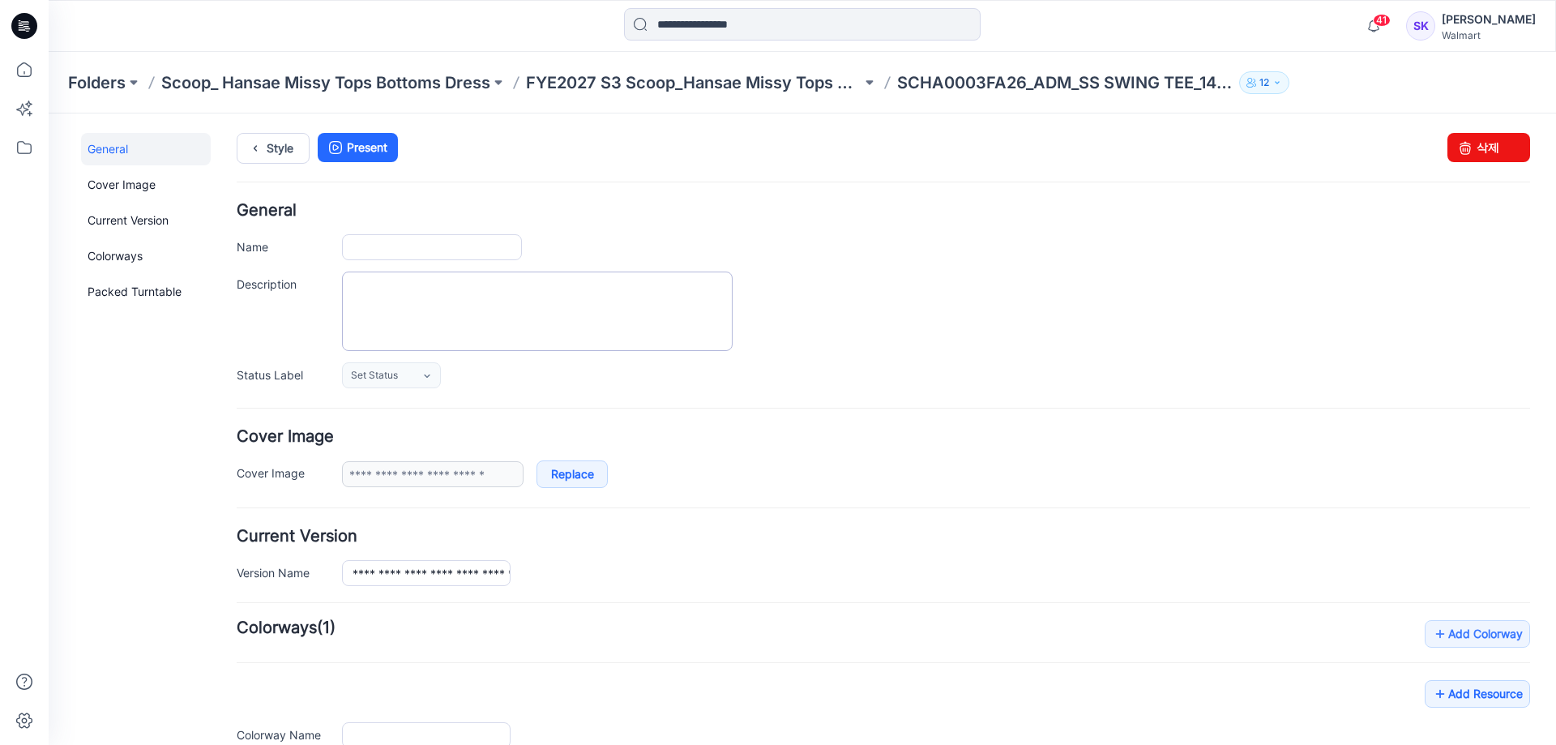
type input "**********"
drag, startPoint x: 484, startPoint y: 241, endPoint x: 704, endPoint y: 233, distance: 220.6
click at [704, 233] on div "**********" at bounding box center [883, 296] width 1293 height 186
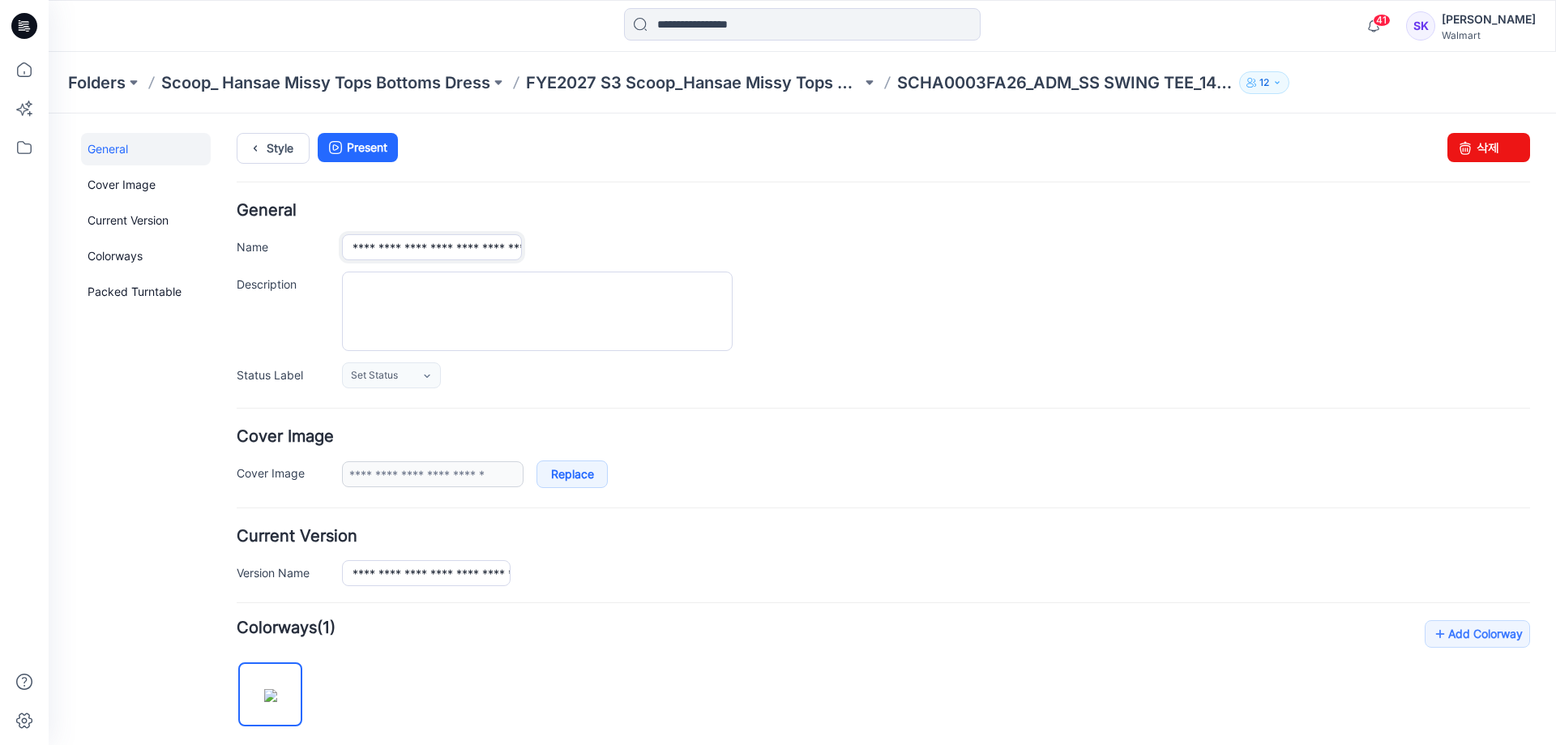
click at [378, 244] on input "**********" at bounding box center [432, 247] width 180 height 26
type input "**********"
click at [412, 575] on input "**********" at bounding box center [426, 573] width 169 height 26
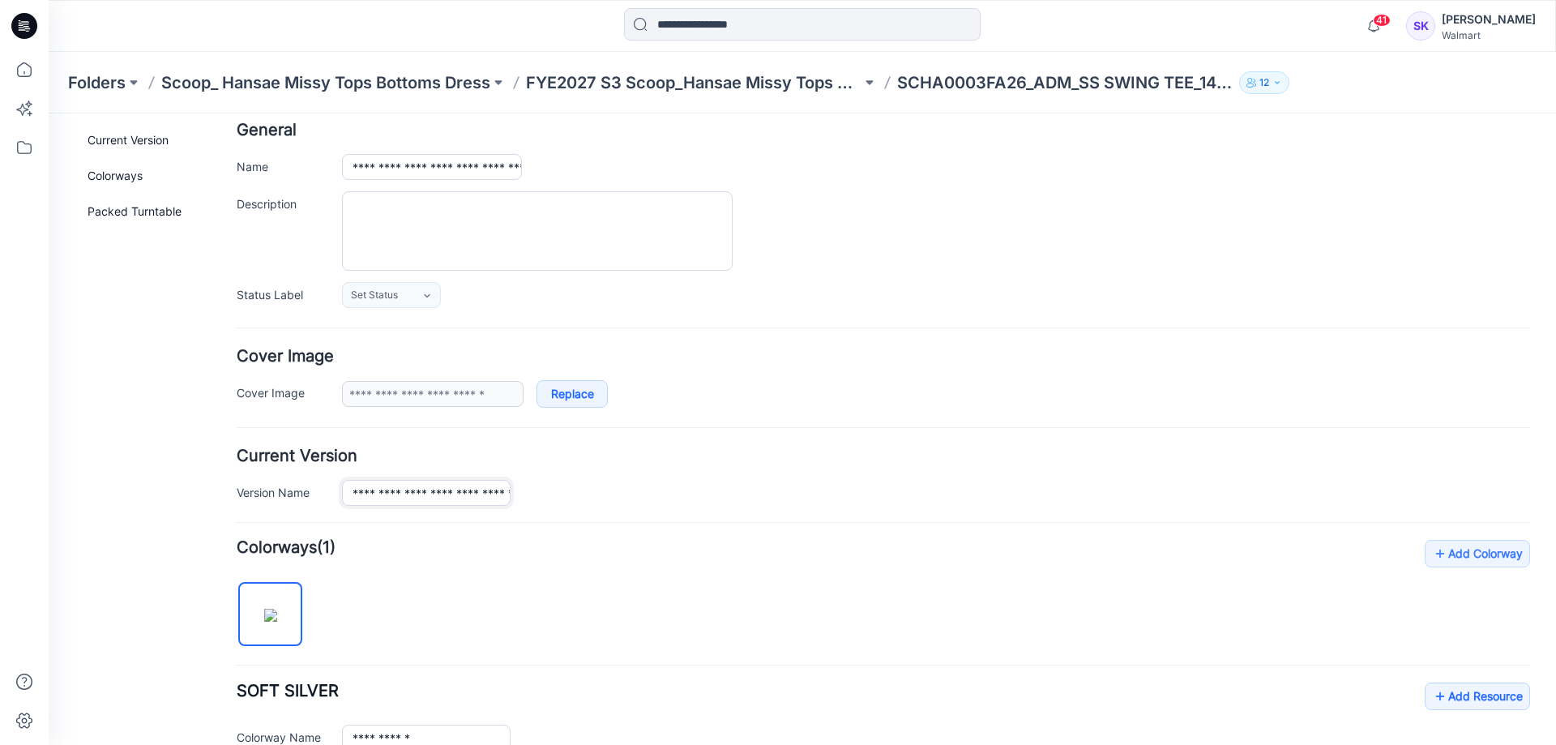
scroll to position [0, 0]
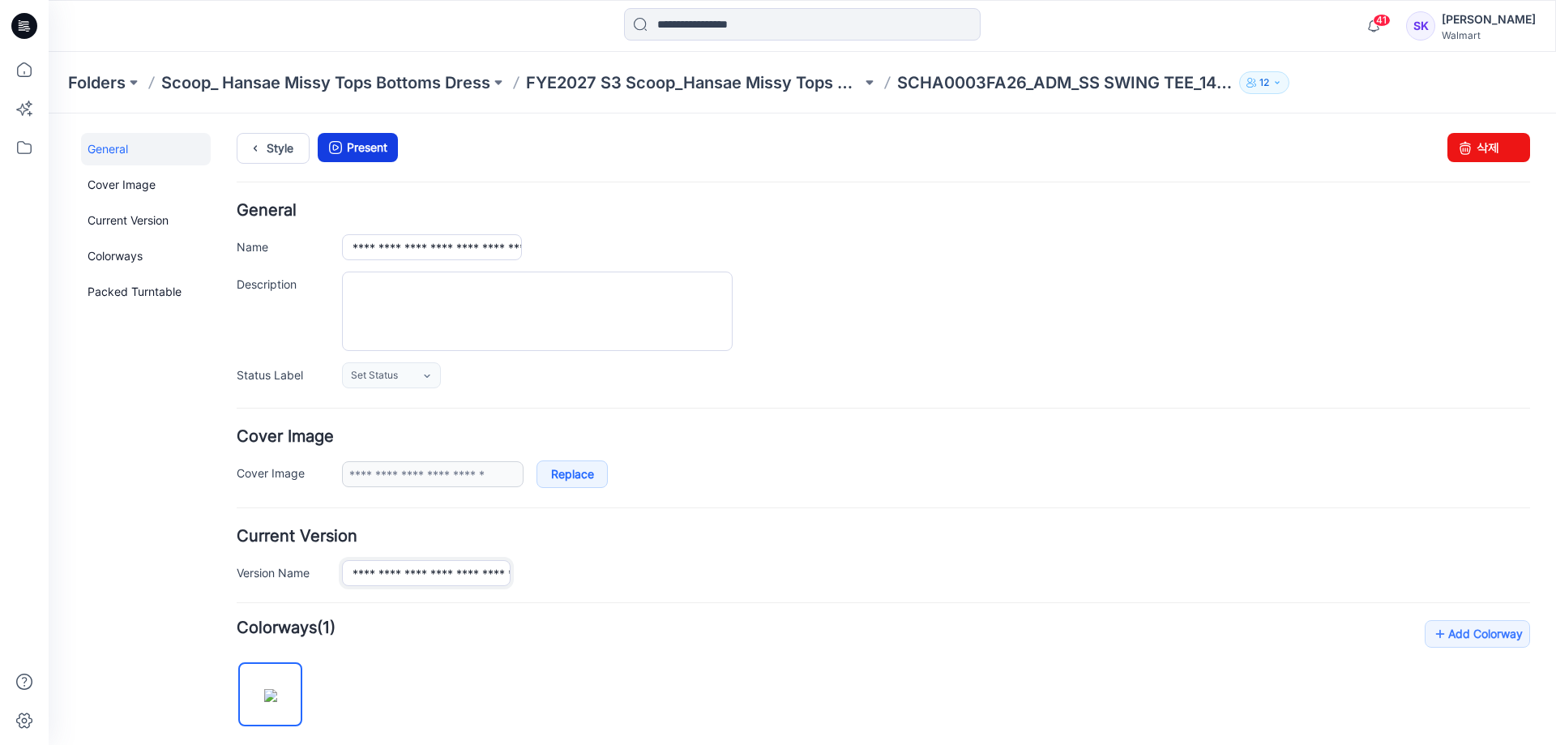
type input "**********"
click at [349, 149] on link "Present" at bounding box center [358, 147] width 80 height 29
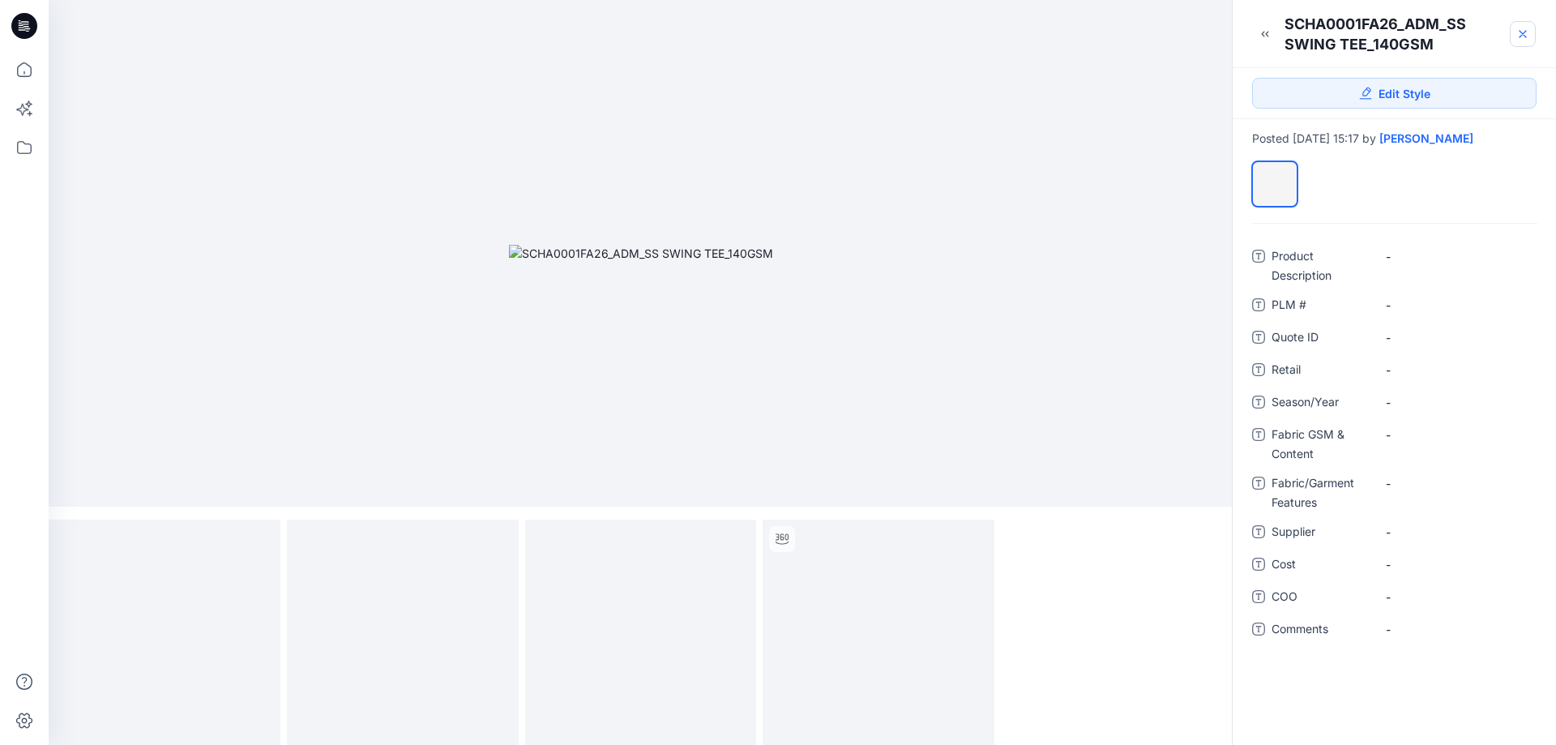
click at [1523, 34] on icon at bounding box center [1522, 34] width 13 height 13
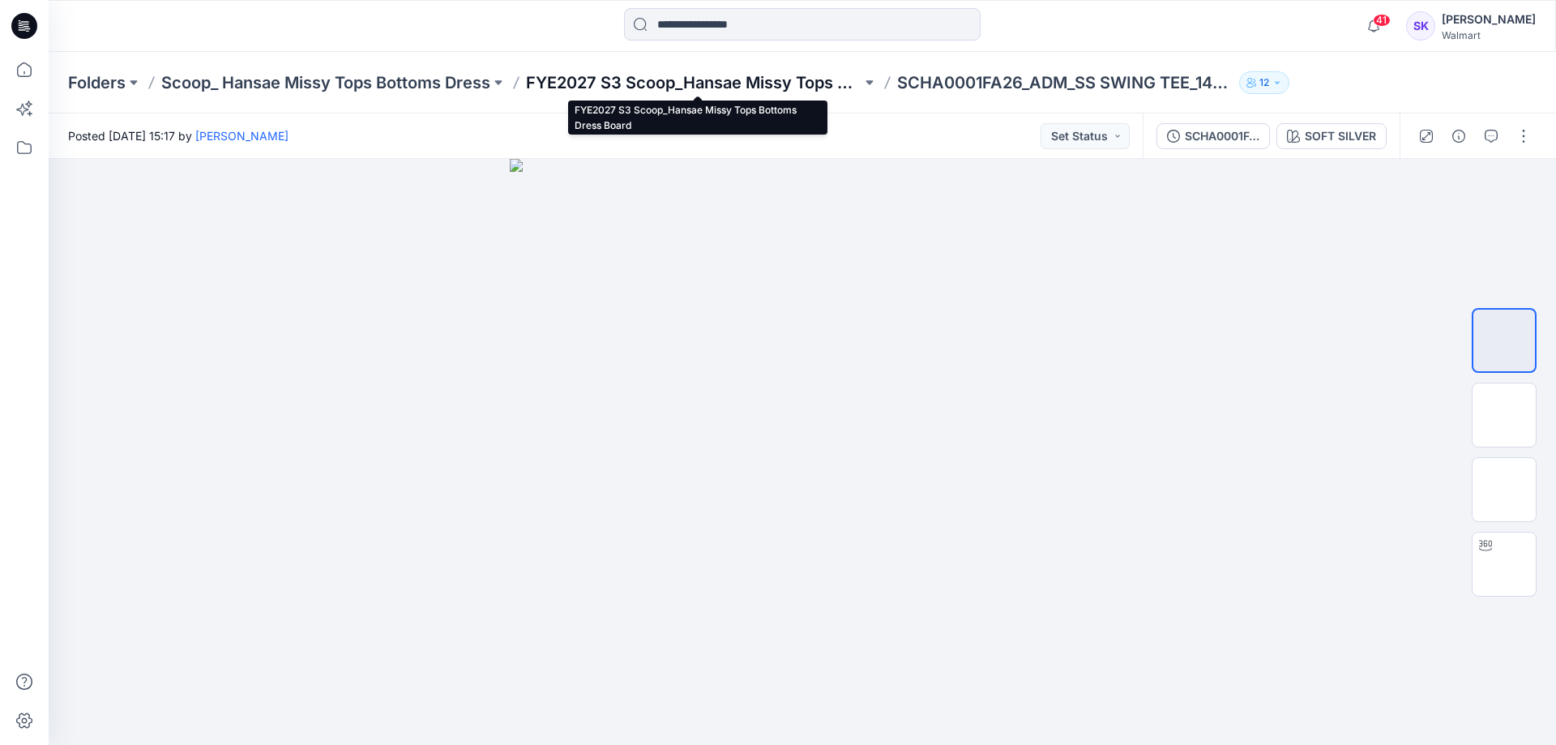
click at [802, 78] on p "FYE2027 S3 Scoop_Hansae Missy Tops Bottoms Dress Board" at bounding box center [693, 82] width 335 height 23
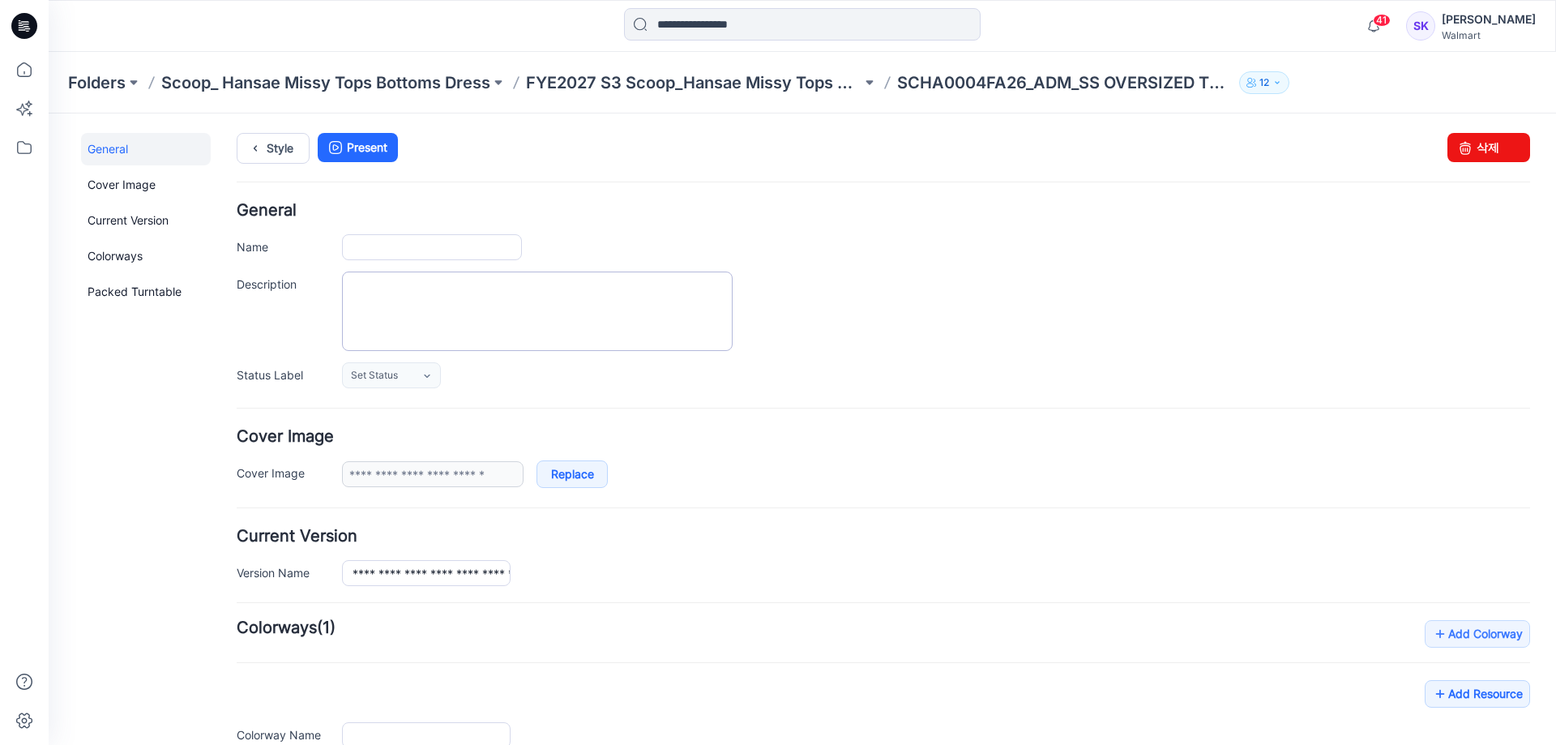
type input "**********"
drag, startPoint x: 412, startPoint y: 249, endPoint x: 739, endPoint y: 234, distance: 327.7
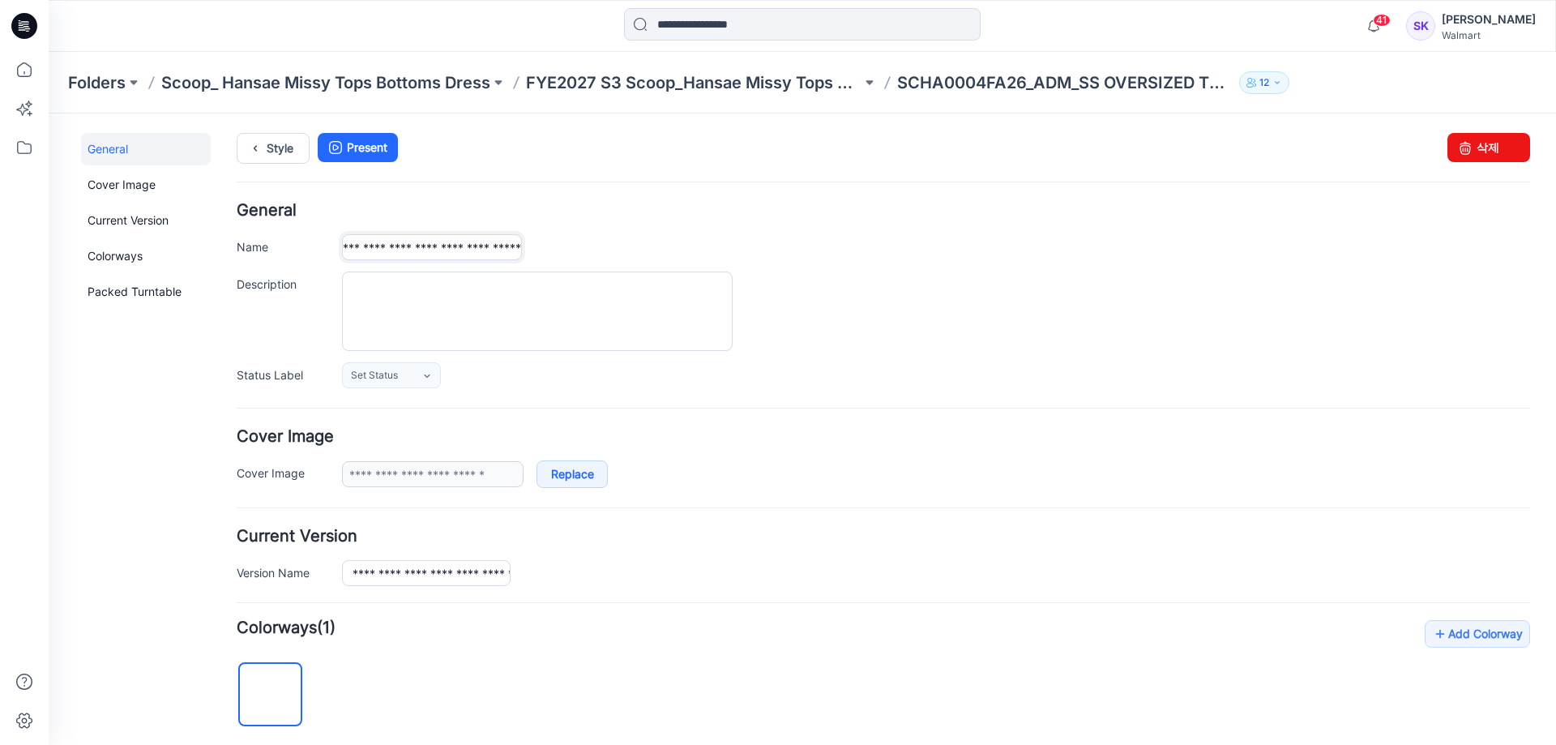
click at [739, 234] on div "**********" at bounding box center [936, 247] width 1188 height 26
click at [405, 242] on input "**********" at bounding box center [432, 247] width 180 height 26
drag, startPoint x: 433, startPoint y: 250, endPoint x: 111, endPoint y: 289, distance: 324.0
click at [111, 289] on div "**********" at bounding box center [793, 671] width 1488 height 1117
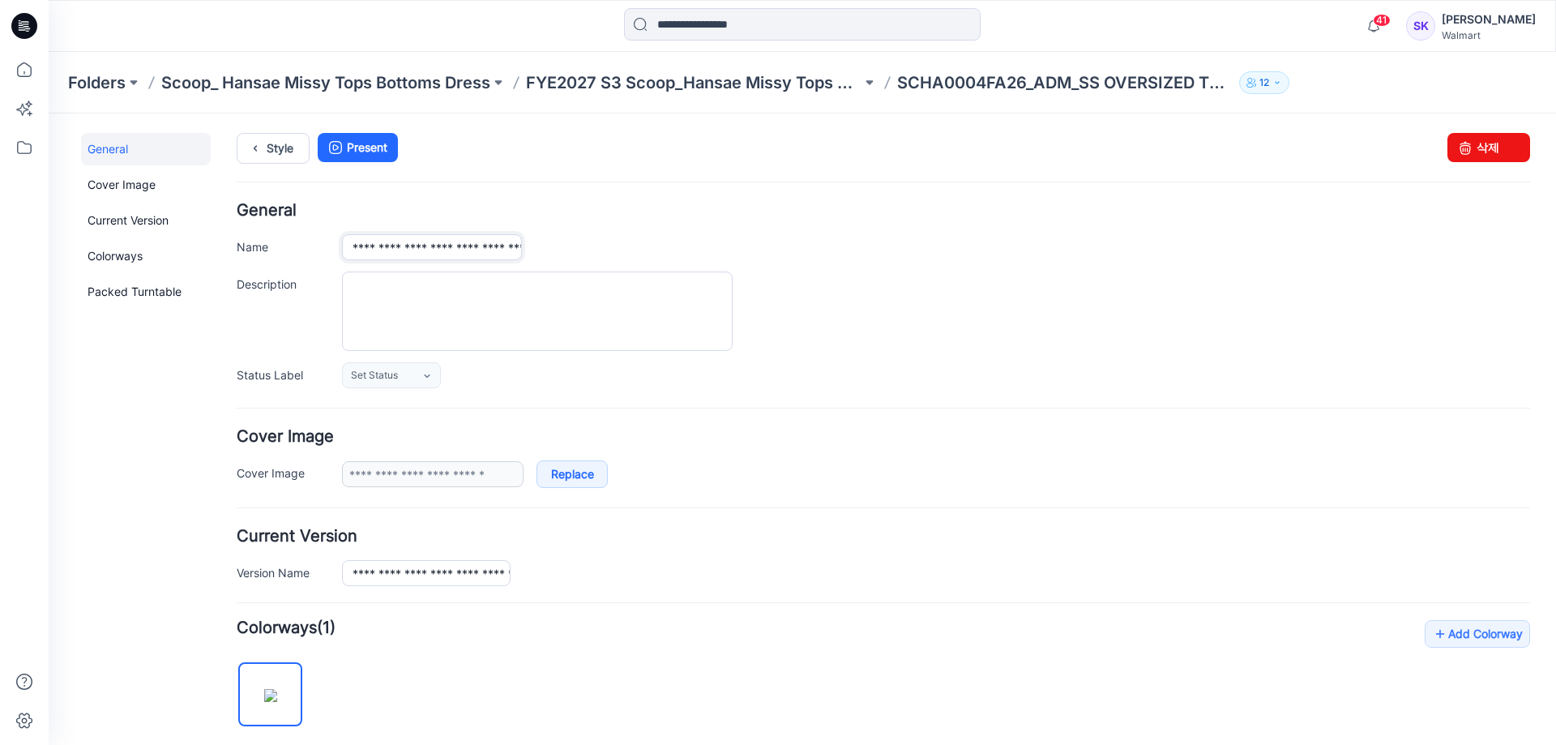
click at [414, 247] on input "**********" at bounding box center [432, 247] width 180 height 26
type input "**********"
click at [408, 575] on input "**********" at bounding box center [426, 573] width 169 height 26
click at [413, 575] on input "**********" at bounding box center [426, 573] width 169 height 26
type input "**********"
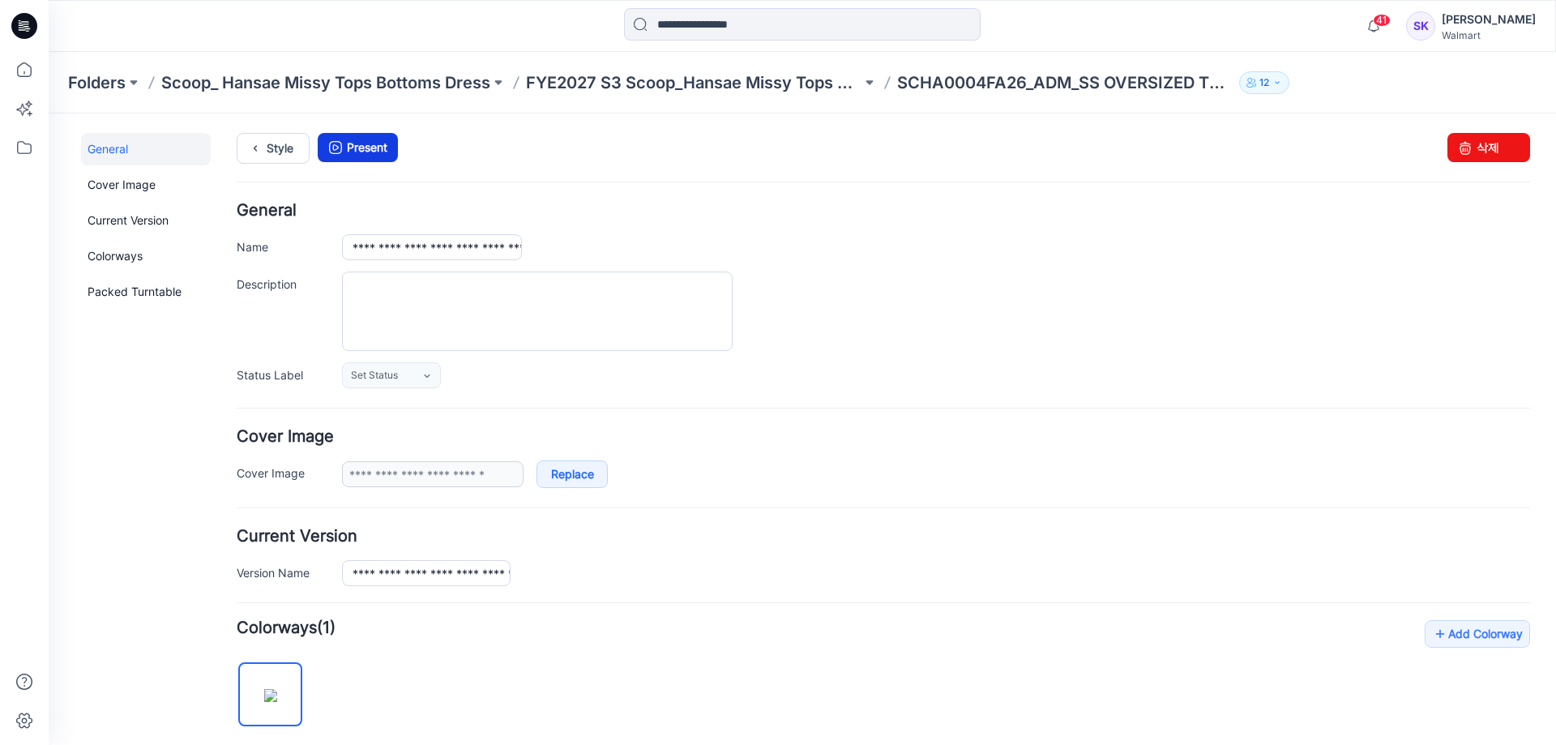
click at [378, 145] on link "Present" at bounding box center [358, 147] width 80 height 29
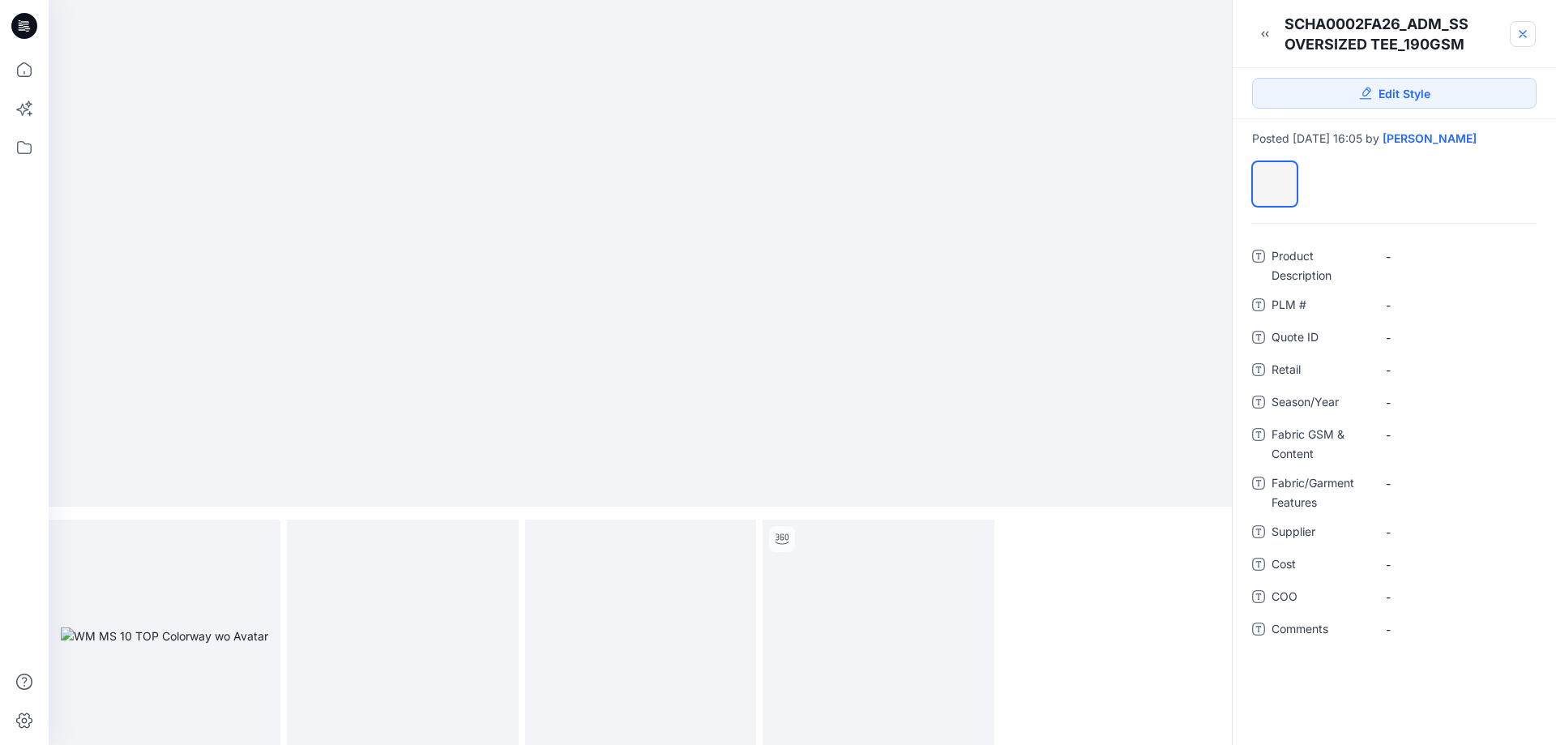
click at [1527, 35] on icon at bounding box center [1522, 34] width 13 height 13
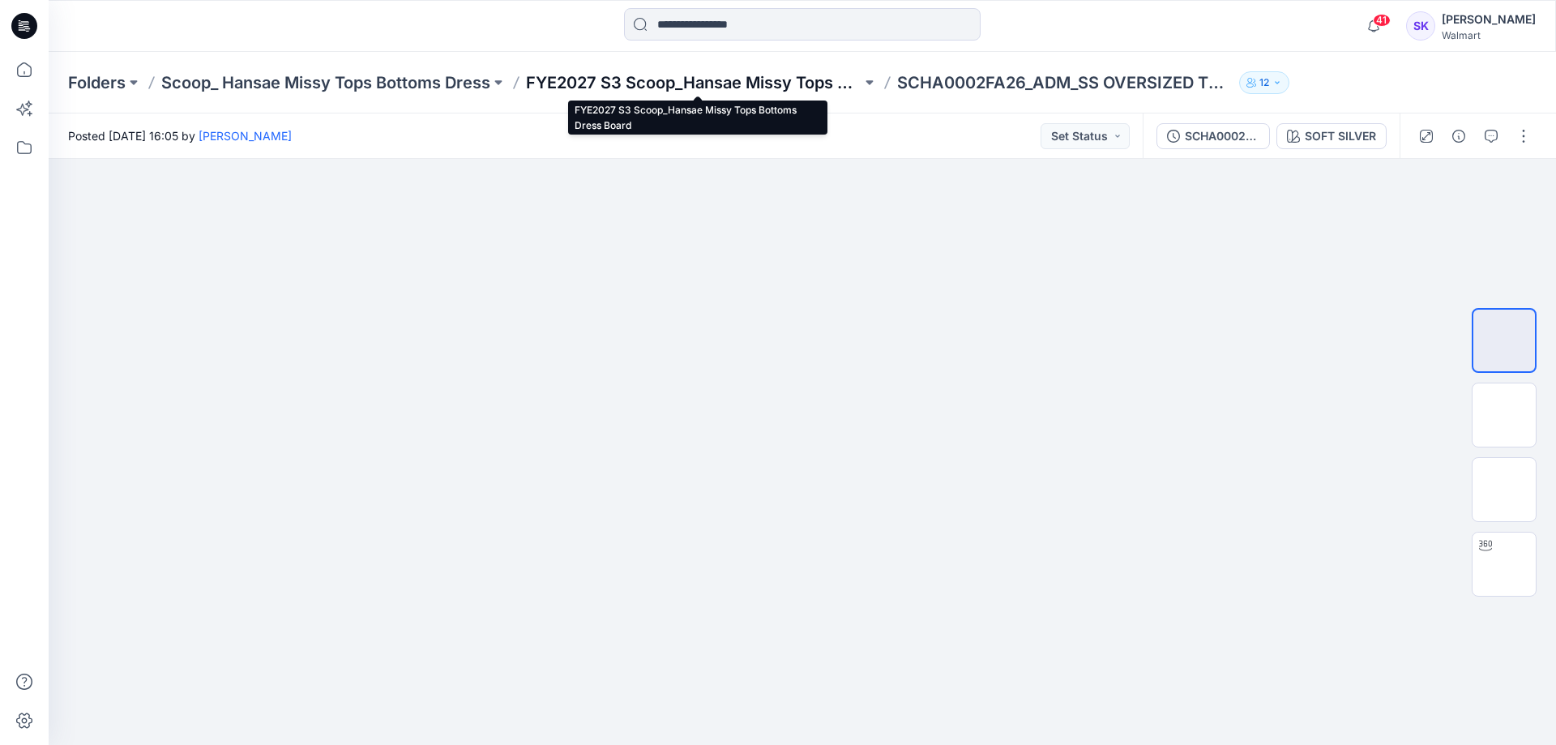
click at [753, 83] on p "FYE2027 S3 Scoop_Hansae Missy Tops Bottoms Dress Board" at bounding box center [693, 82] width 335 height 23
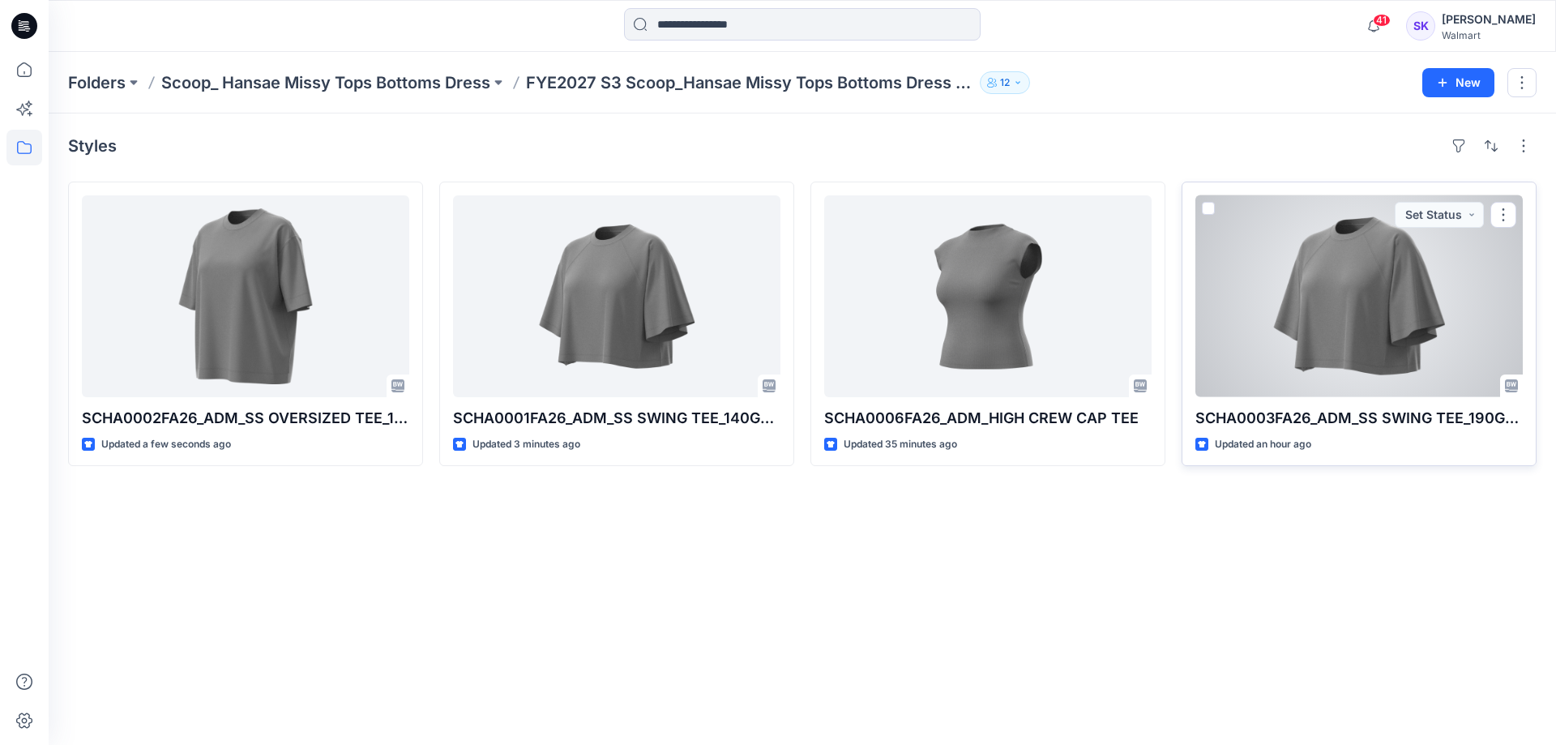
click at [1407, 298] on div at bounding box center [1358, 296] width 327 height 202
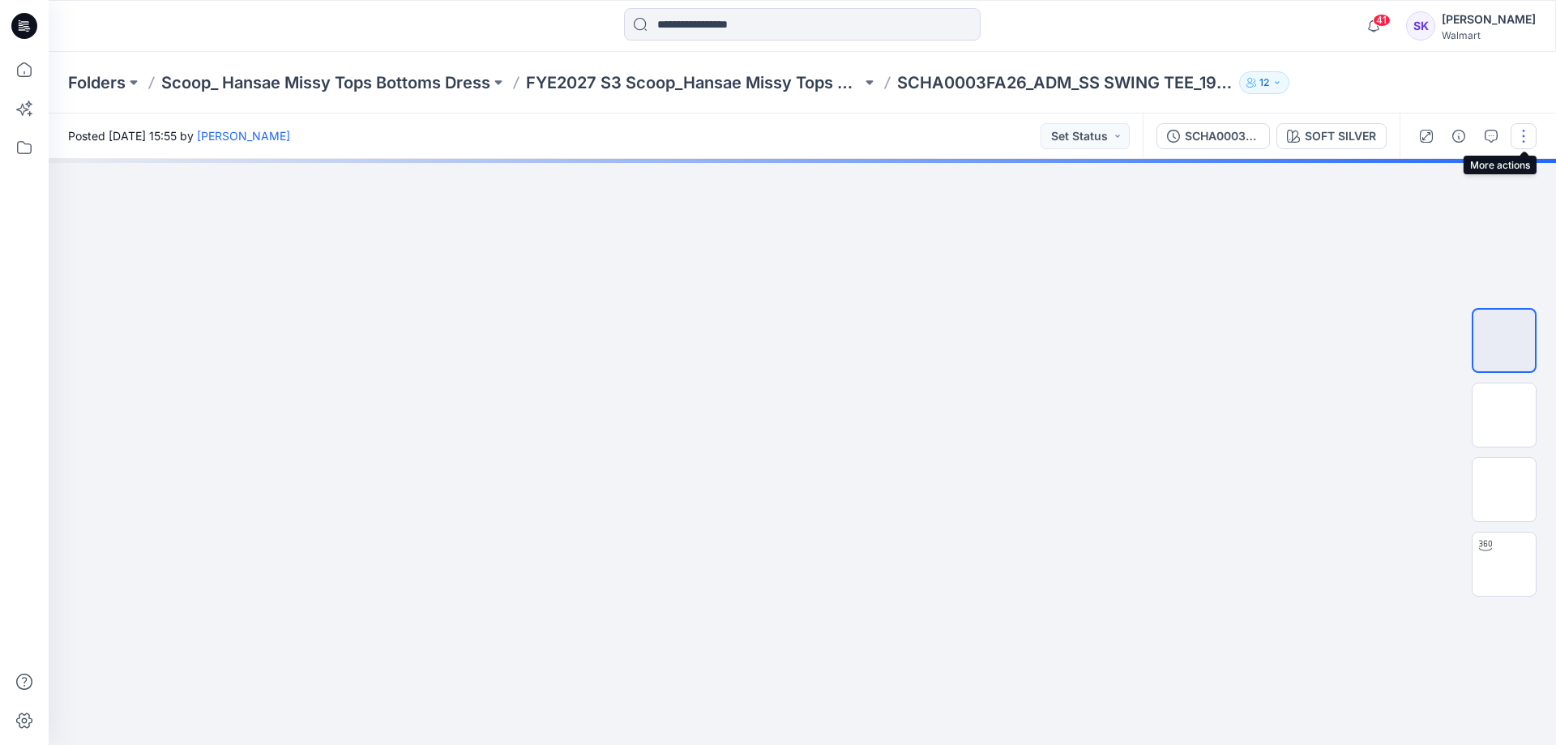
click at [1516, 141] on button "button" at bounding box center [1523, 136] width 26 height 26
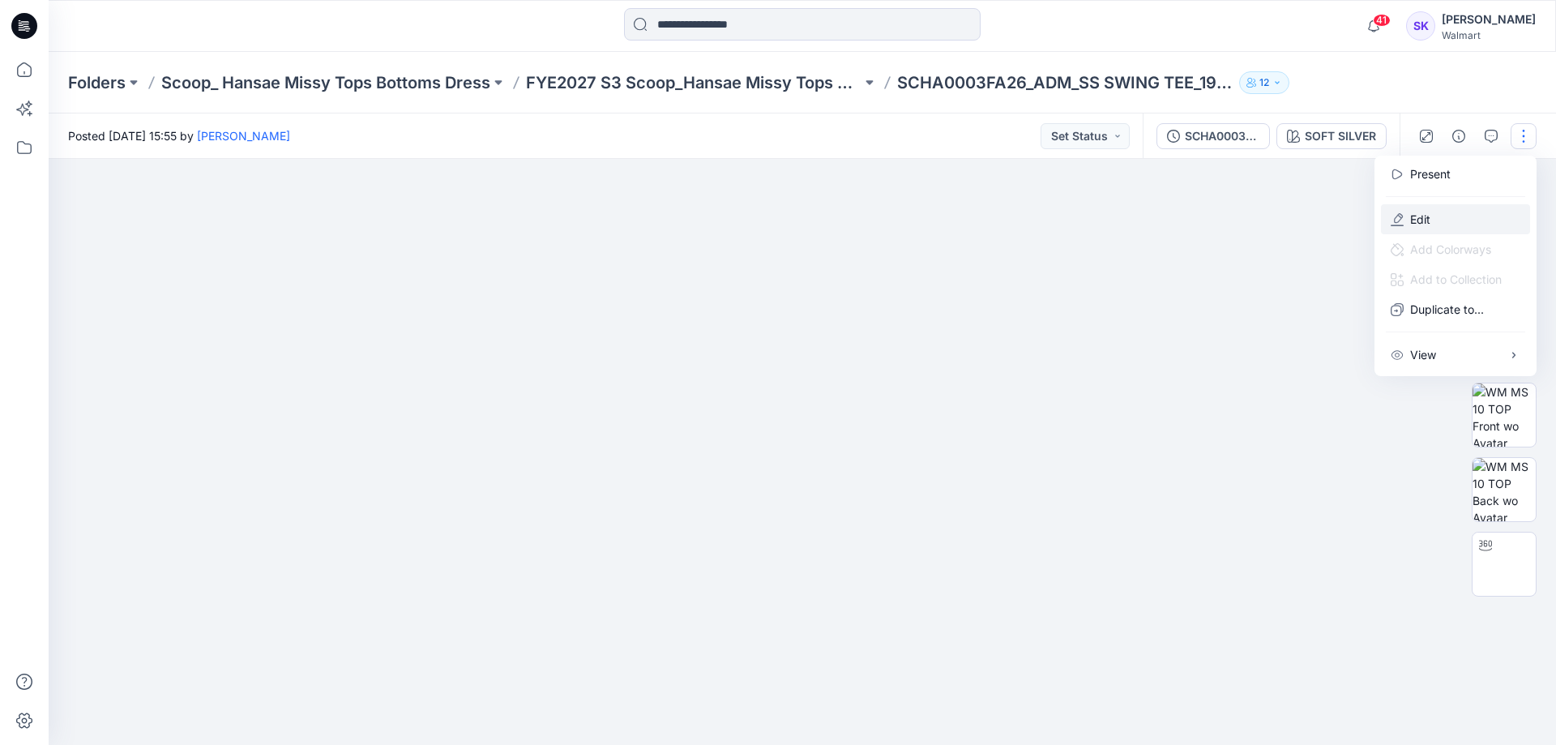
click at [1421, 222] on p "Edit" at bounding box center [1420, 219] width 20 height 17
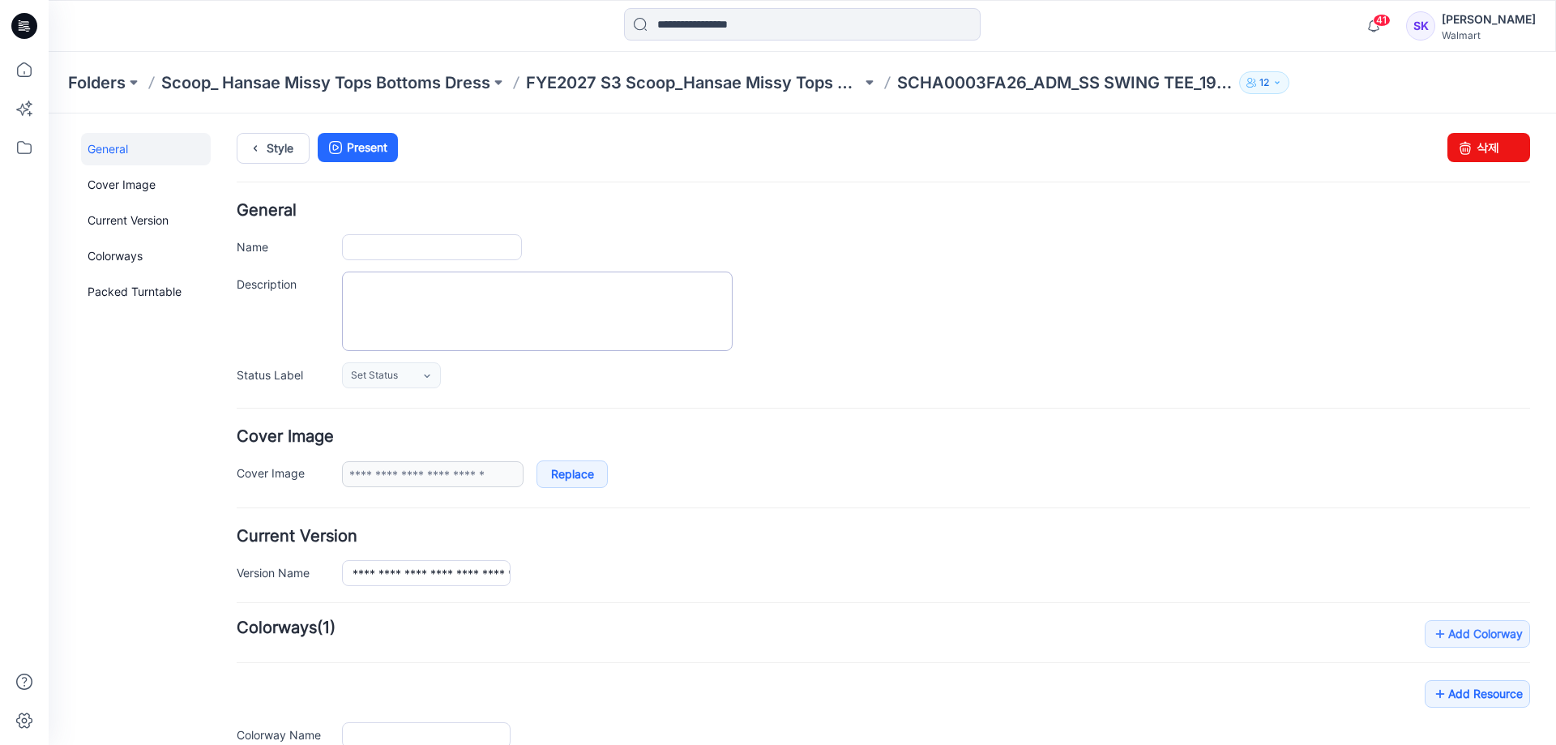
type input "**********"
drag, startPoint x: 416, startPoint y: 240, endPoint x: 767, endPoint y: 201, distance: 353.0
click at [788, 202] on div "**********" at bounding box center [883, 681] width 1293 height 1097
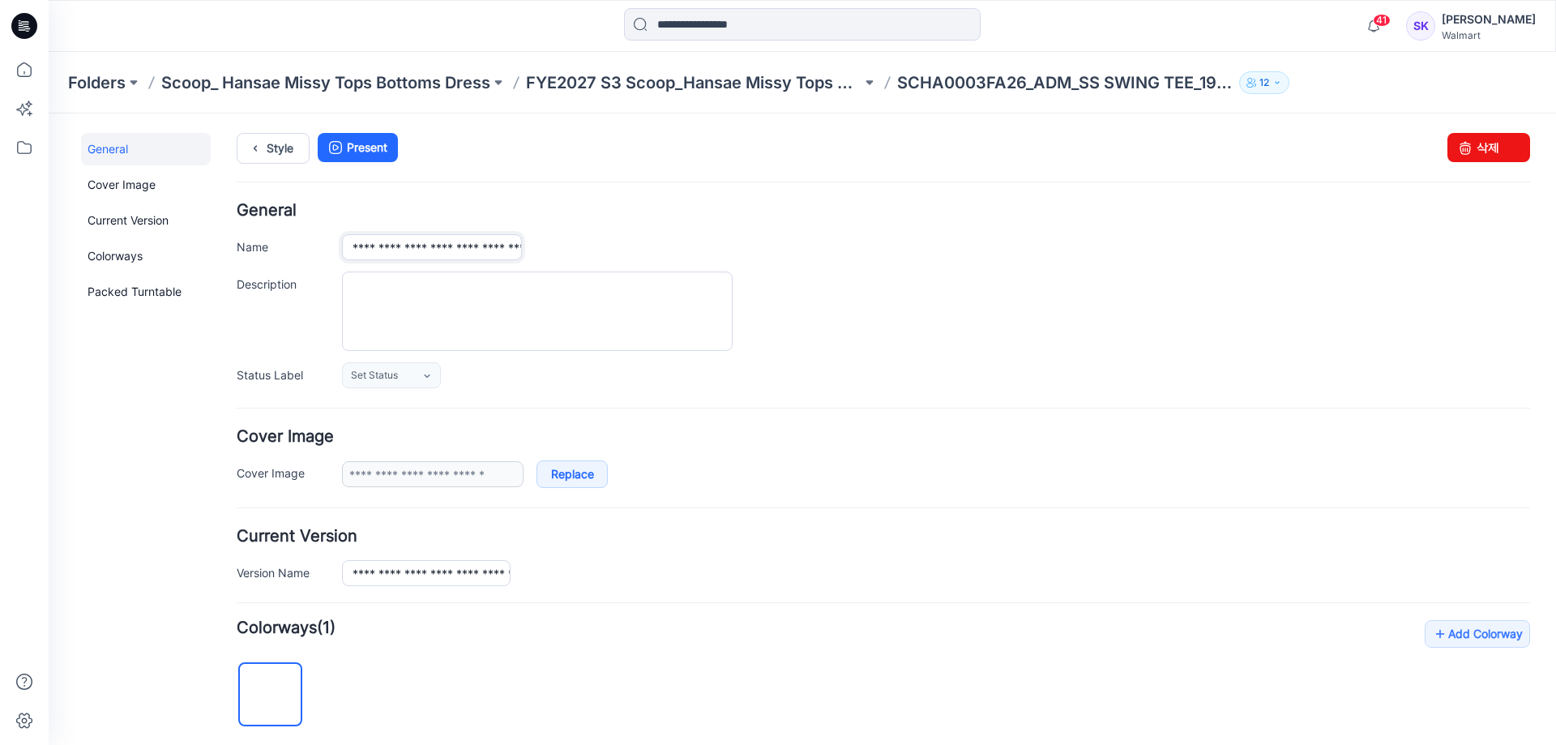
click at [398, 246] on input "**********" at bounding box center [432, 247] width 180 height 26
click at [403, 248] on input "**********" at bounding box center [432, 247] width 180 height 26
type input "**********"
click at [409, 573] on input "**********" at bounding box center [426, 573] width 169 height 26
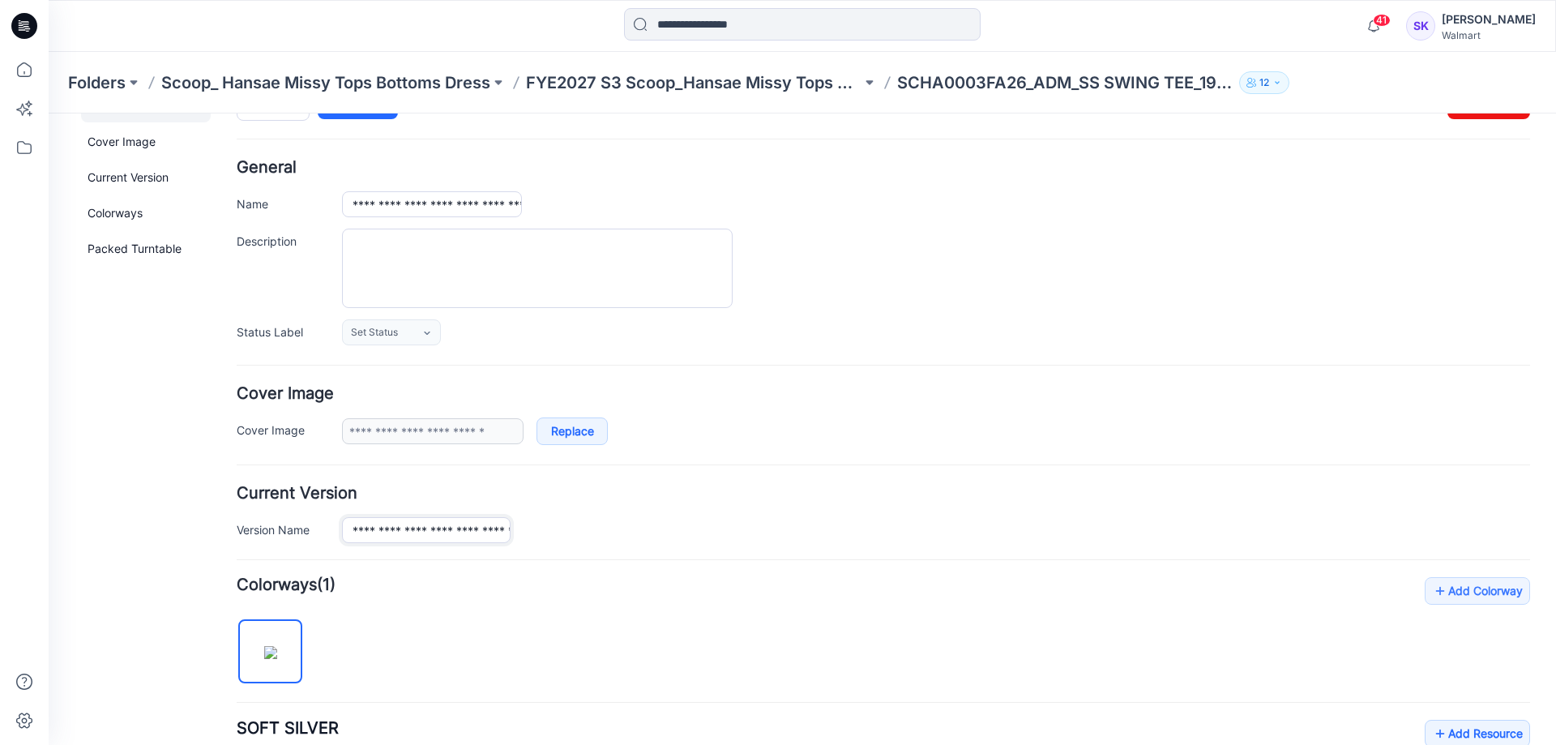
scroll to position [0, 0]
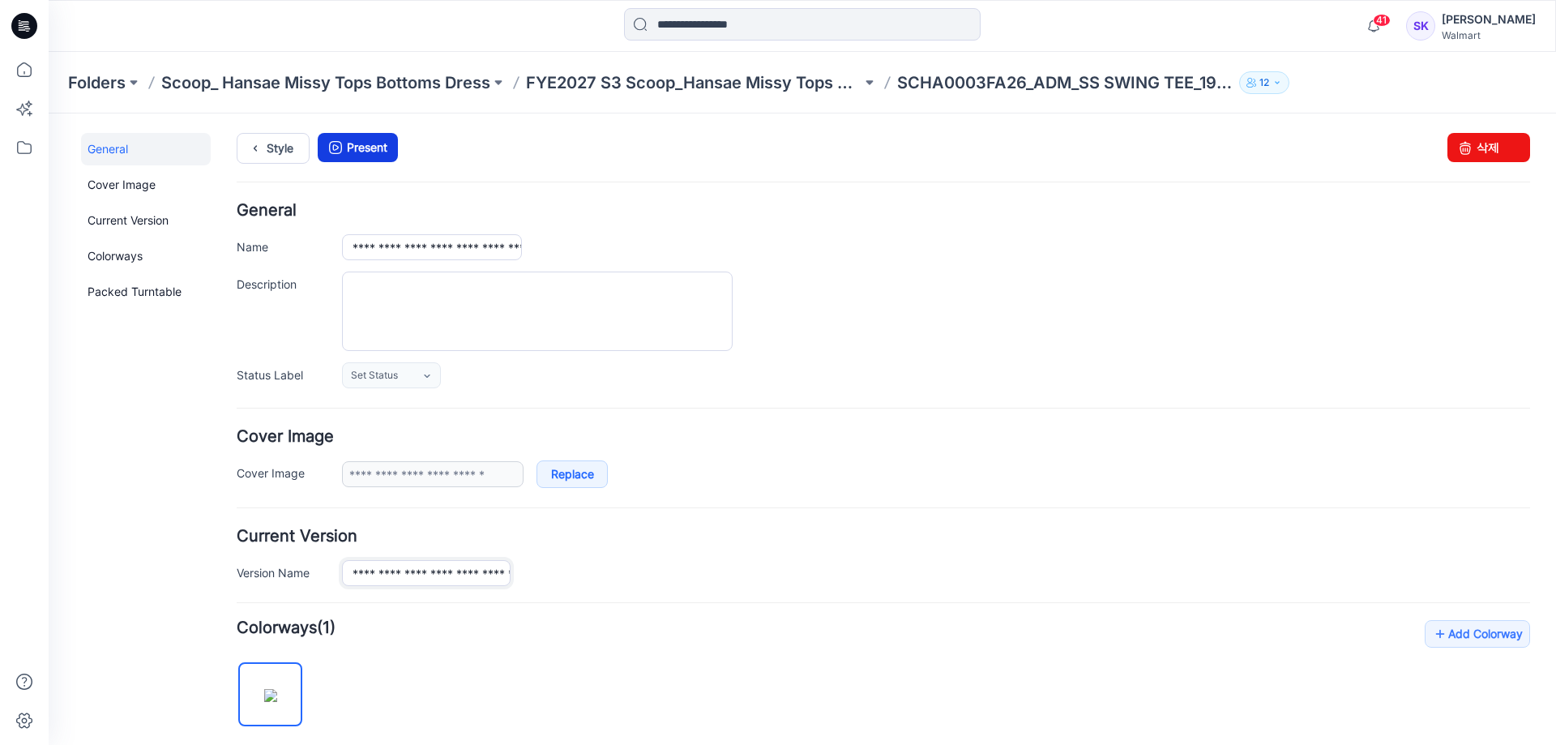
type input "**********"
click at [374, 143] on link "Present" at bounding box center [358, 147] width 80 height 29
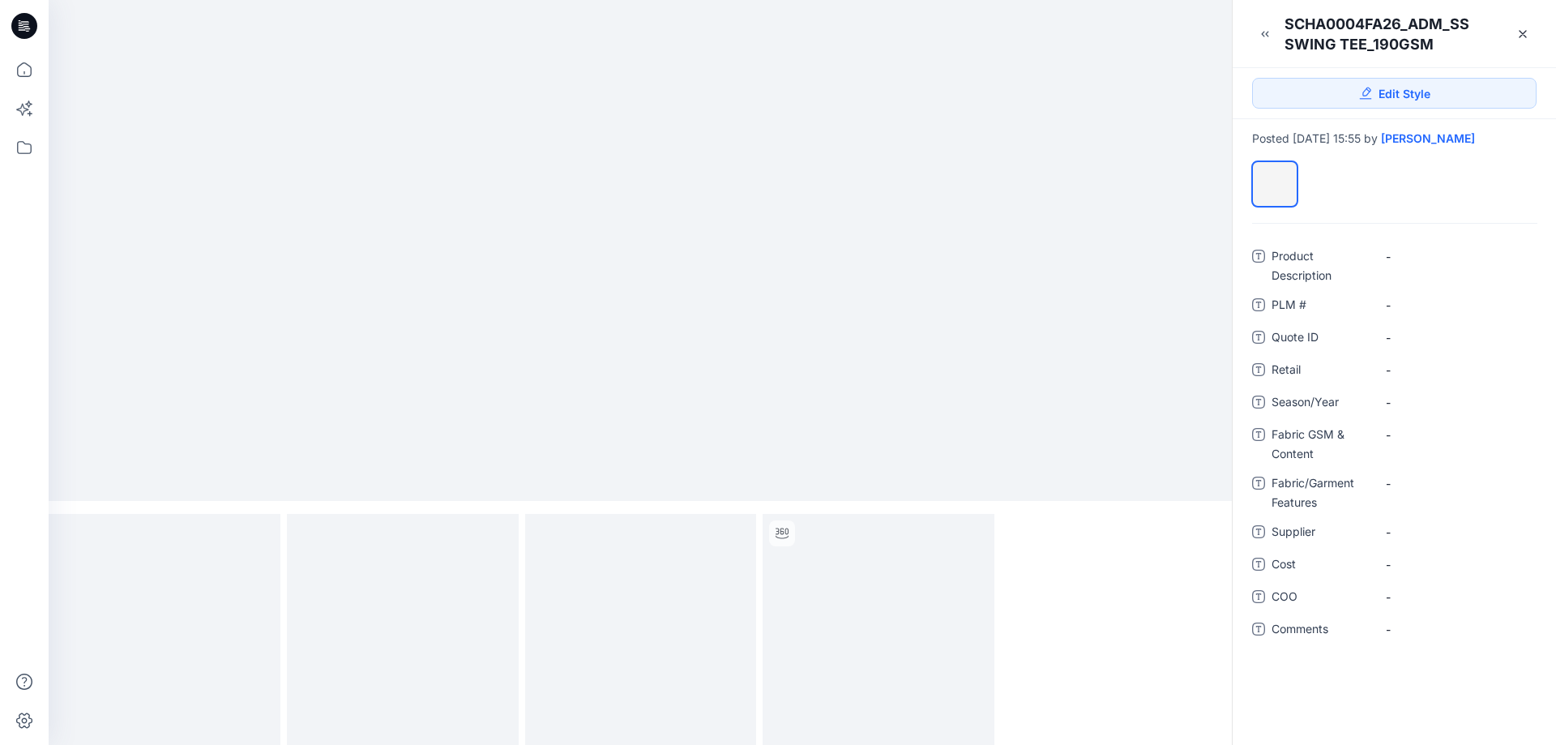
scroll to position [6, 0]
click at [1518, 41] on link at bounding box center [1523, 34] width 26 height 26
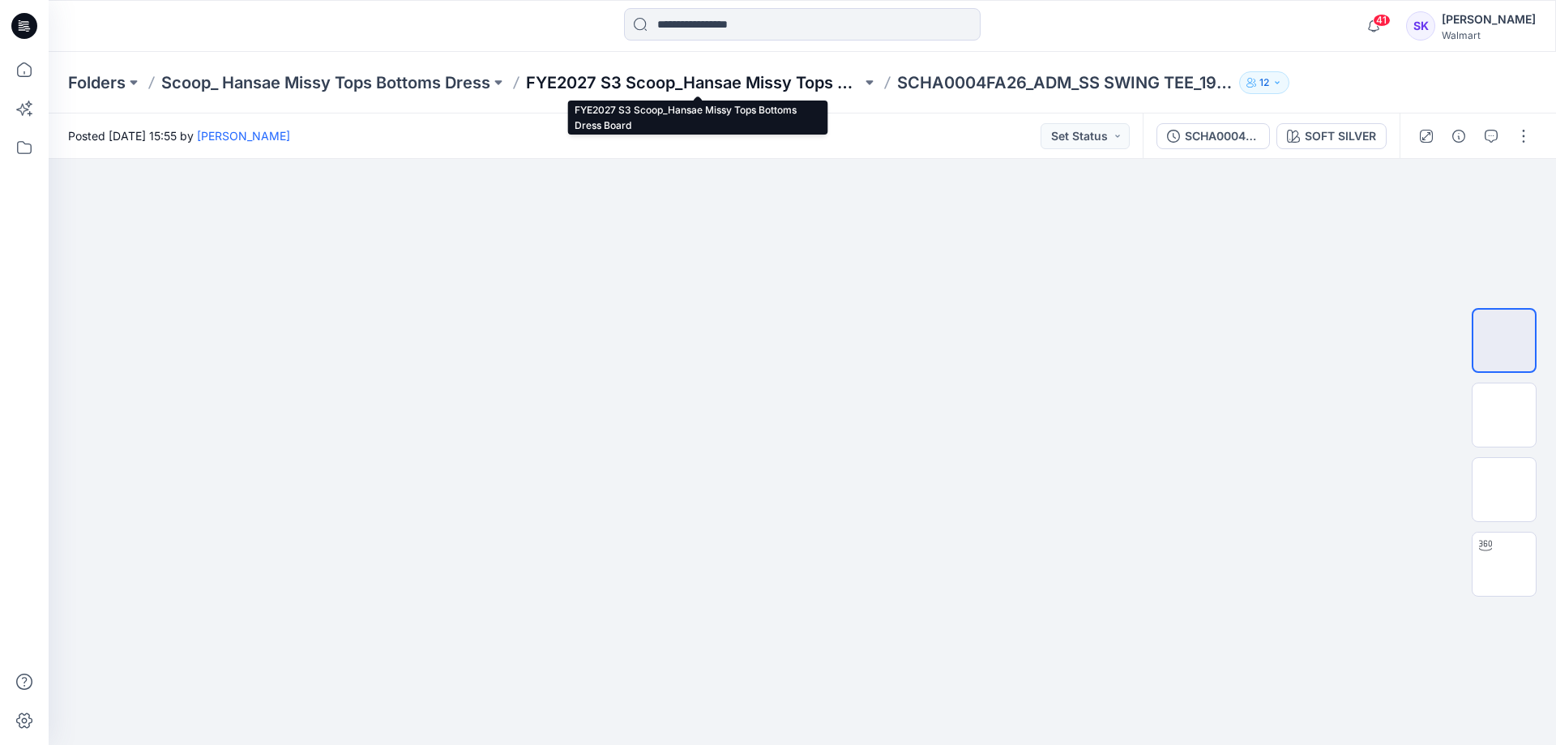
click at [762, 83] on p "FYE2027 S3 Scoop_Hansae Missy Tops Bottoms Dress Board" at bounding box center [693, 82] width 335 height 23
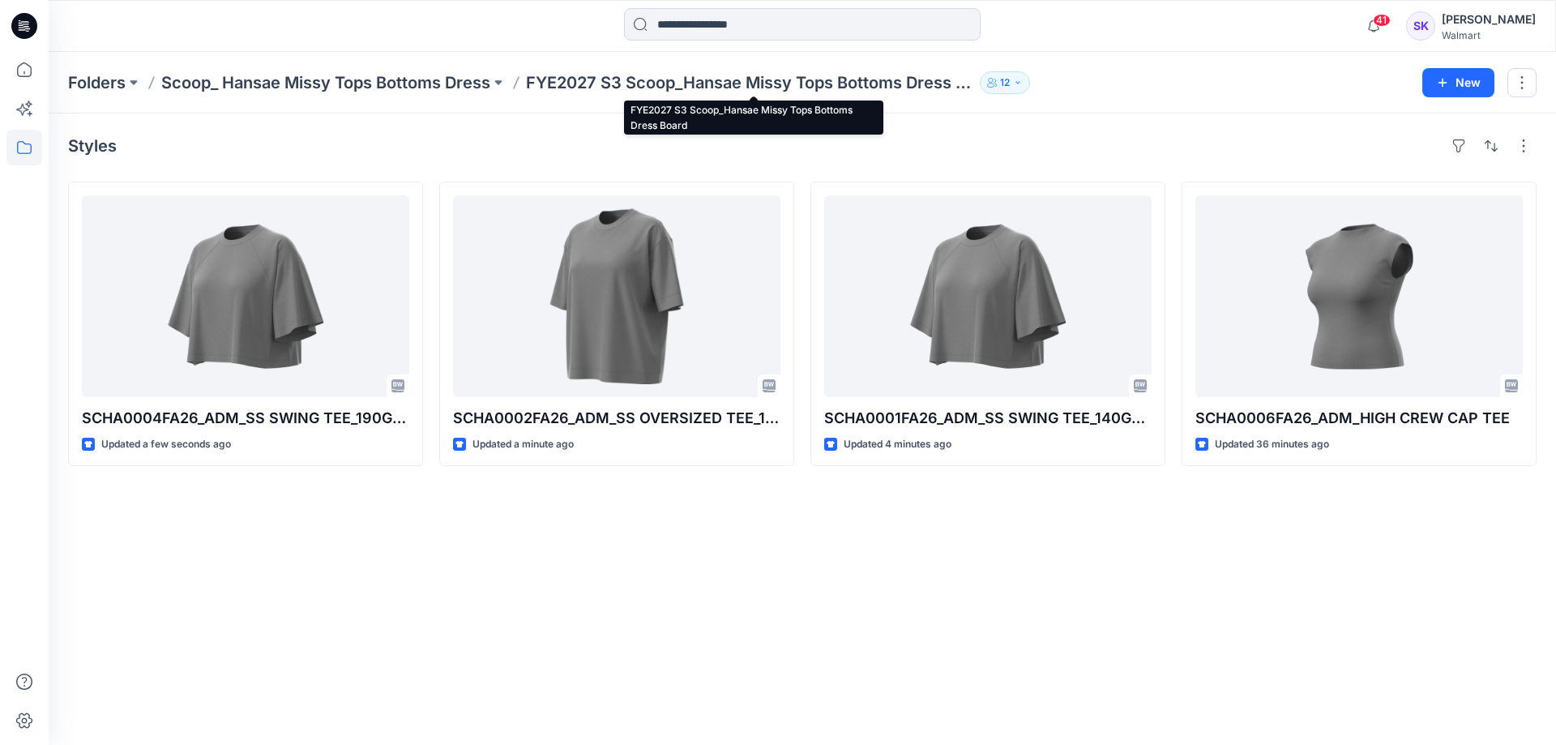
click at [622, 83] on p "FYE2027 S3 Scoop_Hansae Missy Tops Bottoms Dress Board" at bounding box center [749, 82] width 447 height 23
click at [387, 63] on div "Folders Scoop_ Hansae Missy Tops Bottoms Dress FYE2027 S3 Scoop_Hansae Missy To…" at bounding box center [802, 83] width 1507 height 62
click at [386, 84] on p "Scoop_ Hansae Missy Tops Bottoms Dress" at bounding box center [325, 82] width 329 height 23
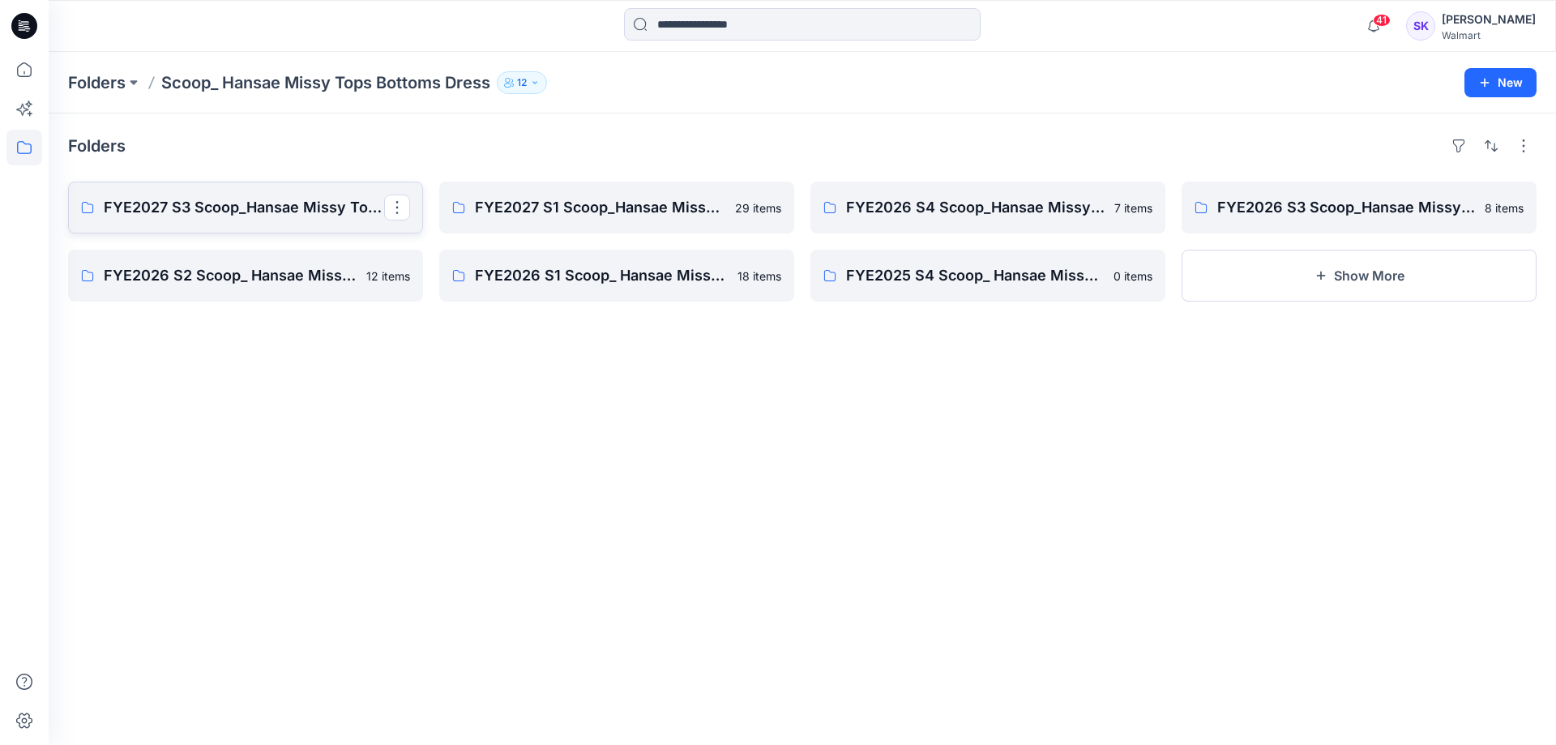
click at [232, 213] on p "FYE2027 S3 Scoop_Hansae Missy Tops Bottoms Dress Board" at bounding box center [244, 207] width 280 height 23
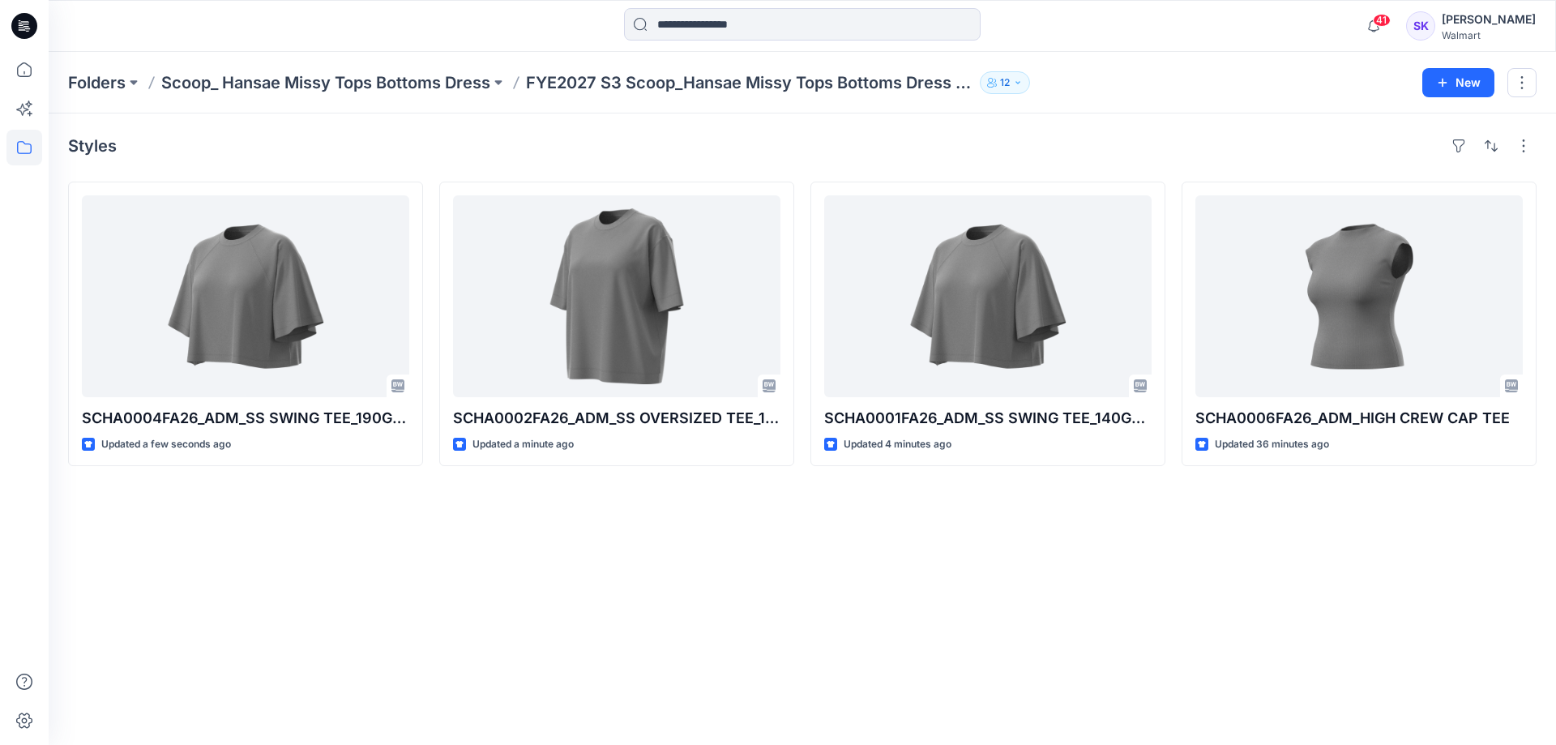
click at [1014, 49] on div "41 Notifications Your style FAHA0004FA26_ADM_LACE TRIMING TRACKPANT has been up…" at bounding box center [802, 26] width 1507 height 52
click at [1528, 81] on button "button" at bounding box center [1521, 82] width 29 height 29
click at [1102, 117] on div "Styles SCHA0004FA26_ADM_SS SWING TEE_190GSM Updated a few seconds ago SCHA0002F…" at bounding box center [802, 428] width 1507 height 631
click at [985, 546] on div "Styles SCHA0004FA26_ADM_SS SWING TEE_190GSM Updated a minute ago SCHA0002FA26_A…" at bounding box center [802, 428] width 1507 height 631
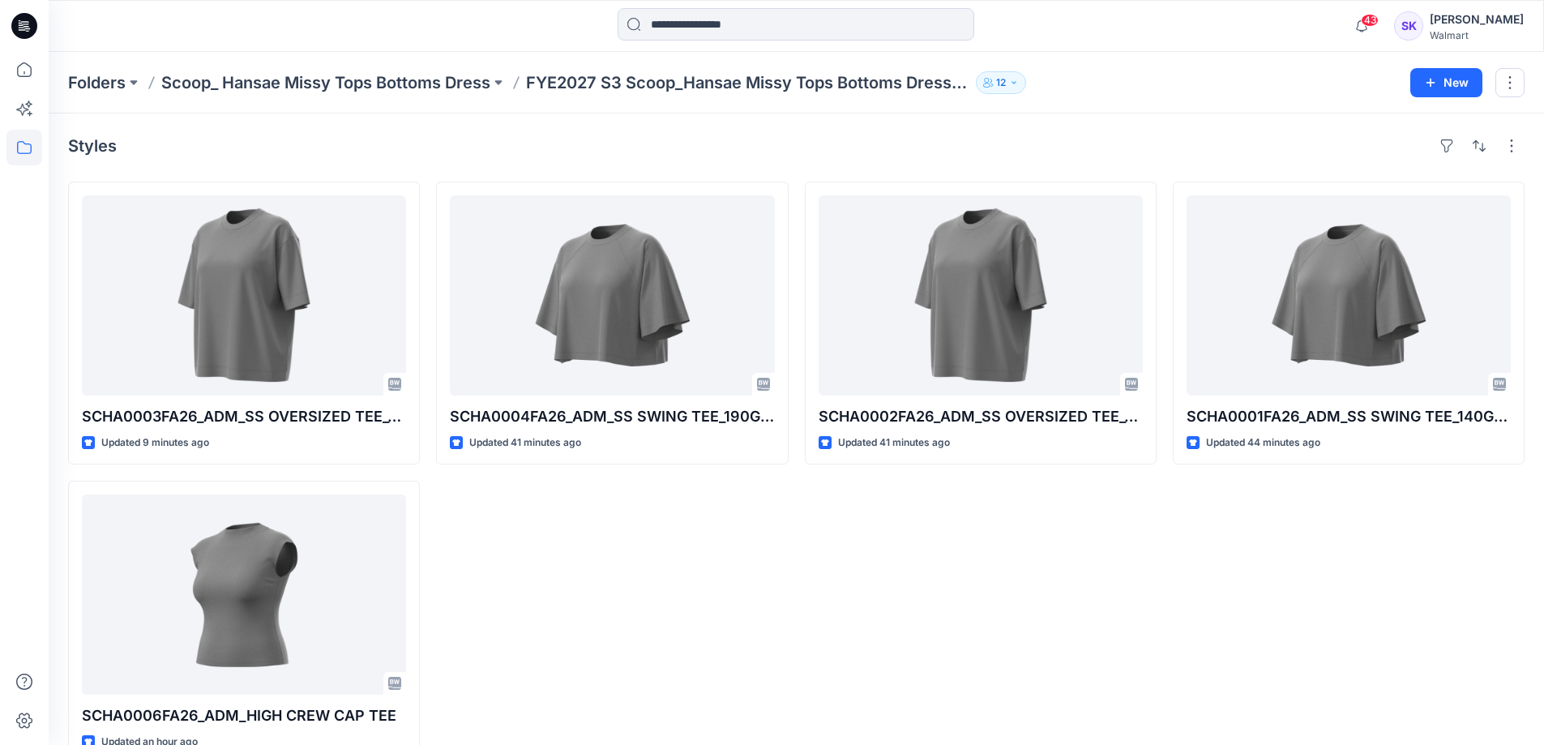
click at [908, 567] on div "SCHA0002FA26_ADM_SS OVERSIZED TEE_190GSM Updated 41 minutes ago" at bounding box center [981, 473] width 352 height 582
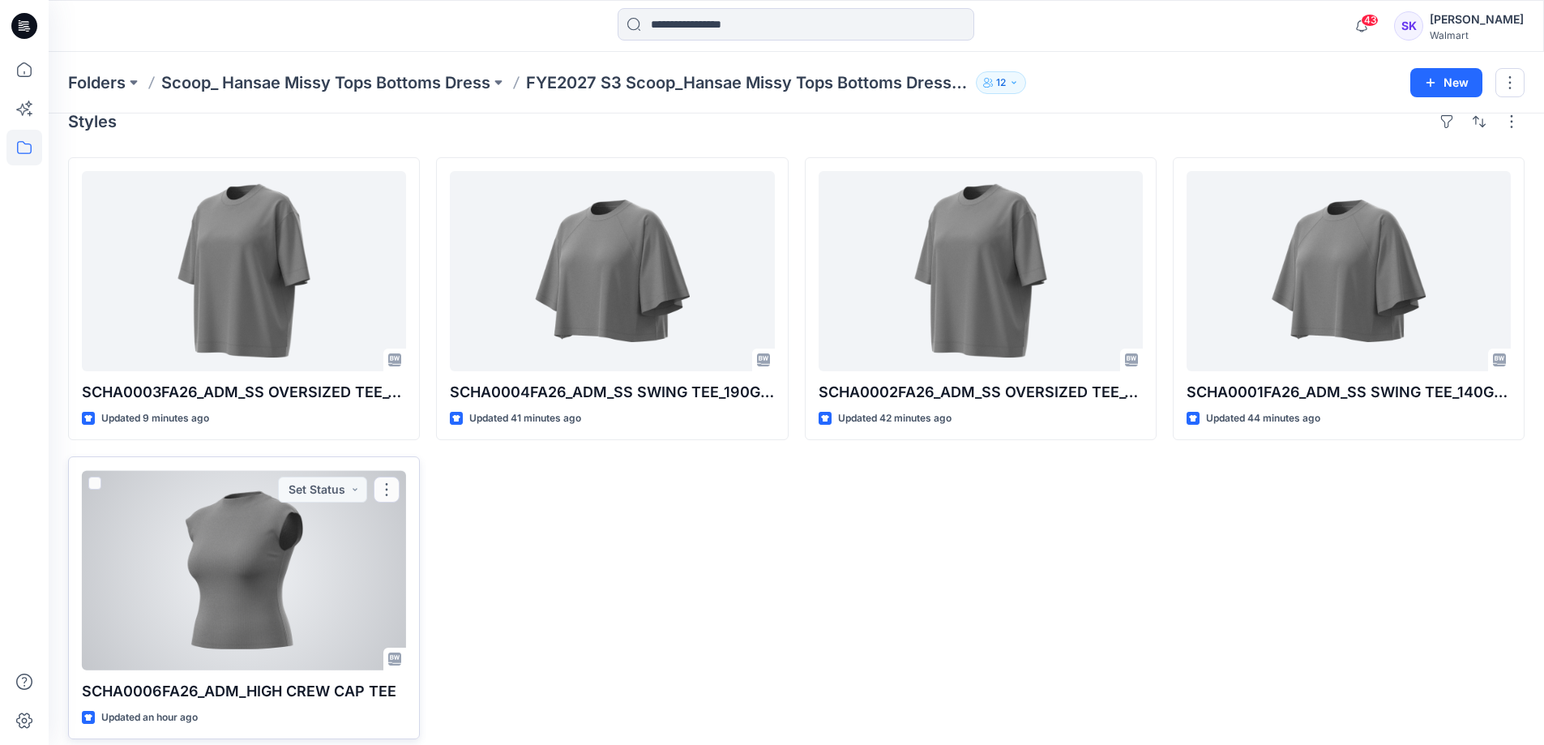
scroll to position [38, 0]
